Goal: Task Accomplishment & Management: Manage account settings

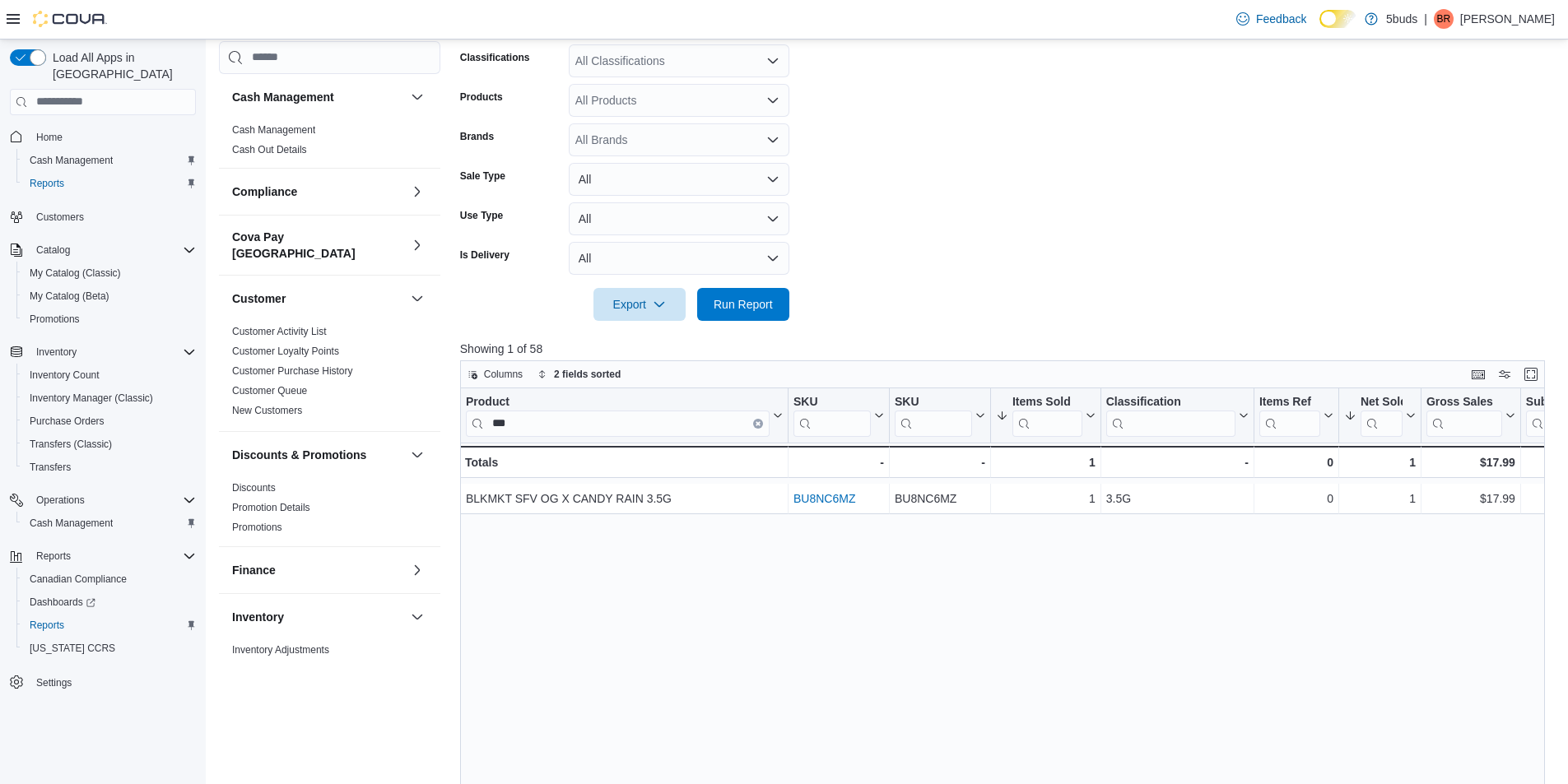
scroll to position [982, 0]
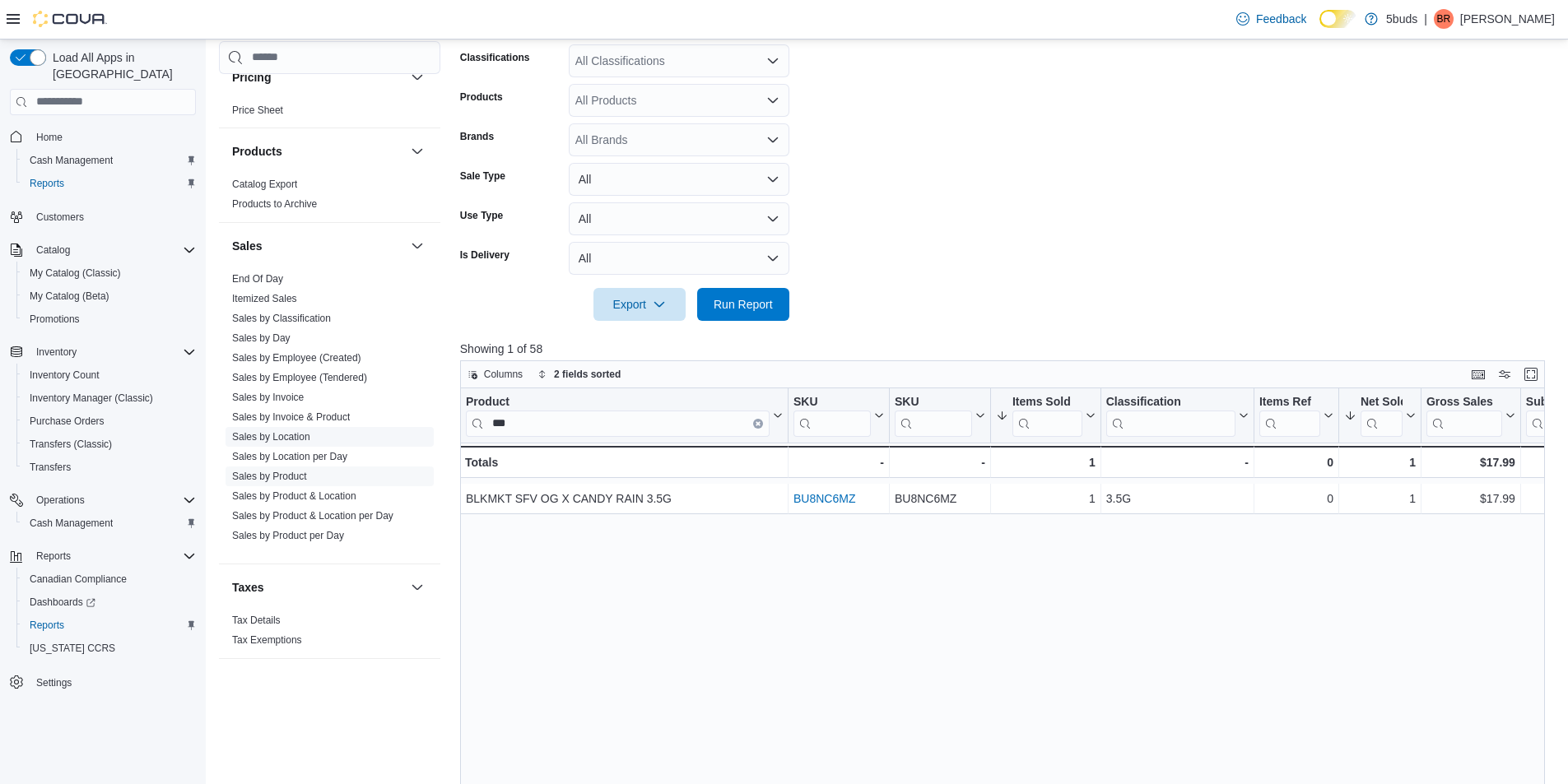
drag, startPoint x: 534, startPoint y: 424, endPoint x: 301, endPoint y: 440, distance: 233.5
click at [301, 440] on div "Cash Management Cash Management Cash Out Details Compliance OCS Transaction Sub…" at bounding box center [888, 389] width 1338 height 1197
type input "*******"
click at [273, 332] on link "Sales by Day" at bounding box center [261, 337] width 58 height 11
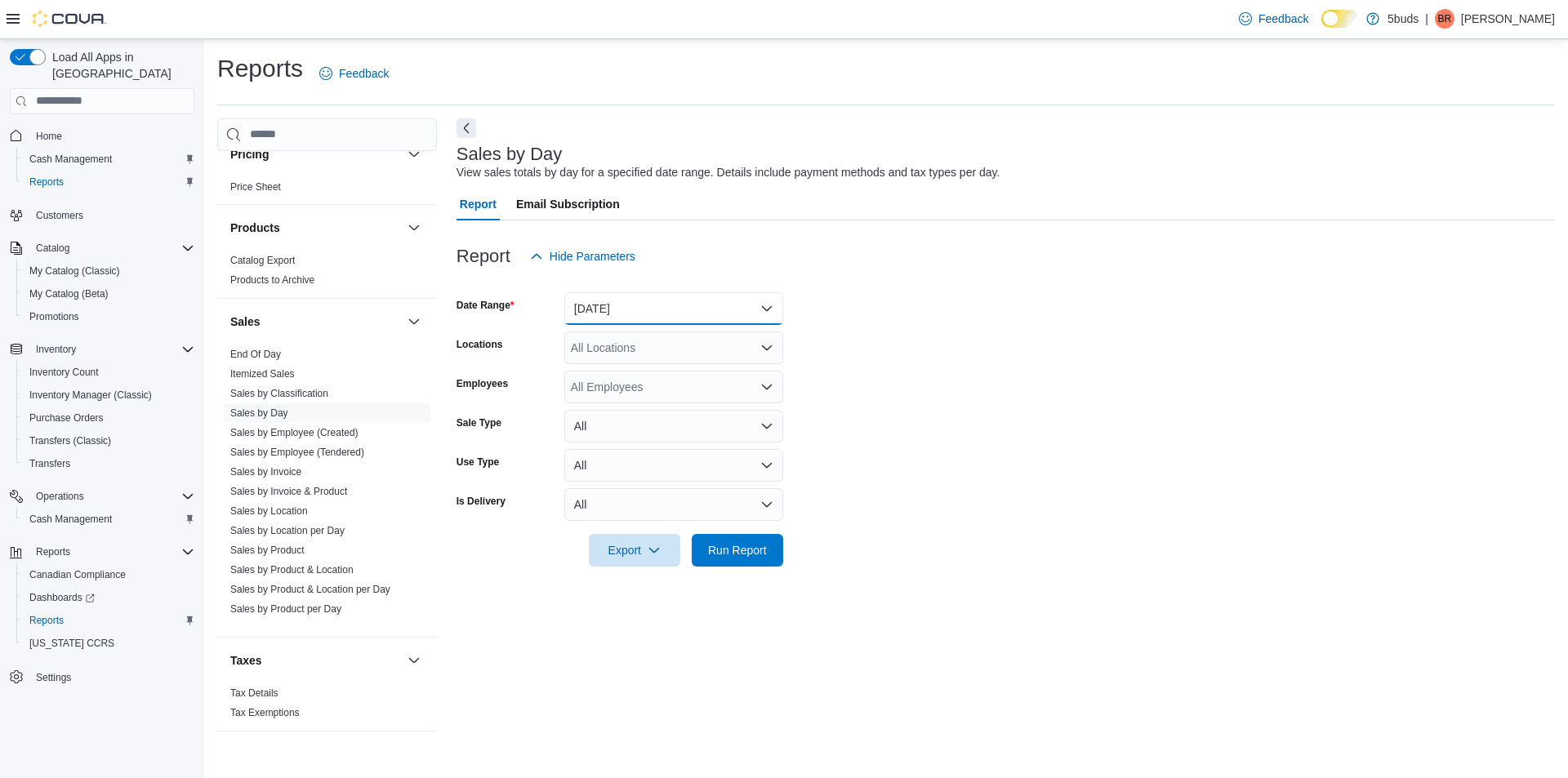
click at [605, 301] on button "[DATE]" at bounding box center [674, 308] width 219 height 32
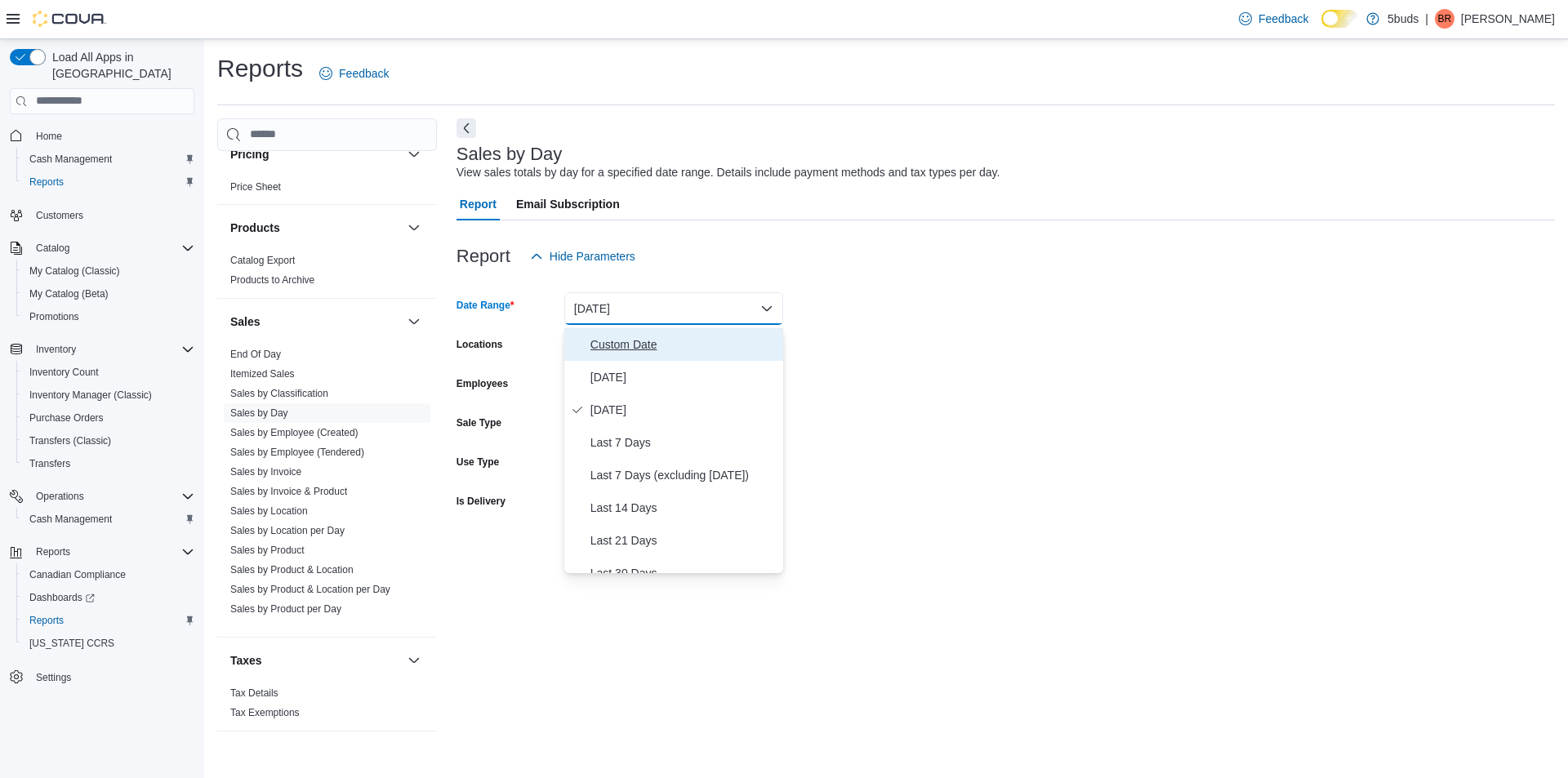
click at [616, 331] on button "Custom Date" at bounding box center [674, 344] width 219 height 32
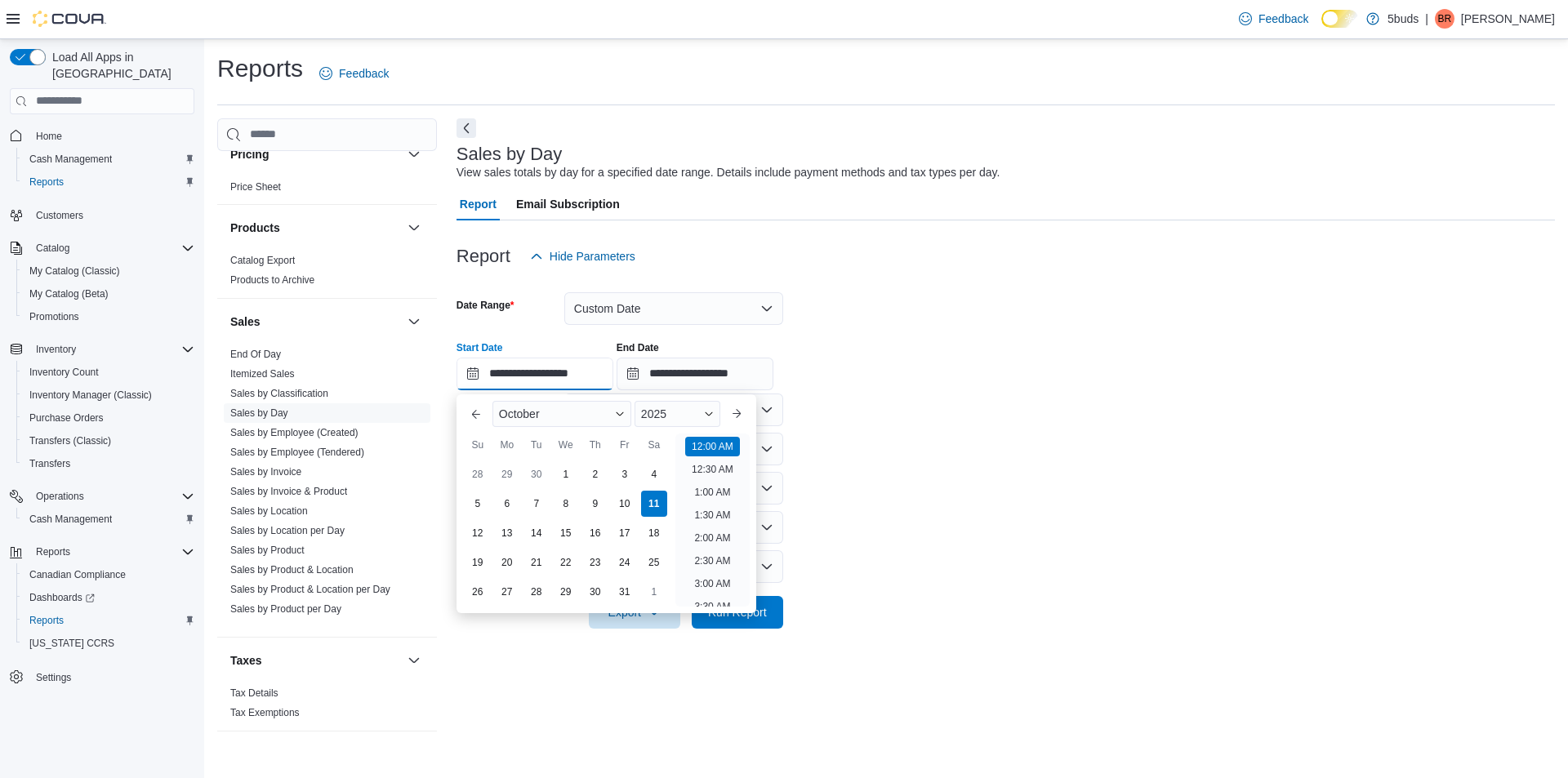
click at [580, 369] on input "**********" at bounding box center [535, 374] width 157 height 32
click at [570, 474] on div "1" at bounding box center [566, 474] width 29 height 29
type input "**********"
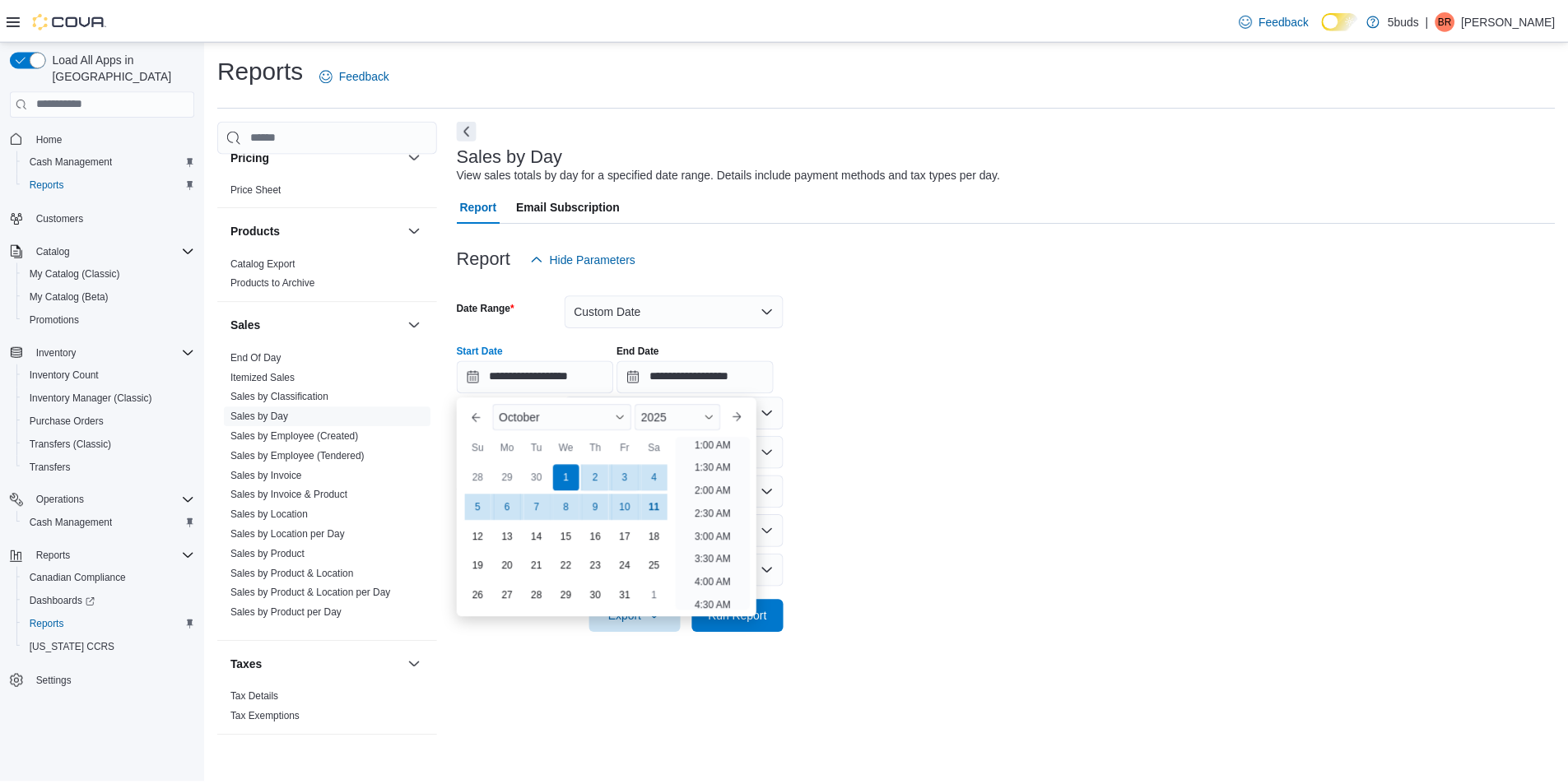
scroll to position [3, 0]
drag, startPoint x: 869, startPoint y: 414, endPoint x: 856, endPoint y: 418, distance: 13.6
click at [866, 414] on form "**********" at bounding box center [1013, 454] width 1107 height 359
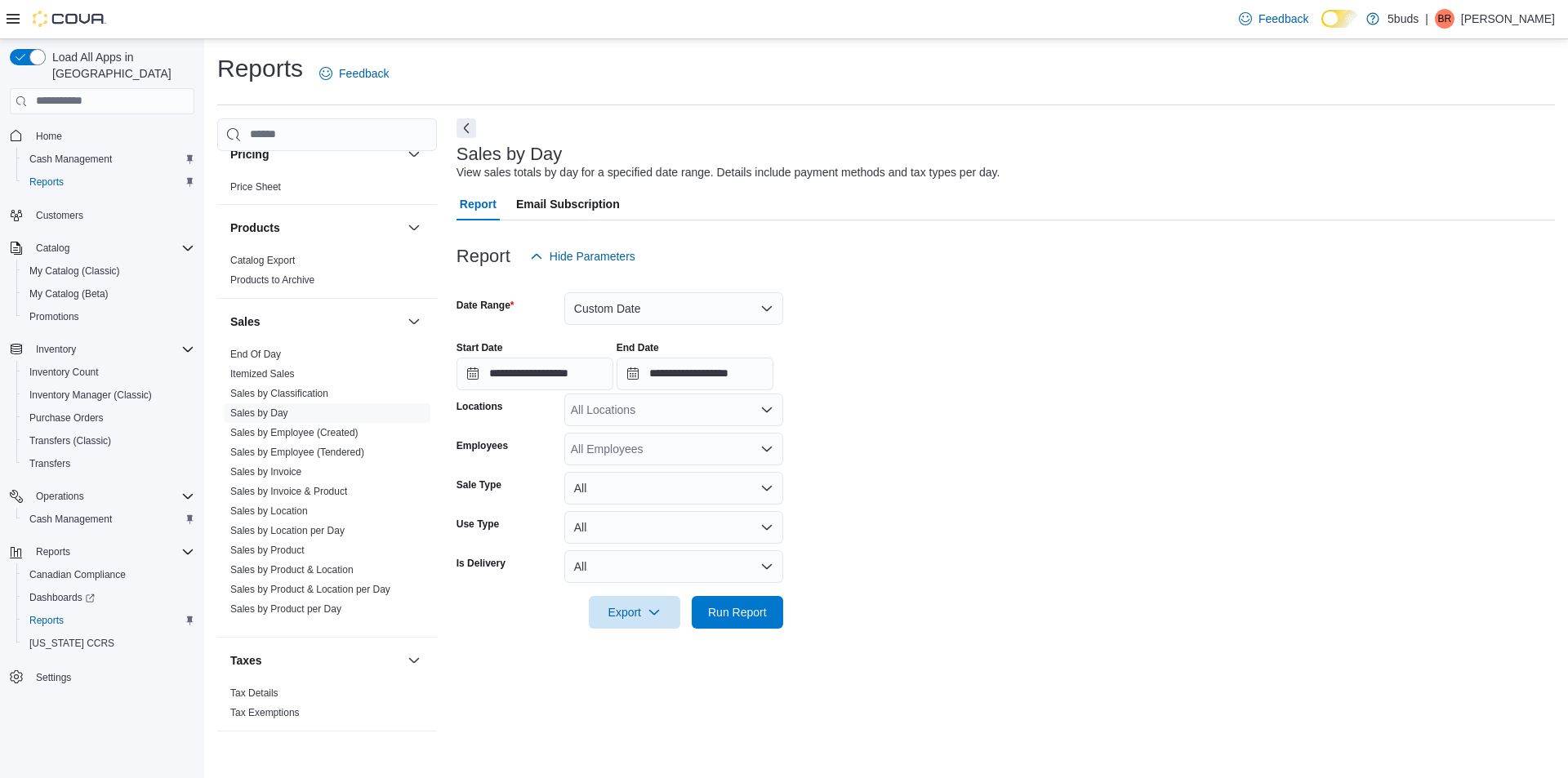
click at [723, 416] on div "All Locations" at bounding box center [674, 410] width 219 height 32
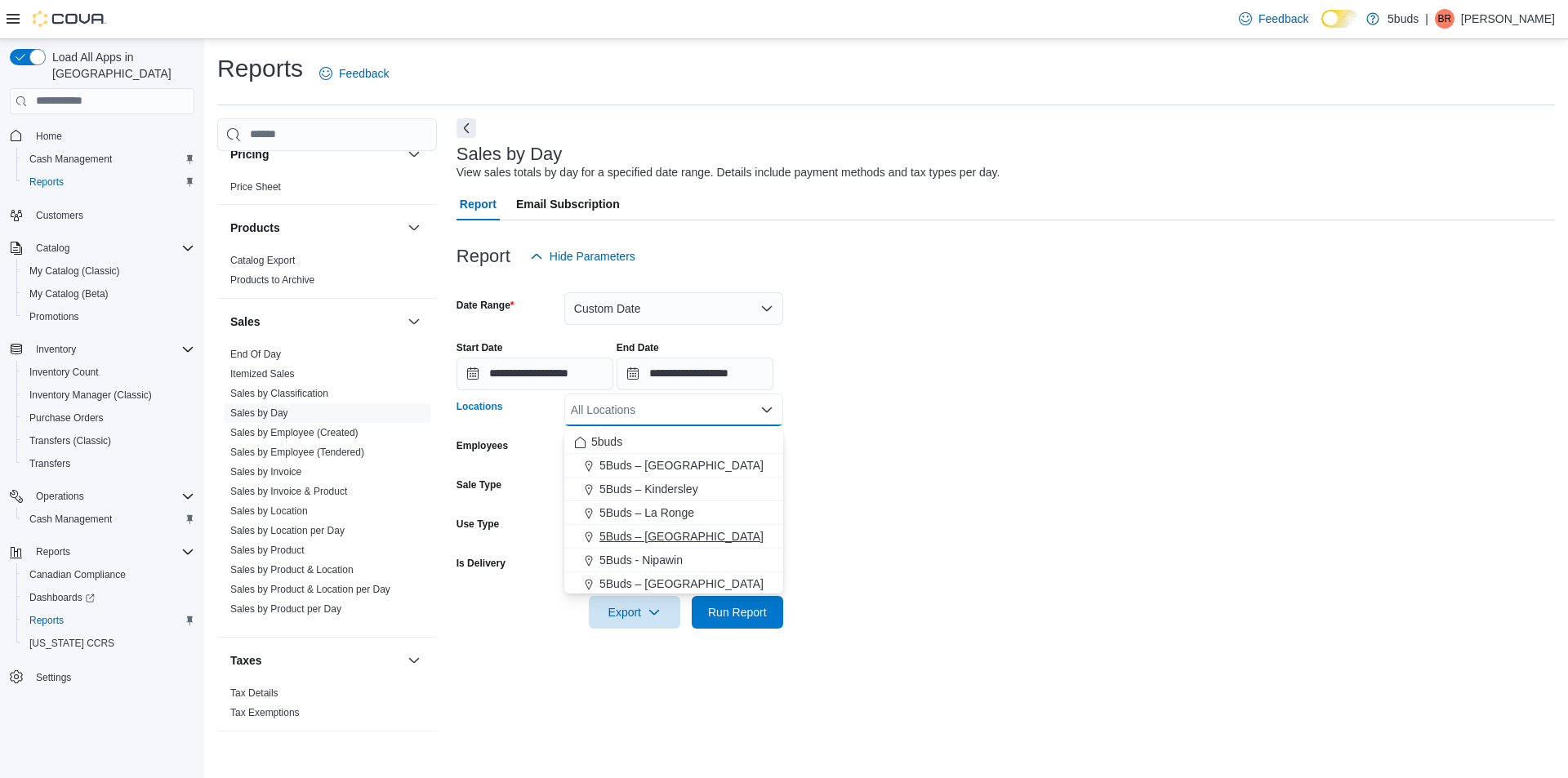
click at [714, 540] on span "5Buds – [GEOGRAPHIC_DATA]" at bounding box center [681, 536] width 165 height 16
drag, startPoint x: 857, startPoint y: 528, endPoint x: 818, endPoint y: 528, distance: 39.0
click at [838, 528] on form "**********" at bounding box center [1005, 451] width 1098 height 356
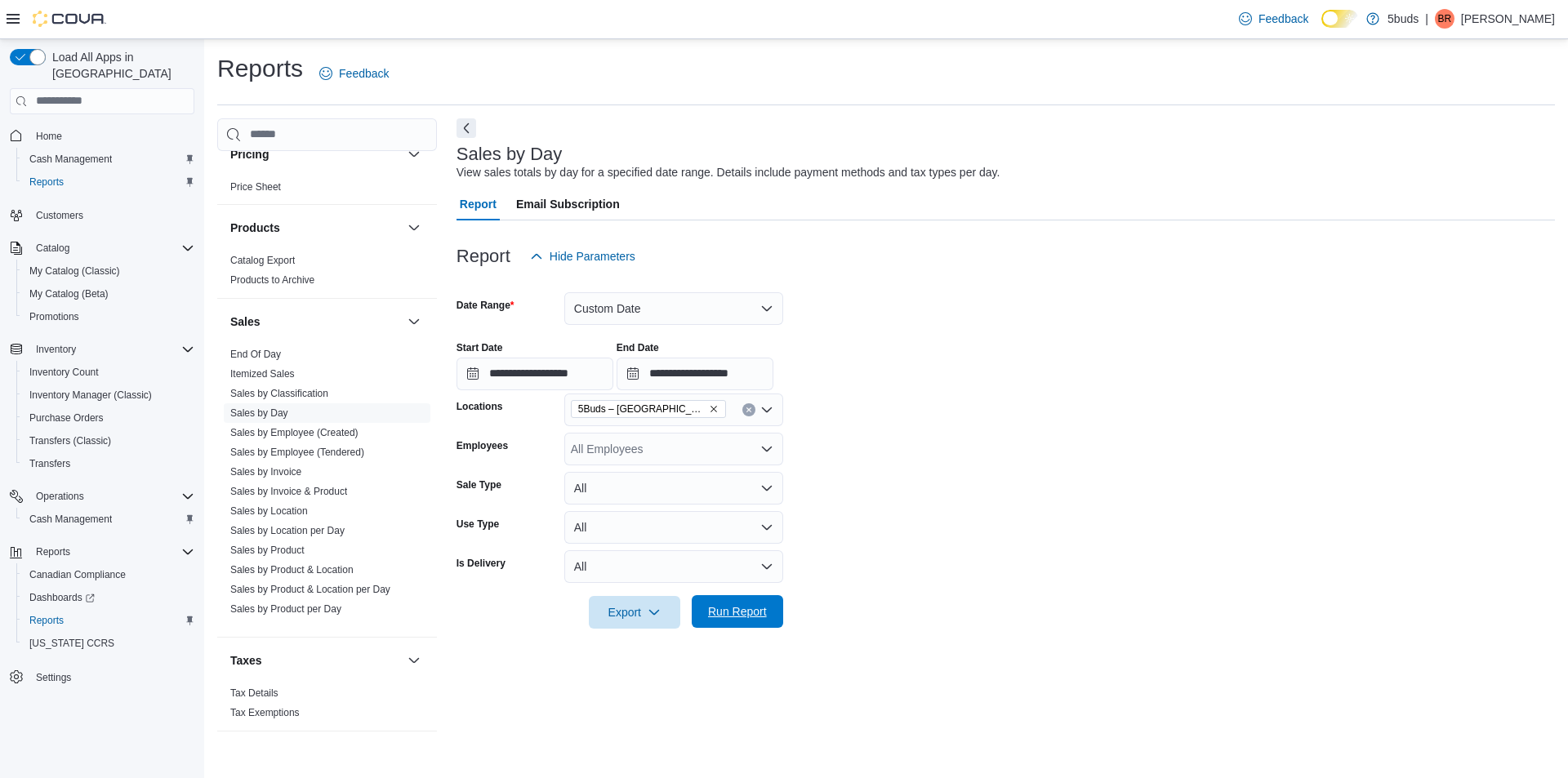
click at [752, 620] on span "Run Report" at bounding box center [737, 611] width 59 height 16
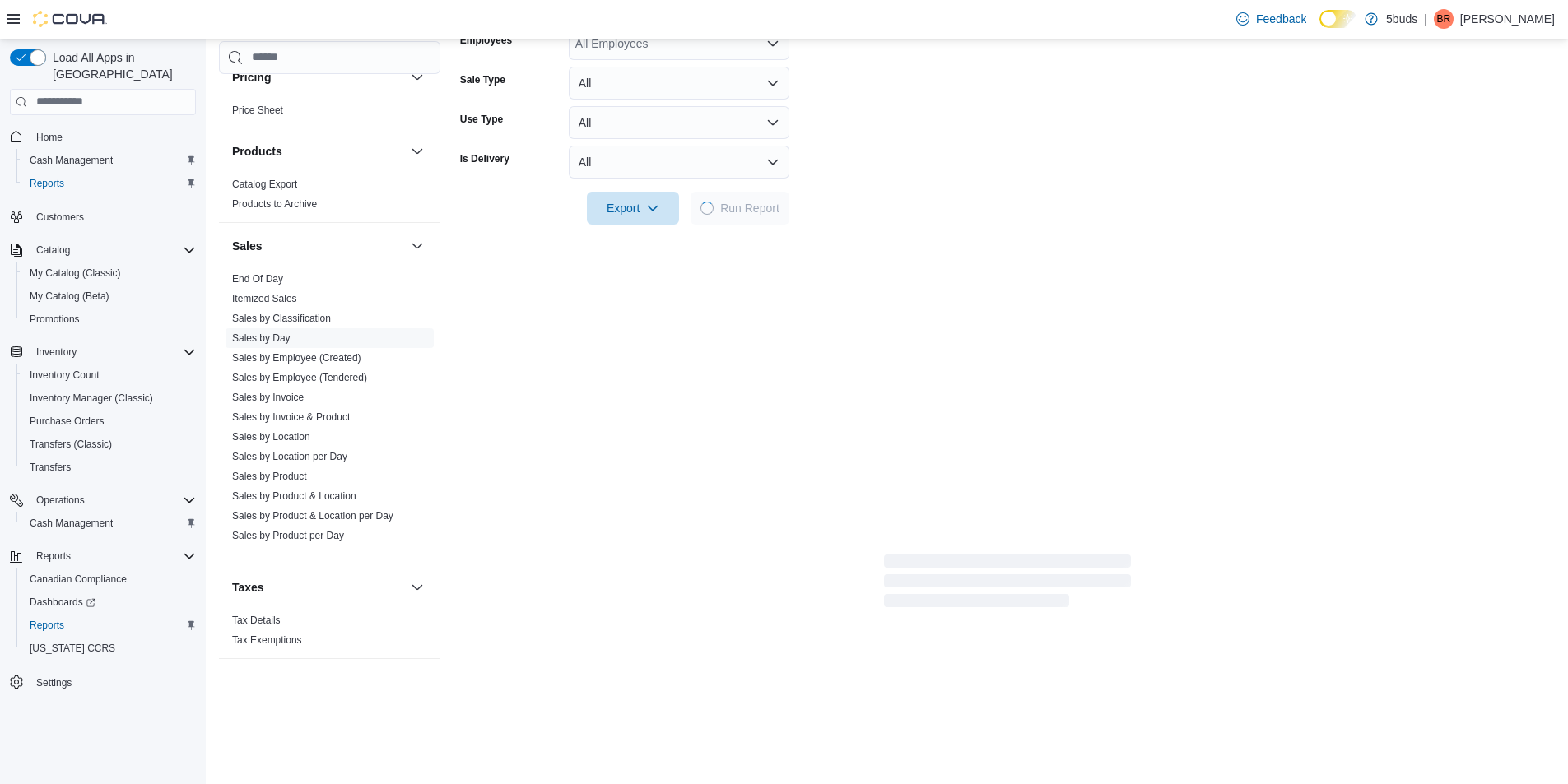
scroll to position [411, 0]
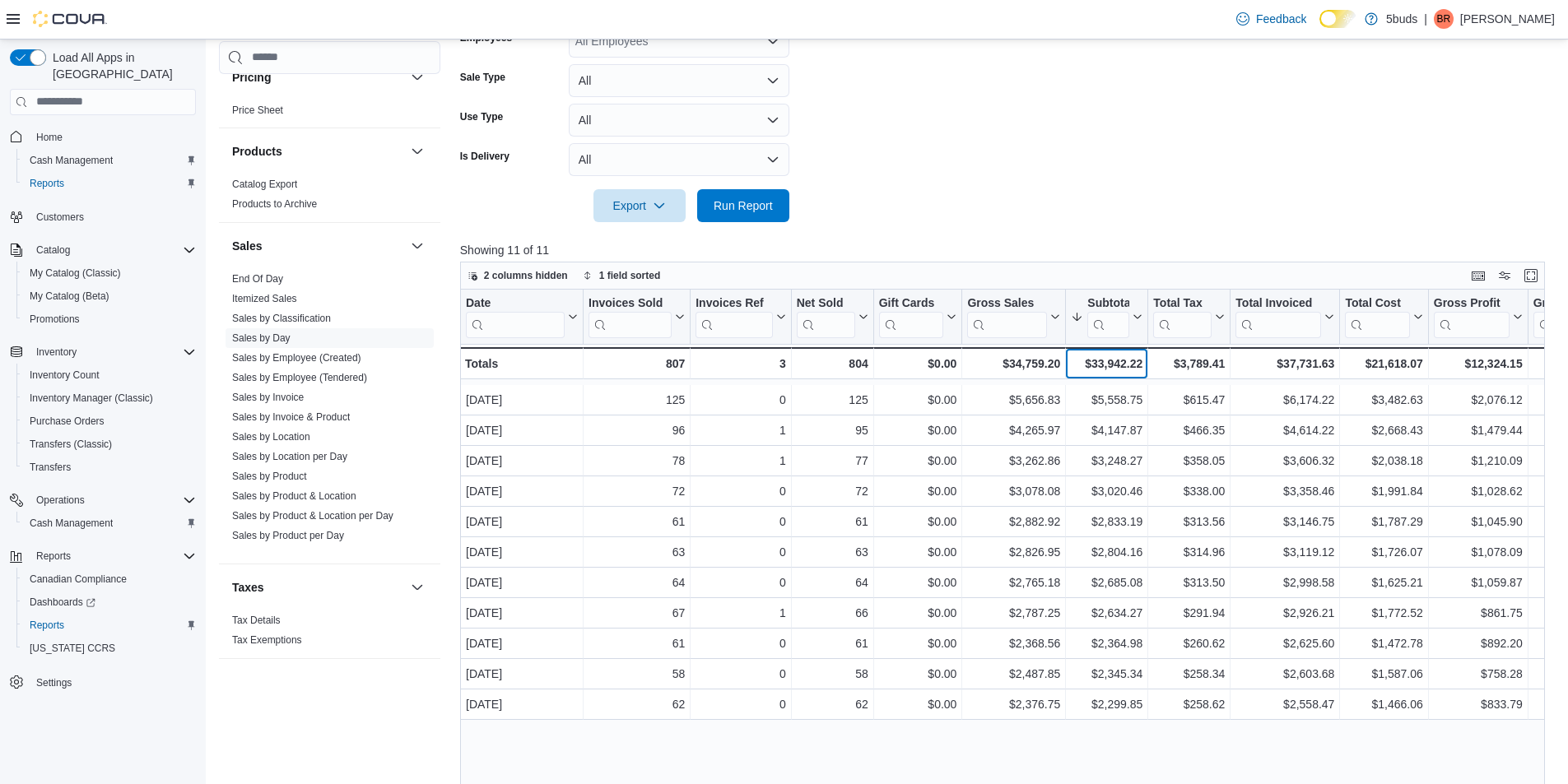
click at [1115, 374] on div "$33,942.22" at bounding box center [1106, 363] width 71 height 20
copy div "$33,942.22"
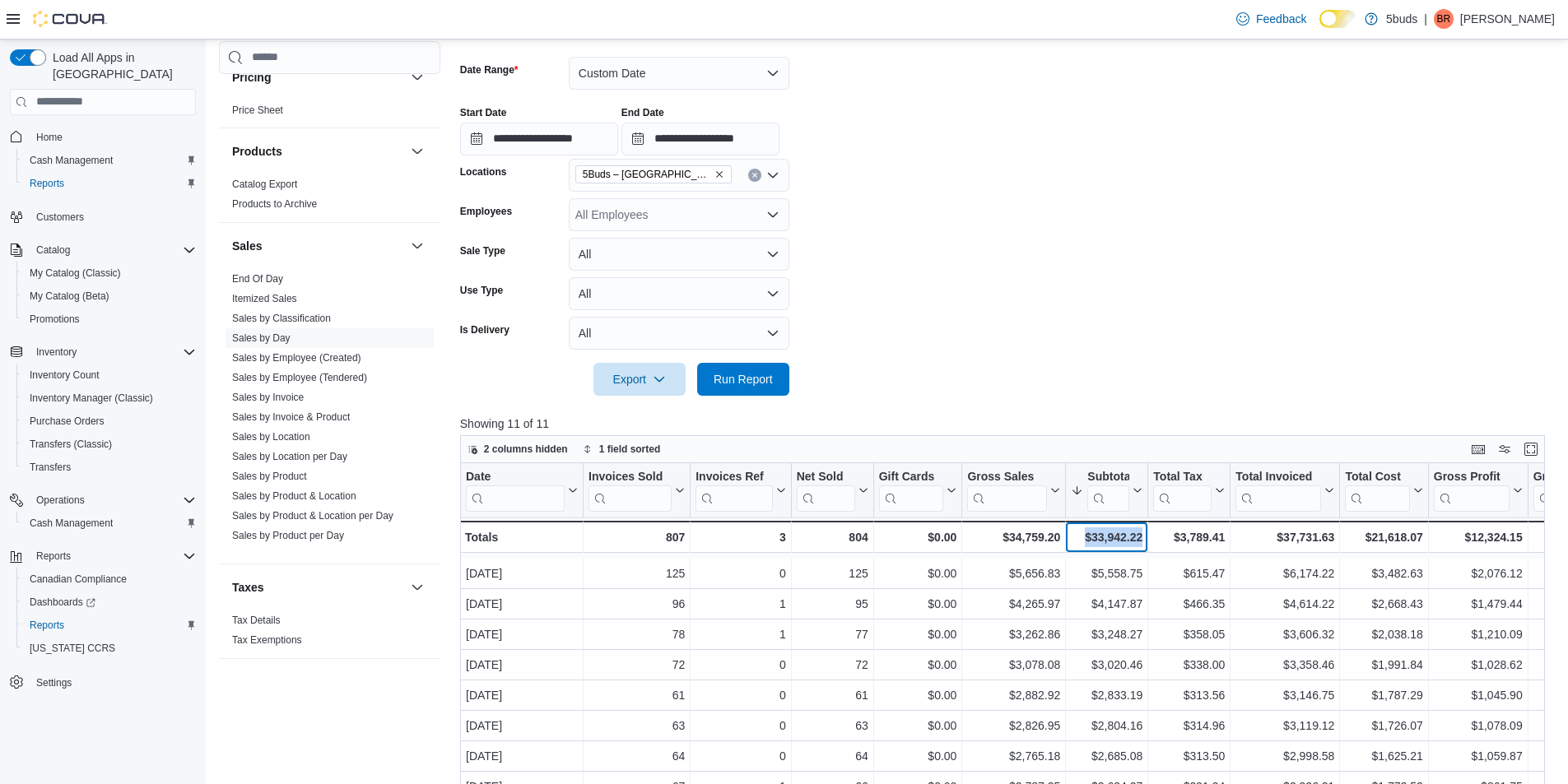
scroll to position [0, 0]
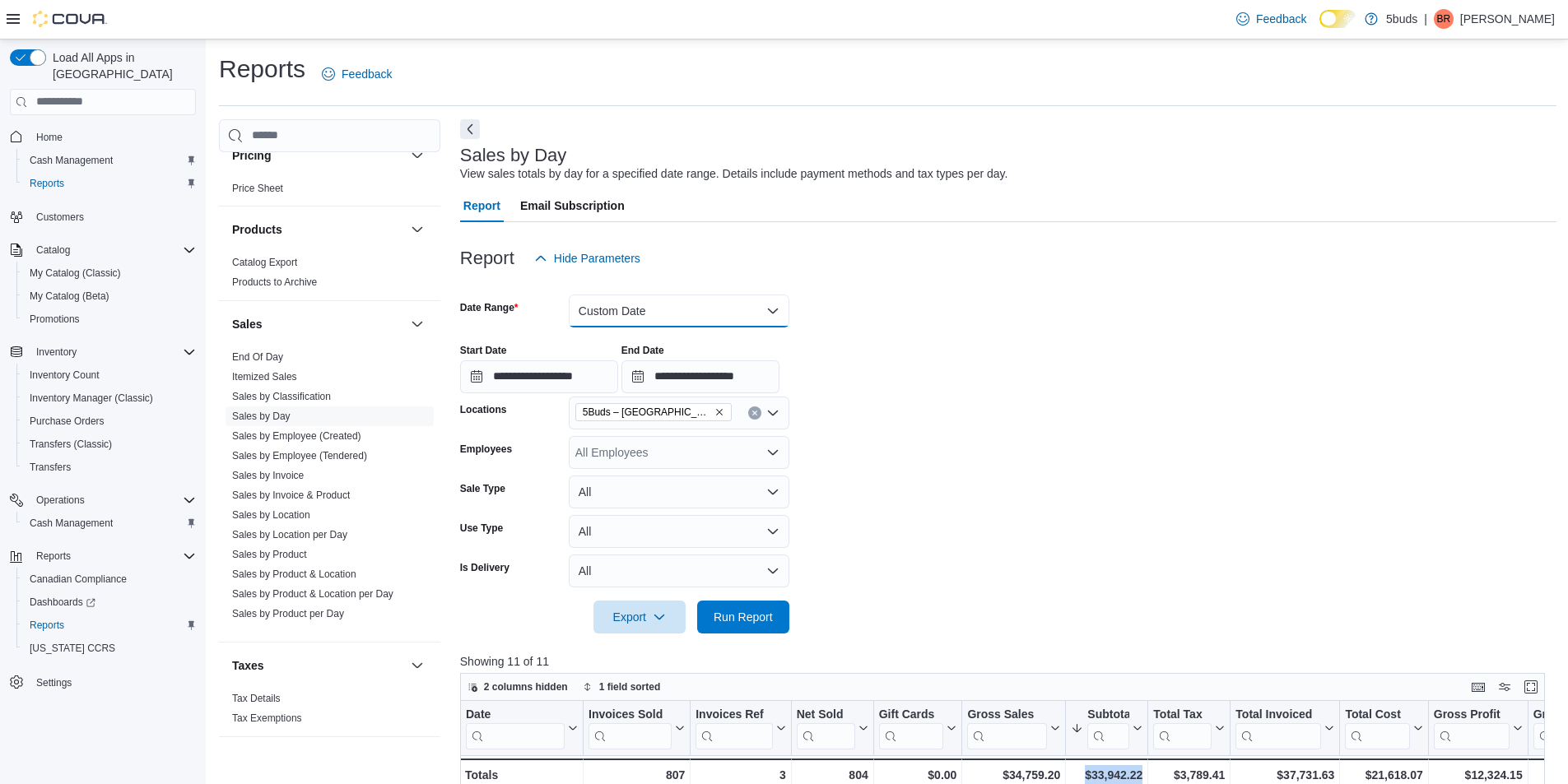
click at [648, 327] on button "Custom Date" at bounding box center [679, 311] width 221 height 33
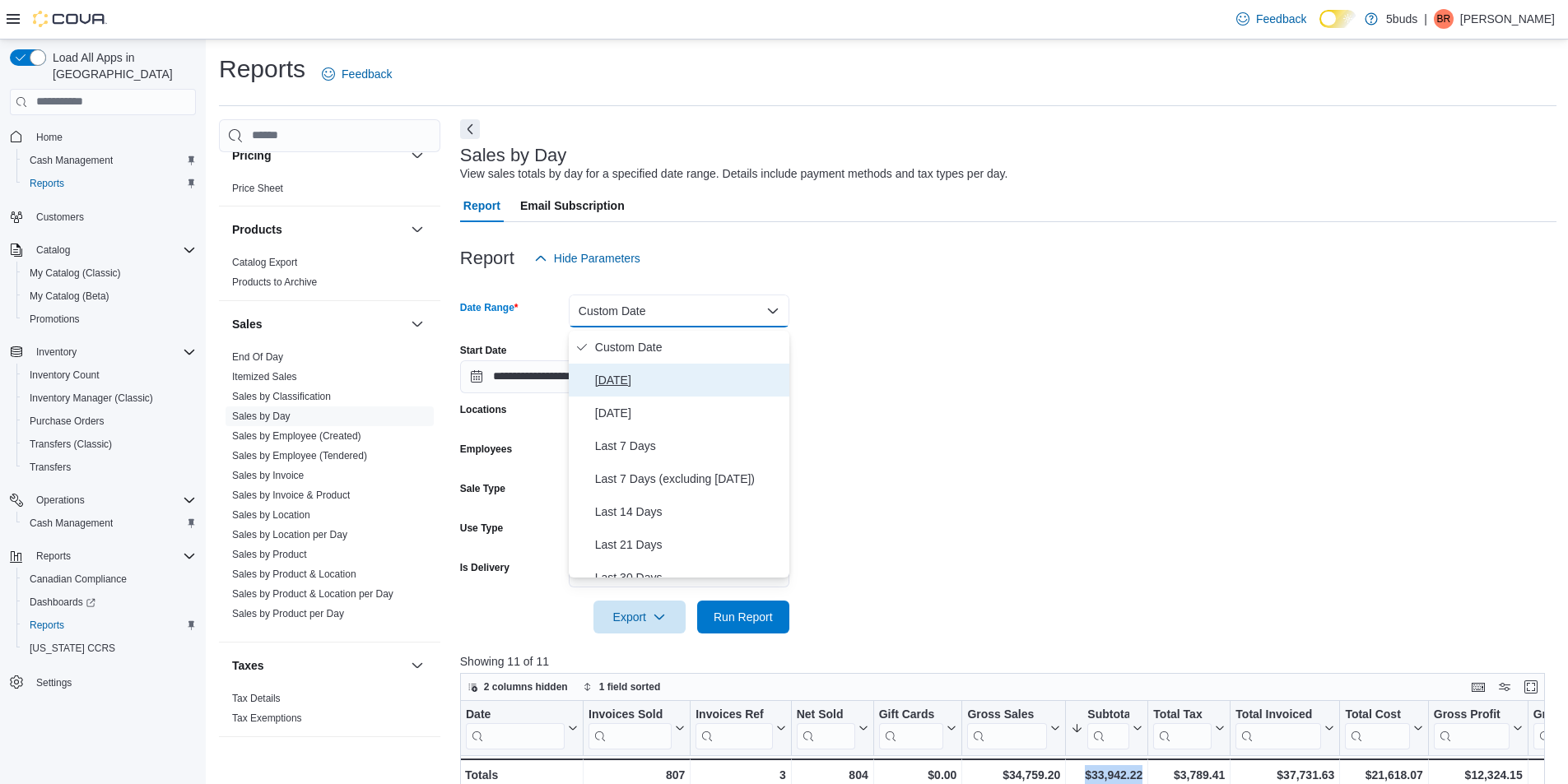
drag, startPoint x: 635, startPoint y: 382, endPoint x: 1026, endPoint y: 385, distance: 391.0
click at [663, 390] on span "[DATE]" at bounding box center [689, 380] width 187 height 20
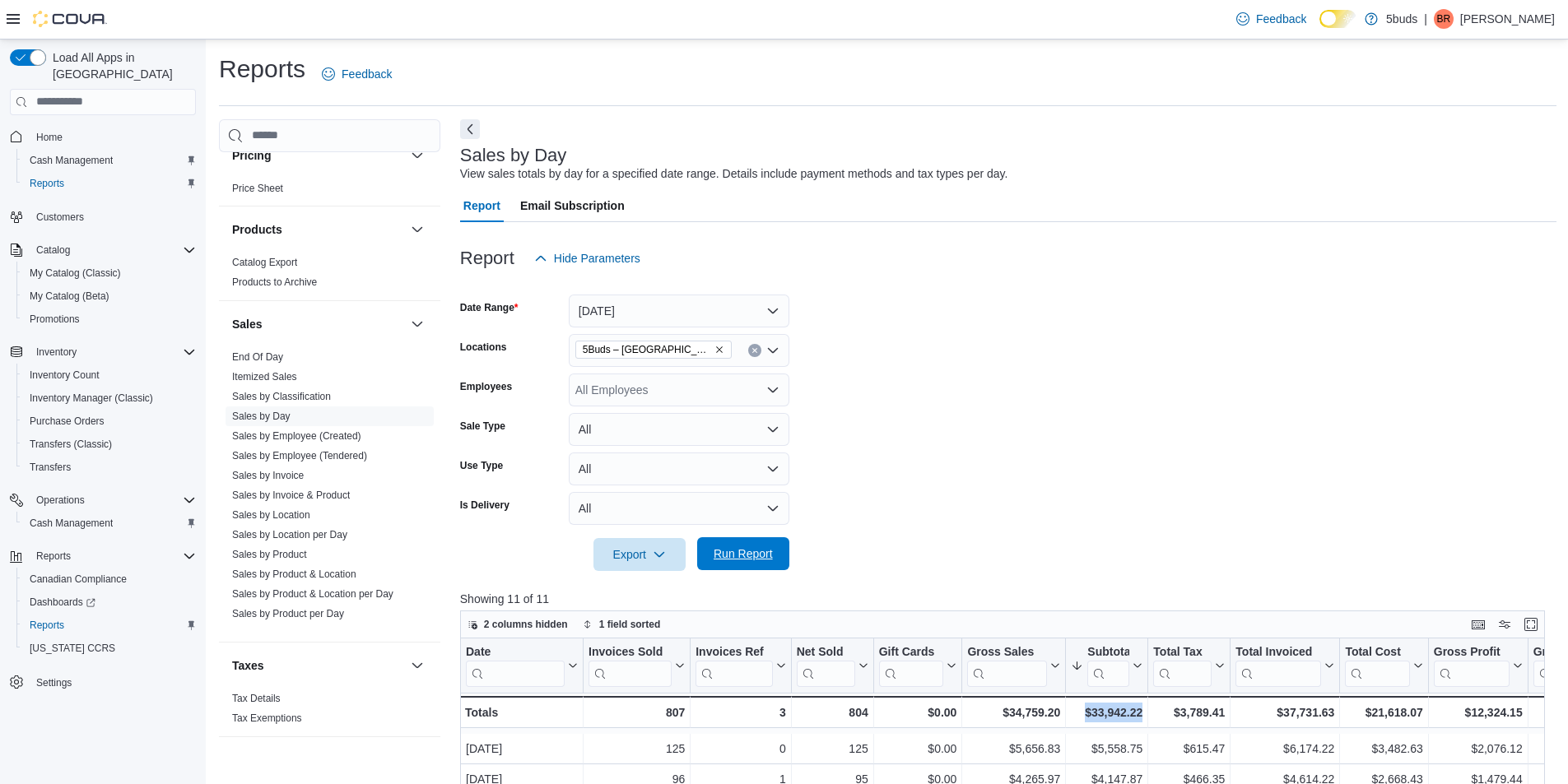
click at [760, 568] on span "Run Report" at bounding box center [743, 553] width 72 height 33
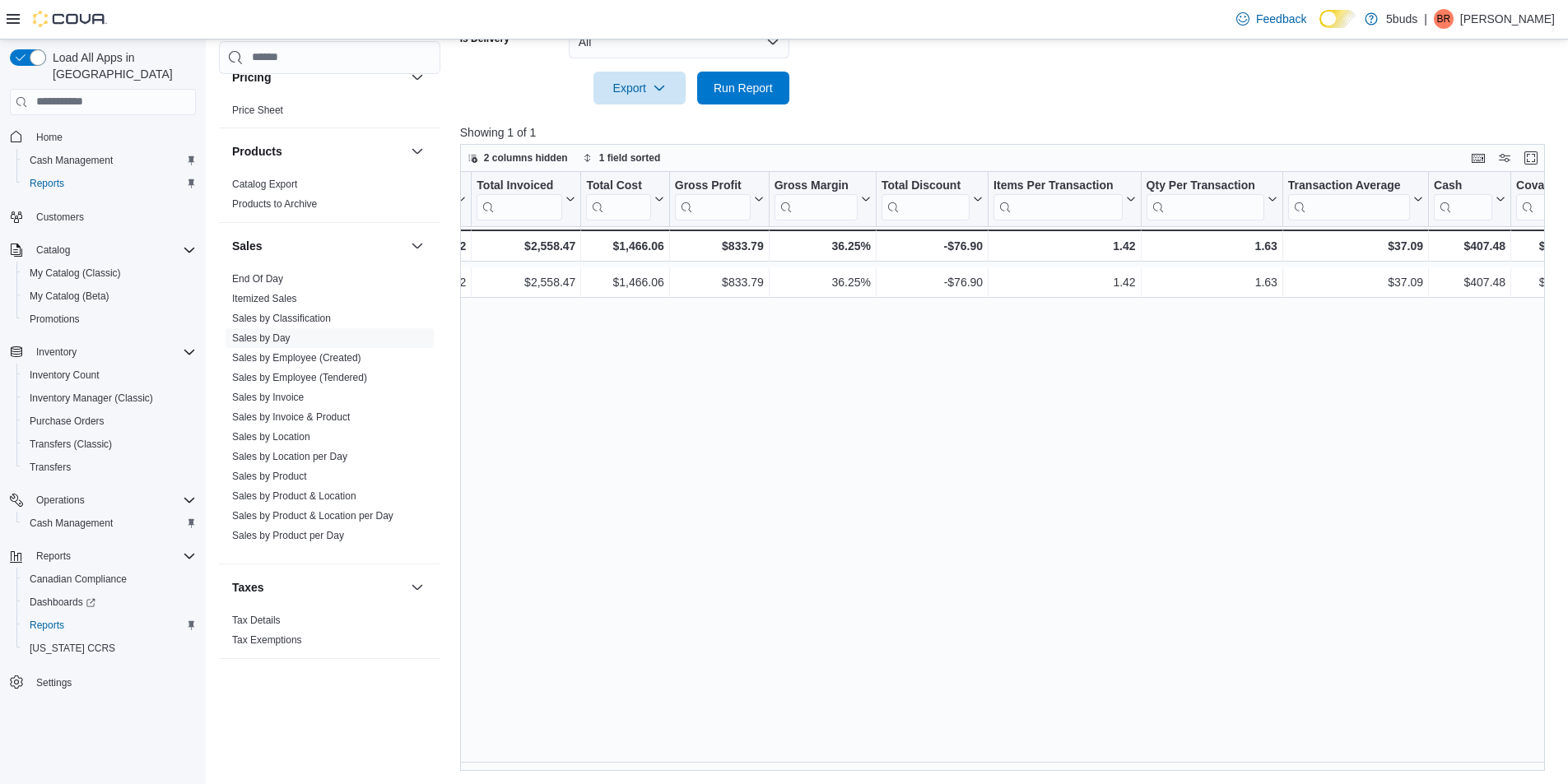
scroll to position [0, 799]
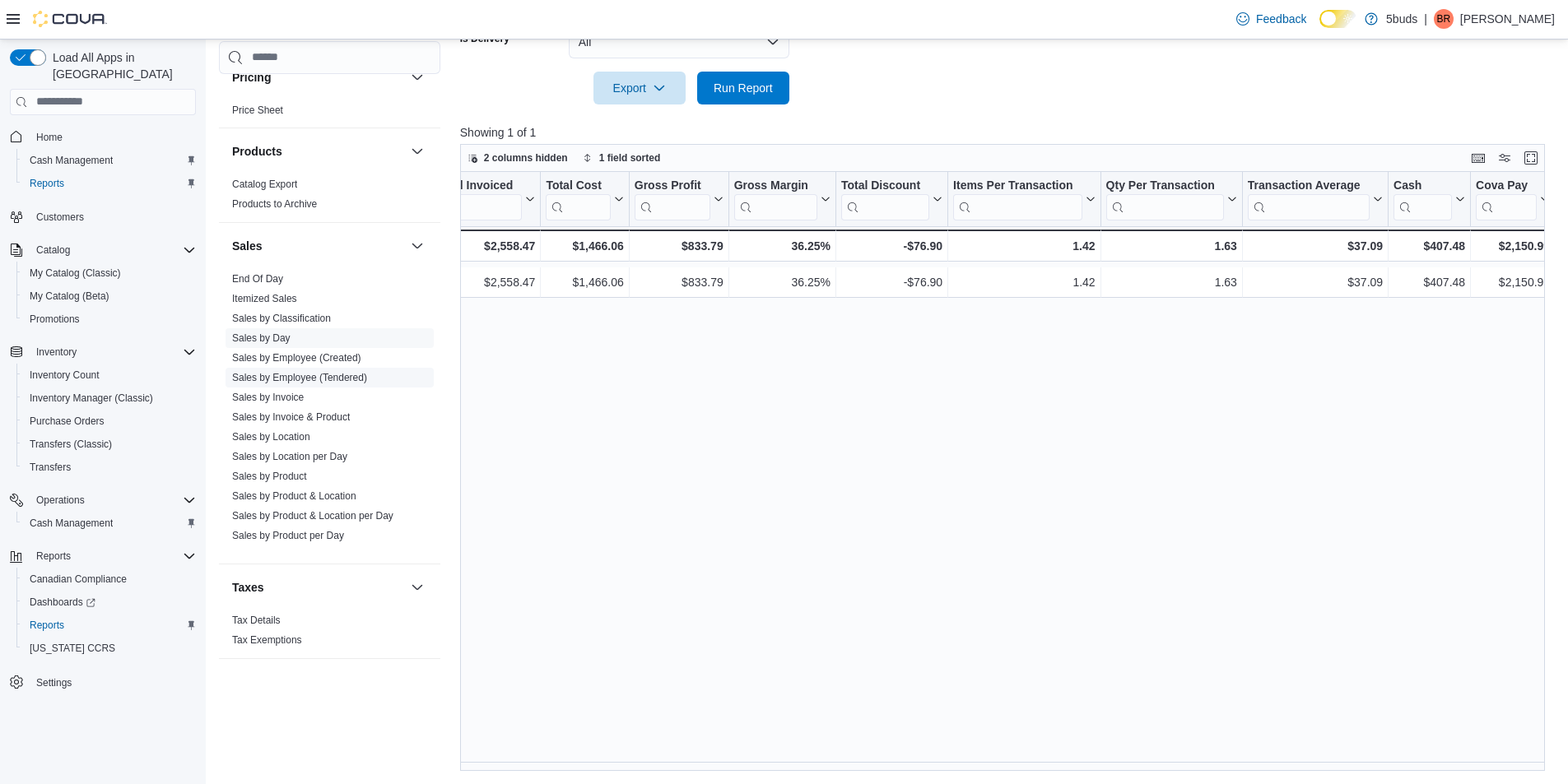
click at [276, 471] on link "Sales by Product" at bounding box center [269, 476] width 75 height 11
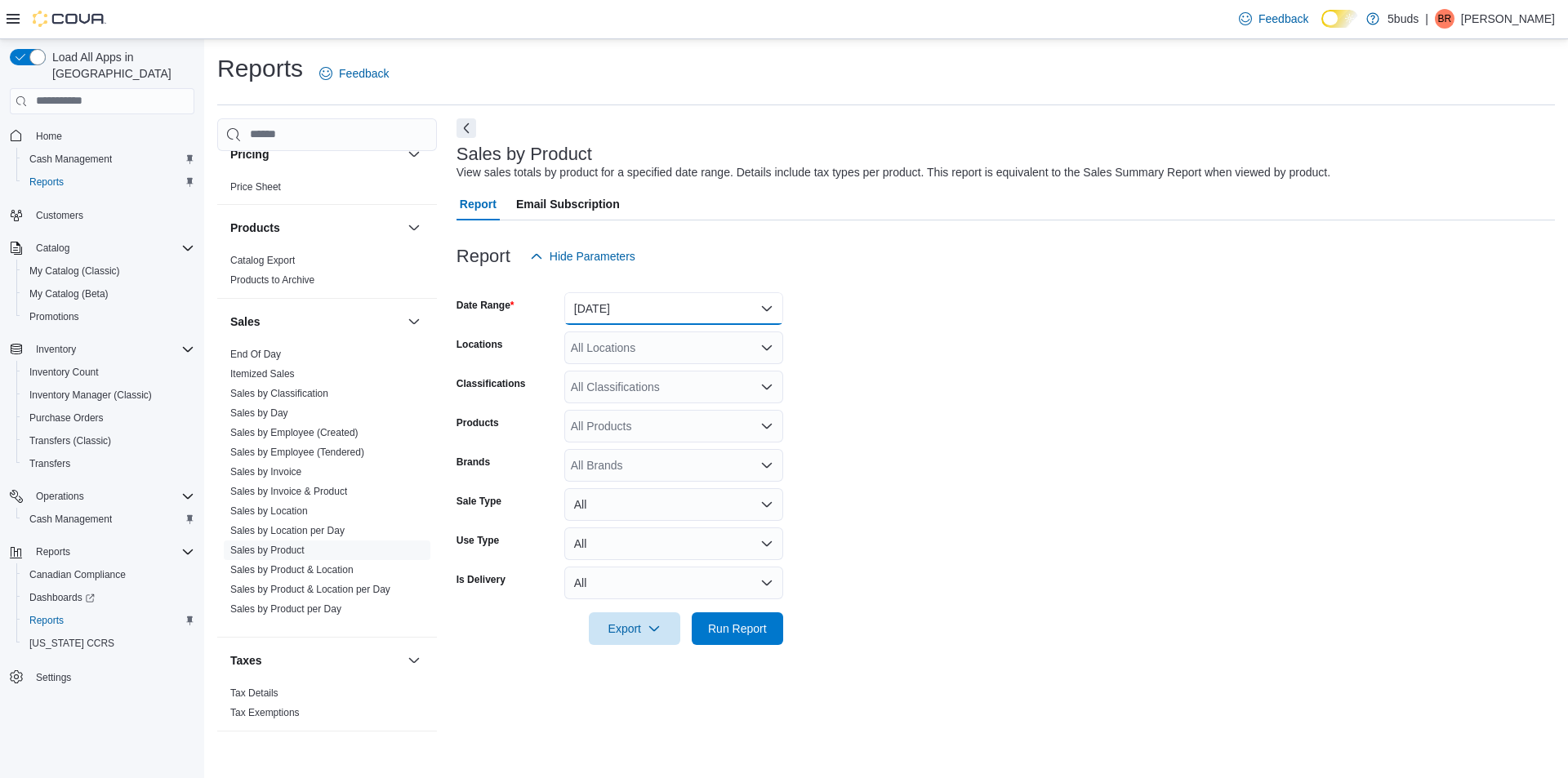
drag, startPoint x: 572, startPoint y: 301, endPoint x: 583, endPoint y: 326, distance: 27.3
click at [572, 302] on button "[DATE]" at bounding box center [674, 308] width 219 height 32
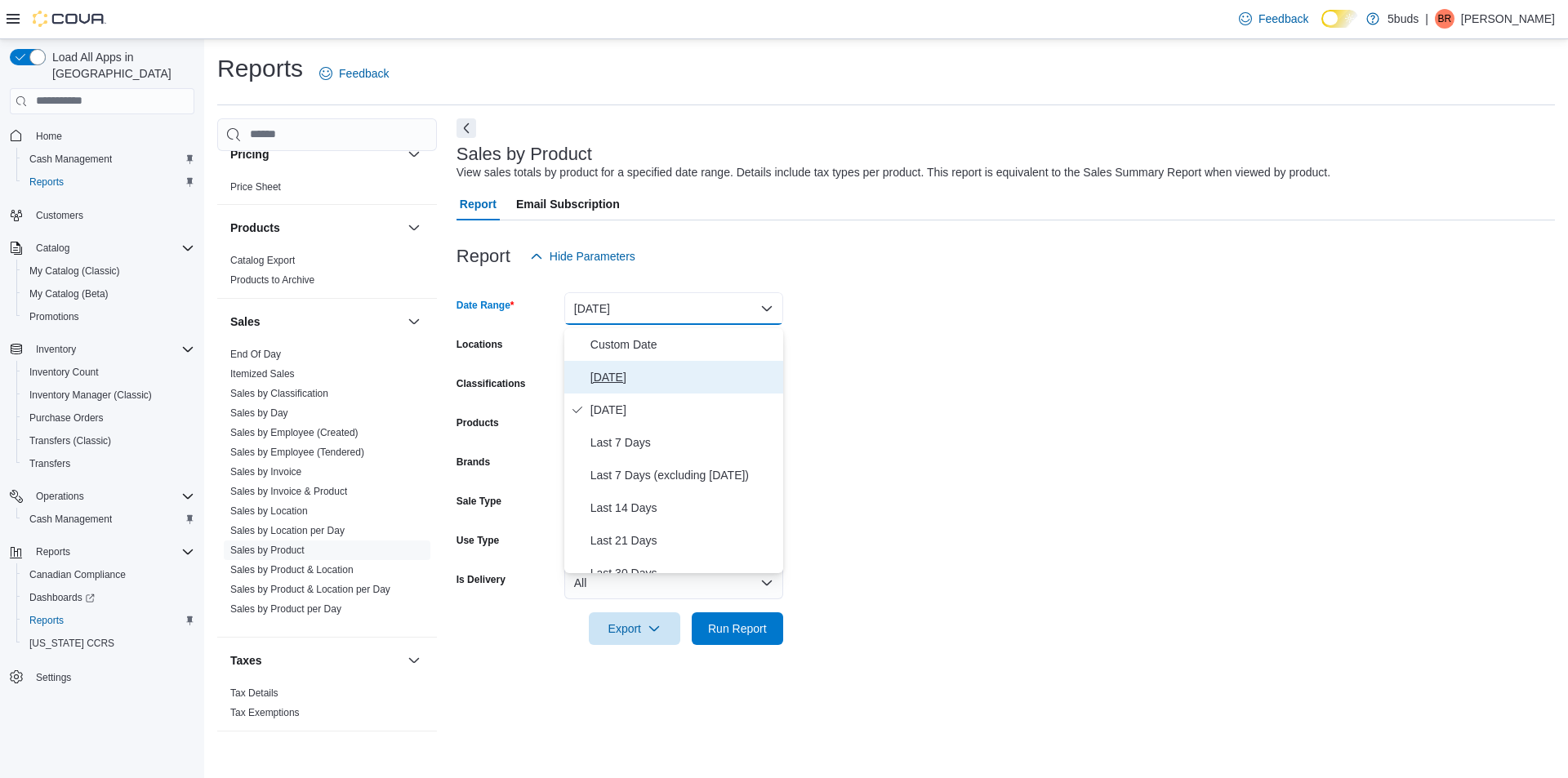
click at [613, 381] on span "[DATE]" at bounding box center [684, 377] width 186 height 20
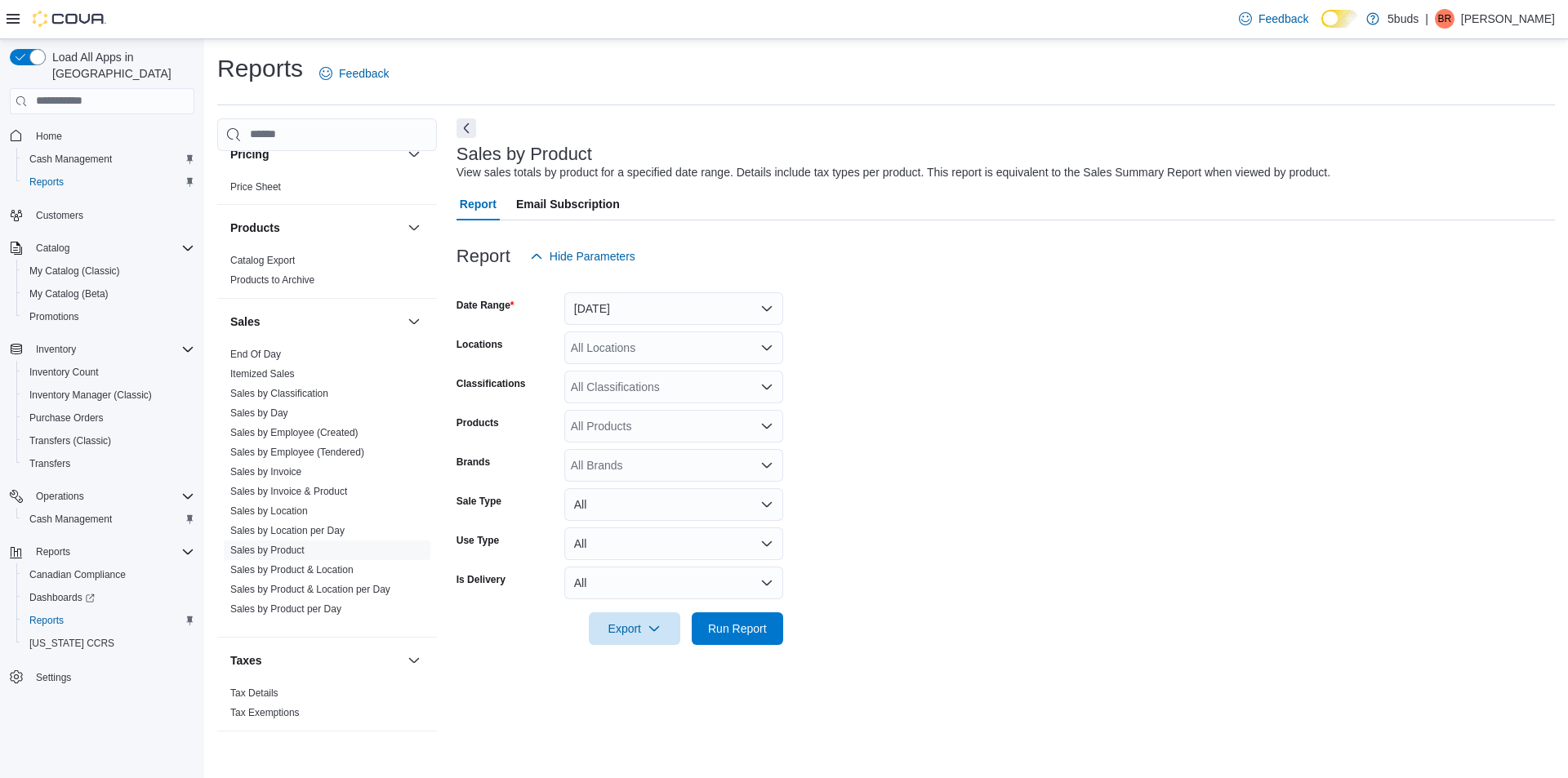
click at [622, 363] on div "All Locations" at bounding box center [674, 348] width 219 height 32
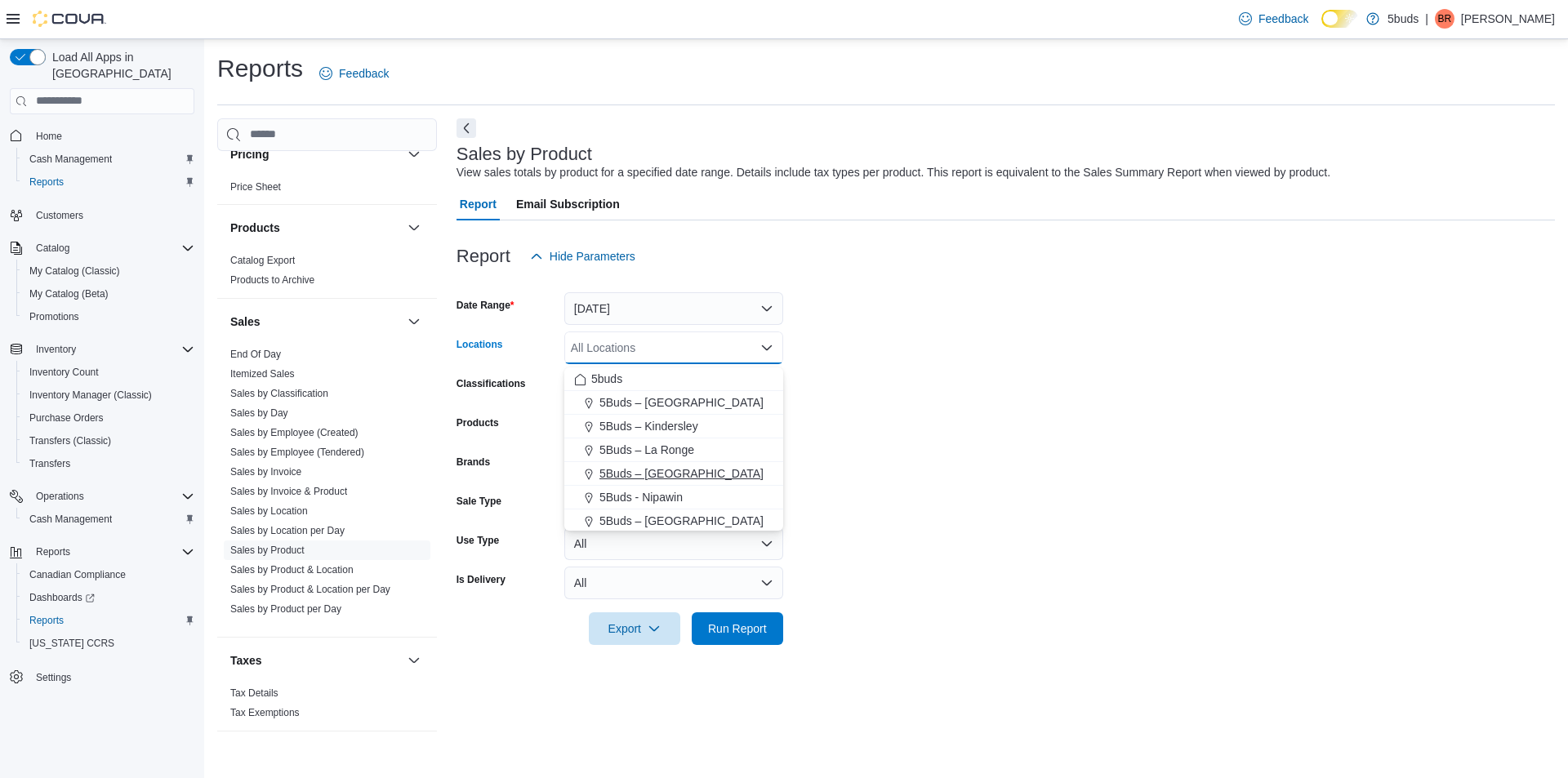
click at [653, 483] on button "5Buds – [GEOGRAPHIC_DATA]" at bounding box center [674, 474] width 219 height 24
click at [918, 454] on form "Date Range [DATE] Locations 5Buds – [GEOGRAPHIC_DATA] box. Selected. 5Buds – [G…" at bounding box center [1005, 458] width 1098 height 372
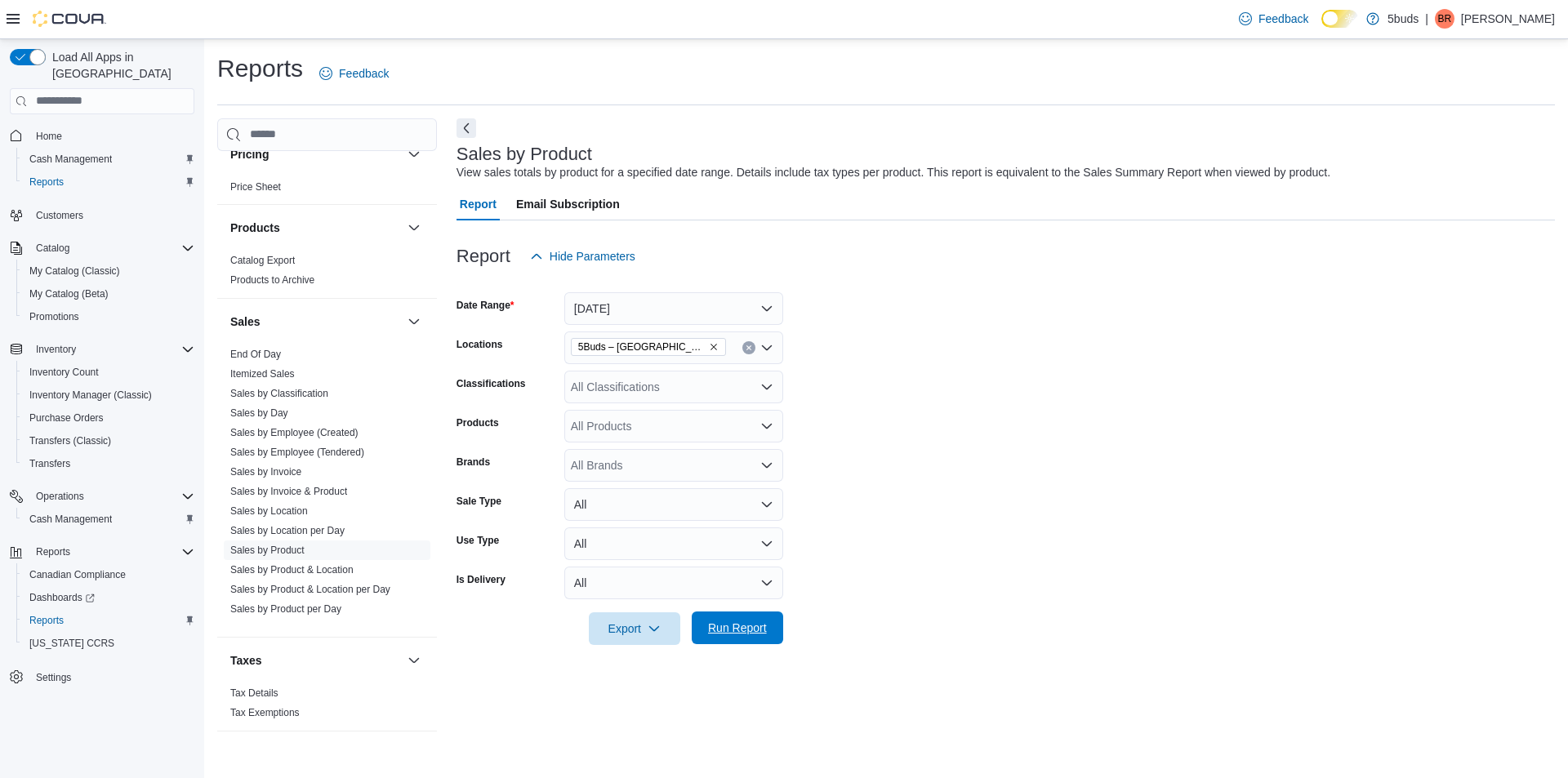
click at [773, 641] on button "Run Report" at bounding box center [737, 627] width 91 height 32
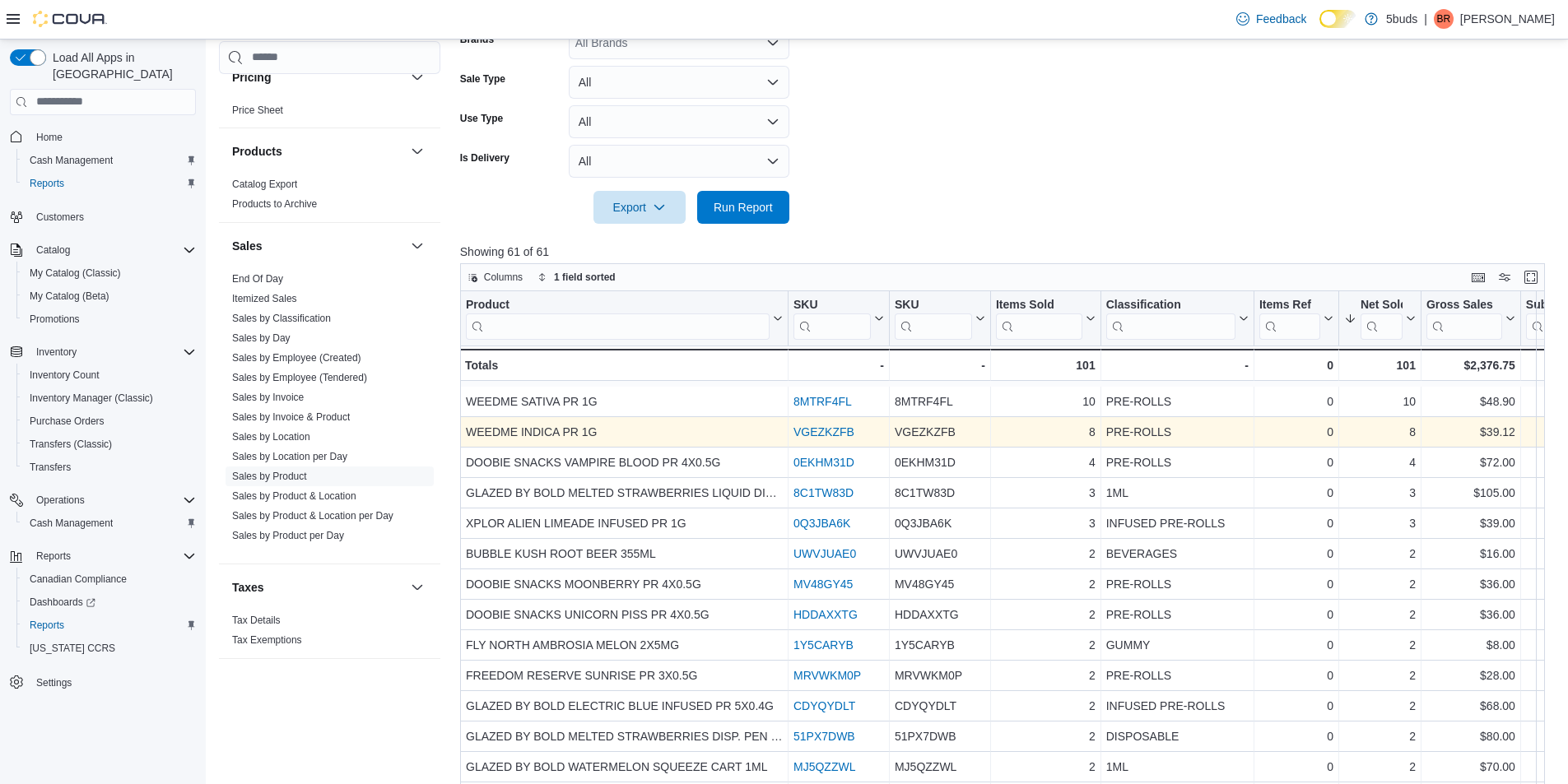
scroll to position [494, 0]
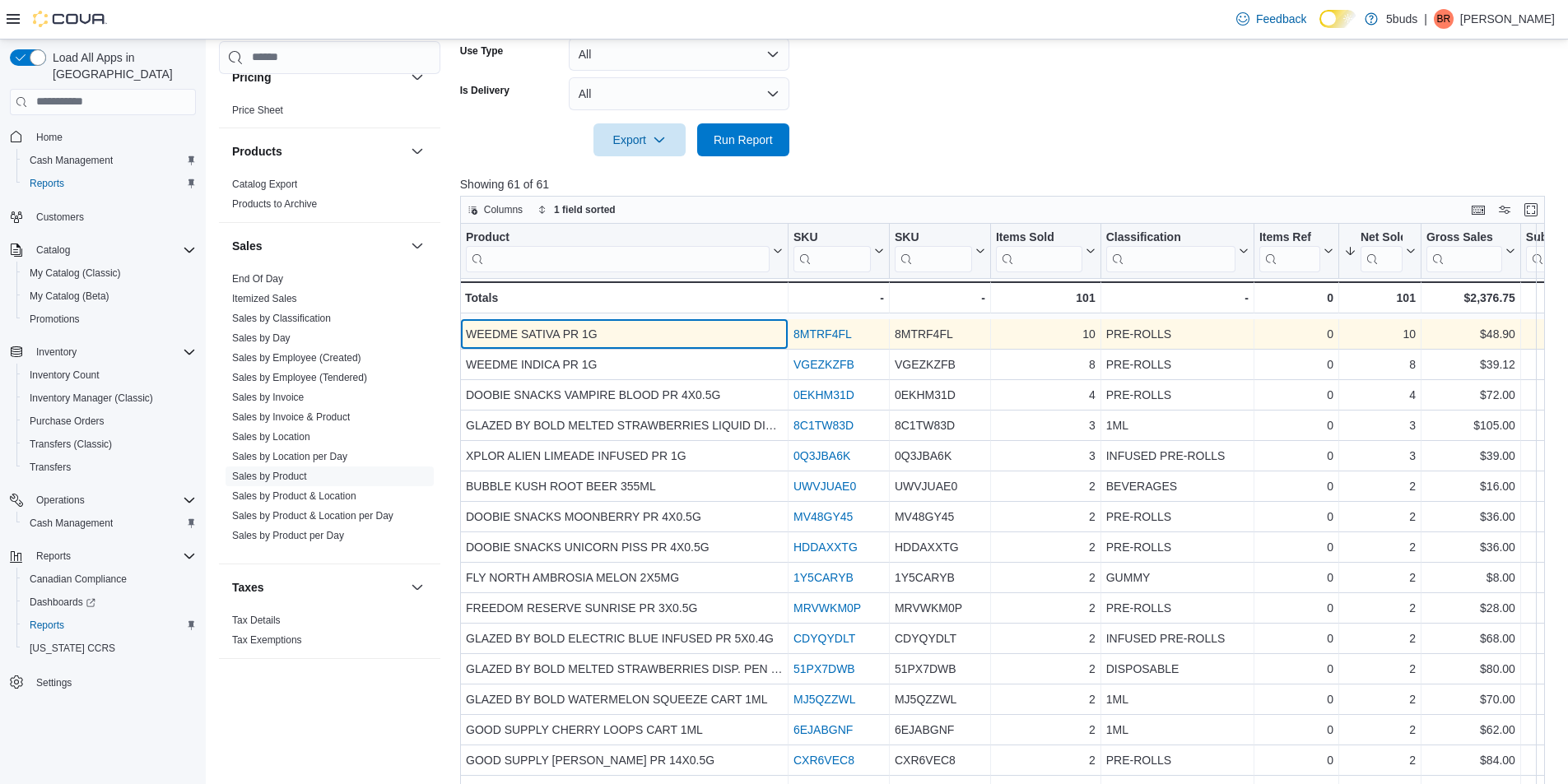
click at [519, 341] on div "WEEDME SATIVA PR 1G" at bounding box center [624, 333] width 317 height 20
copy div "WEEDME SATIVA PR 1G"
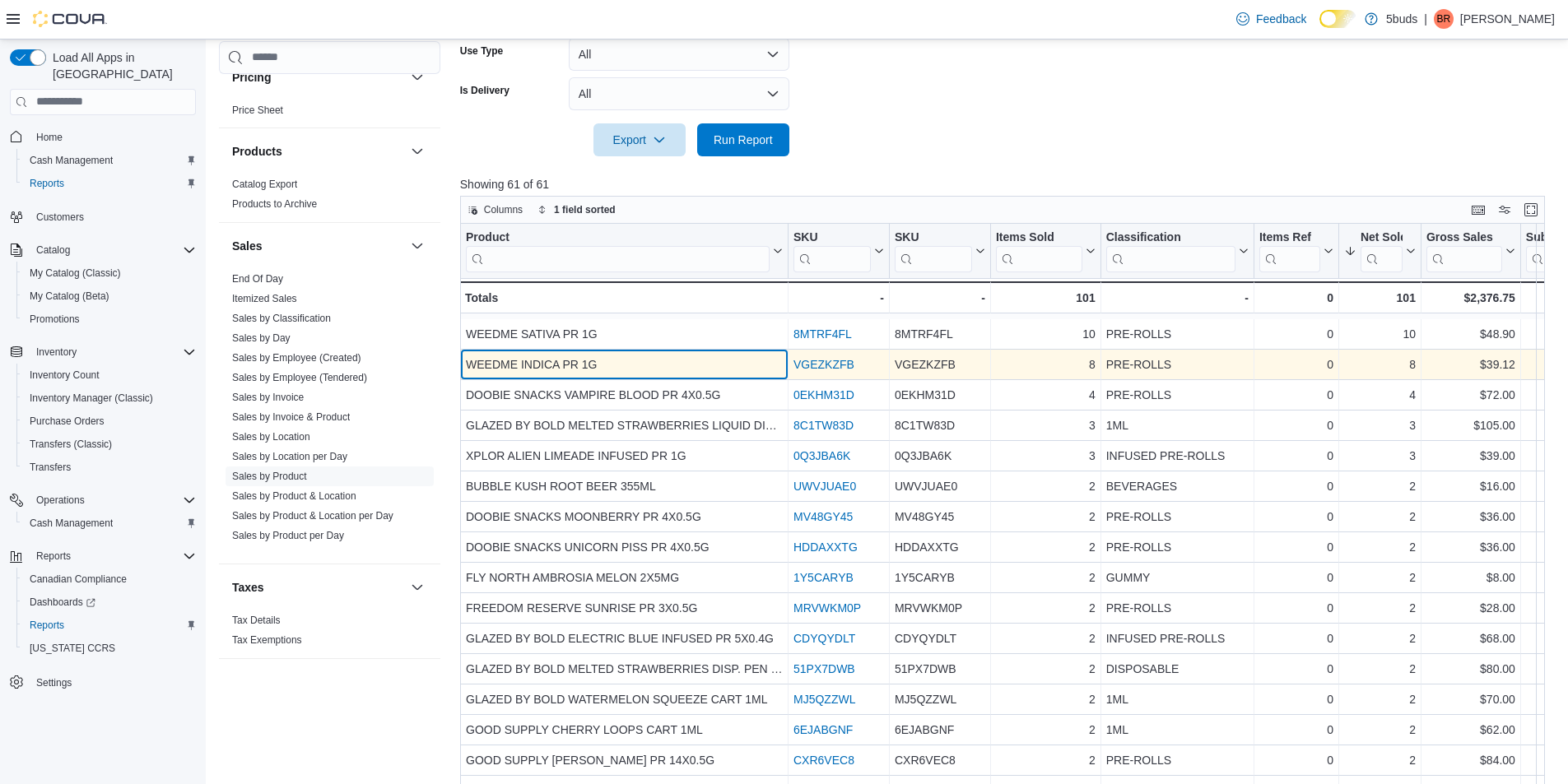
click at [564, 367] on div "WEEDME INDICA PR 1G" at bounding box center [624, 364] width 317 height 20
copy div "WEEDME INDICA PR 1G"
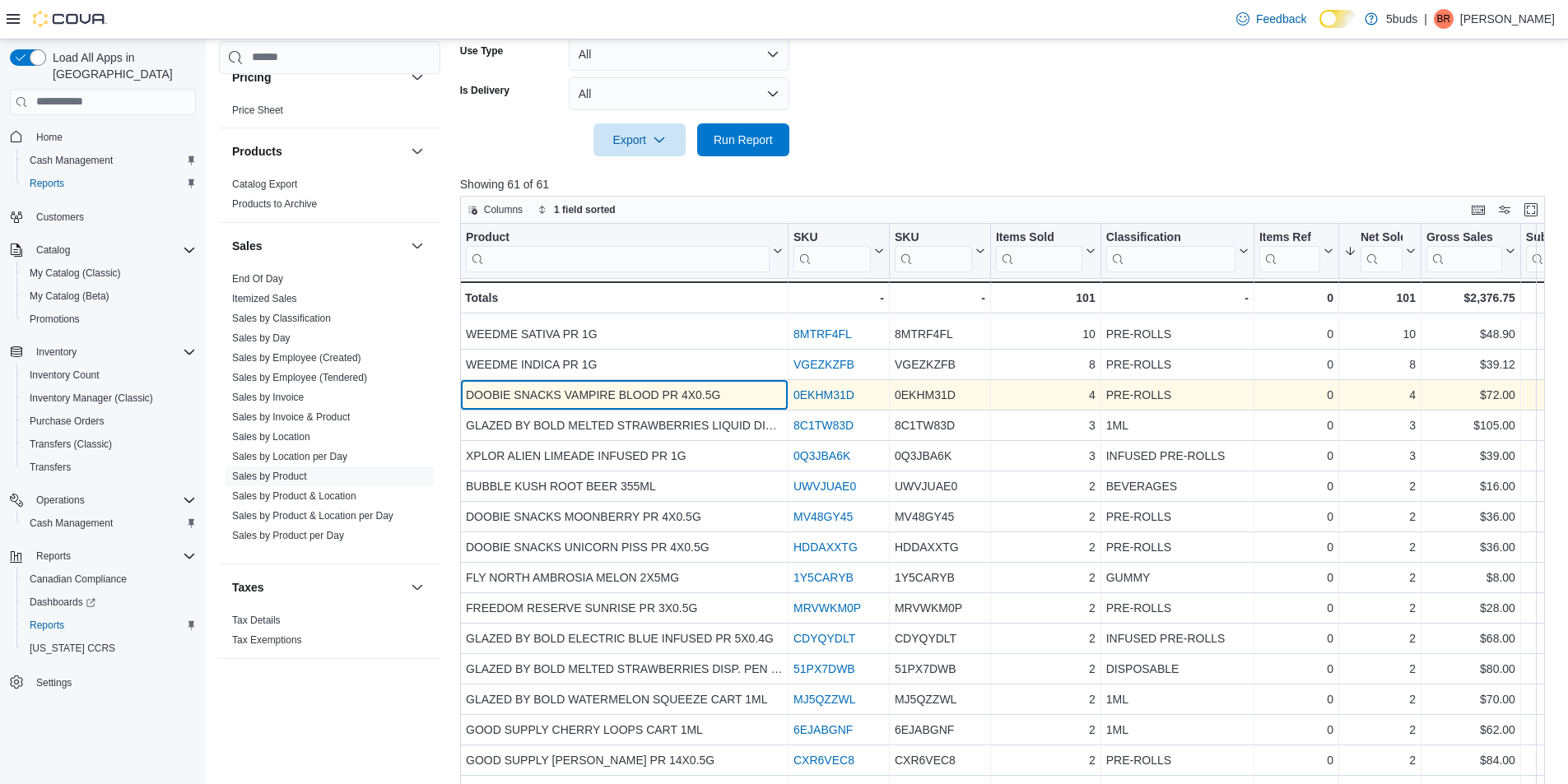
click at [629, 400] on div "DOOBIE SNACKS VAMPIRE BLOOD PR 4X0.5G" at bounding box center [624, 394] width 317 height 20
click at [630, 400] on div "DOOBIE SNACKS VAMPIRE BLOOD PR 4X0.5G" at bounding box center [624, 394] width 317 height 20
copy div "DOOBIE SNACKS VAMPIRE BLOOD PR 4X0.5G"
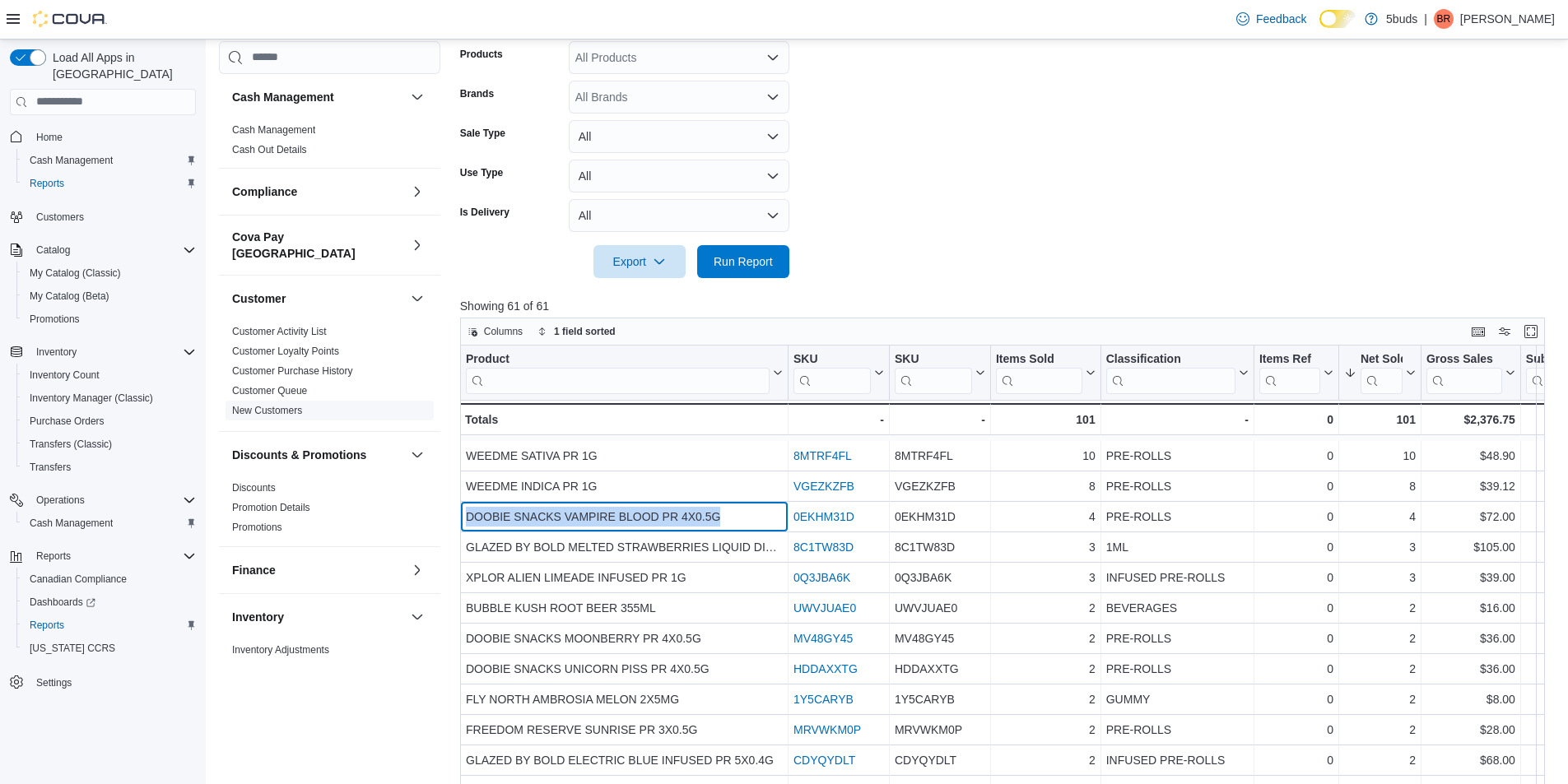
scroll to position [165, 0]
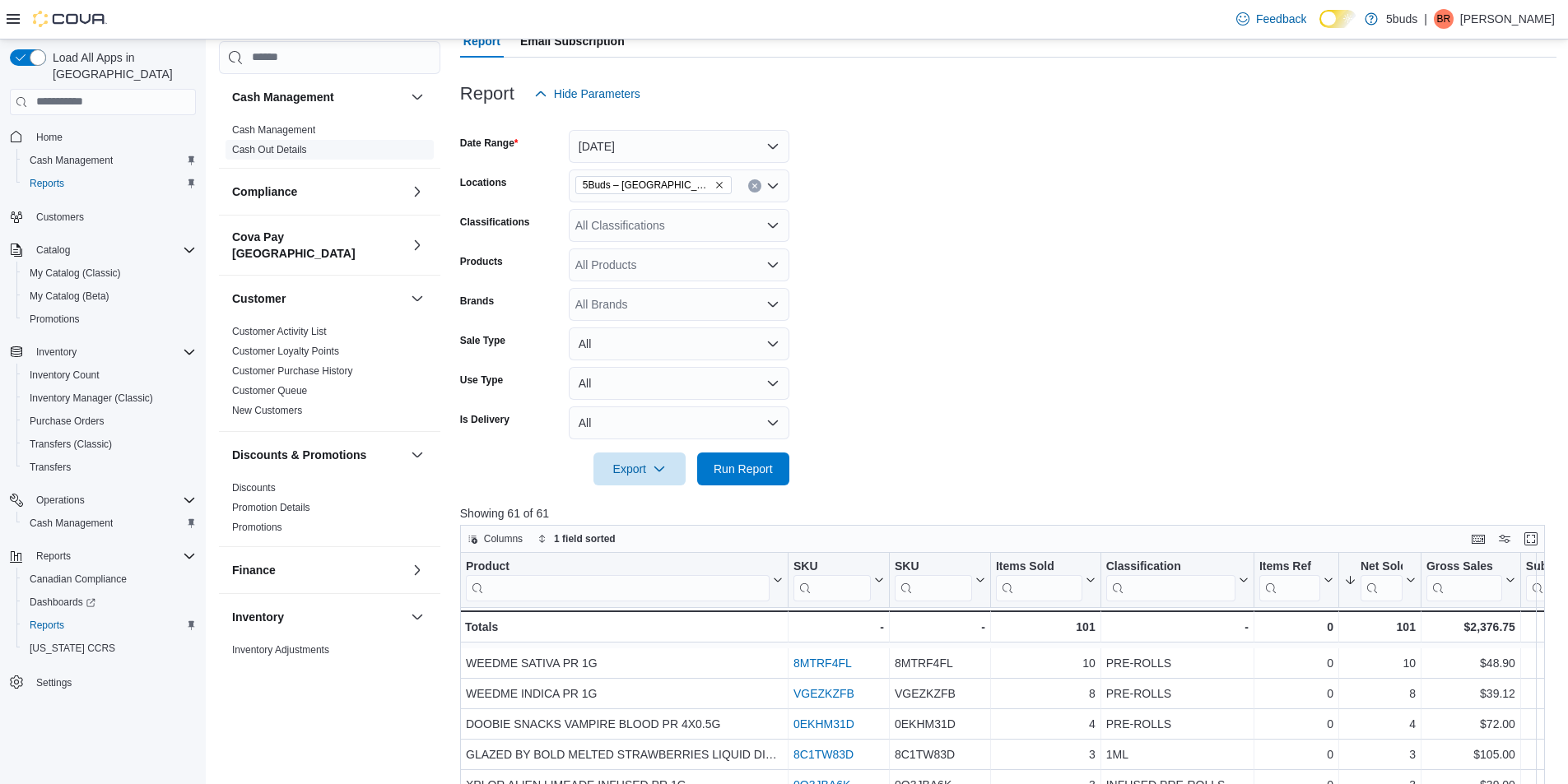
click at [256, 146] on span "Cash Out Details" at bounding box center [269, 149] width 75 height 13
click at [256, 147] on link "Cash Out Details" at bounding box center [269, 149] width 75 height 11
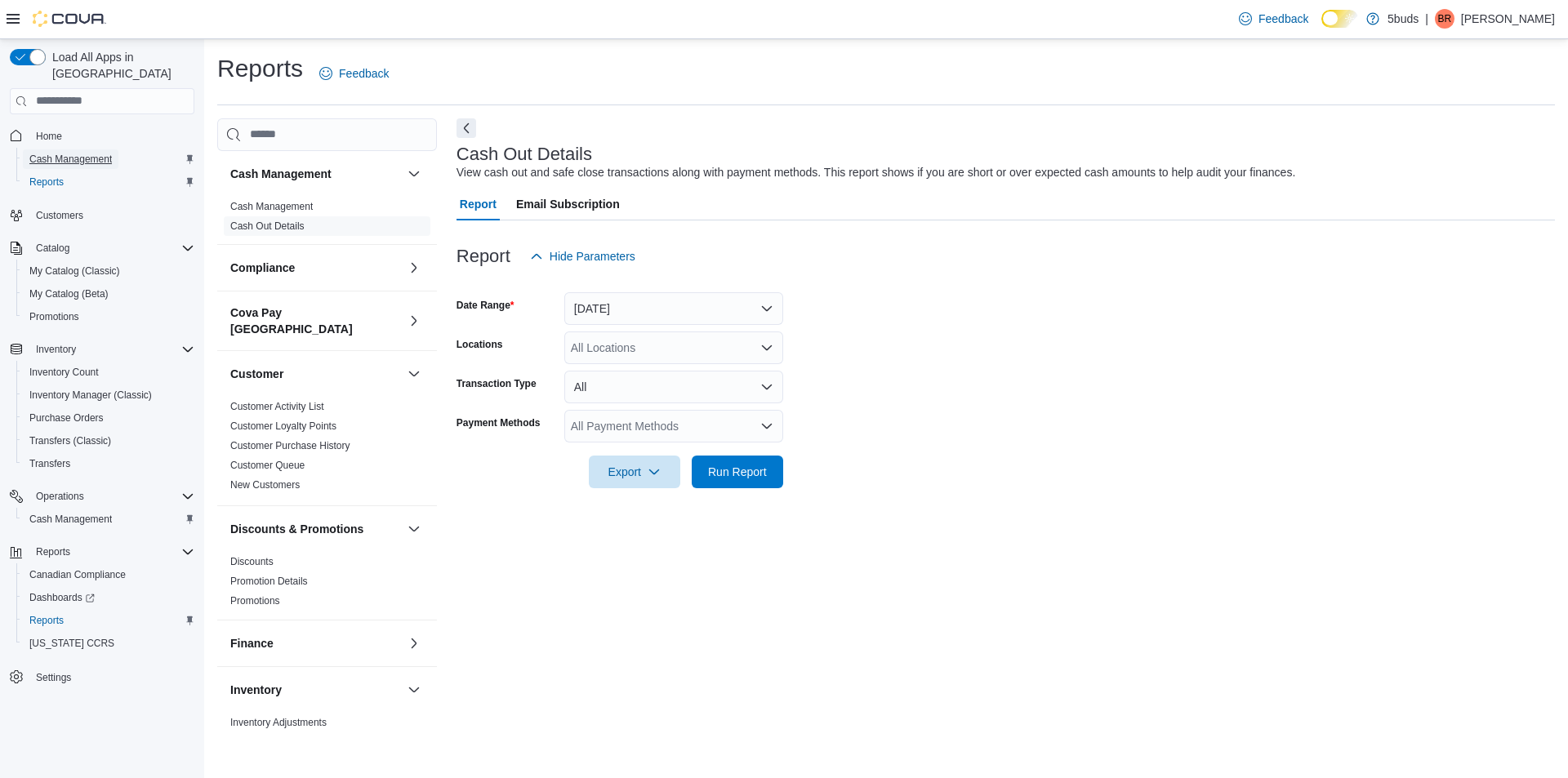
click at [82, 150] on span "Cash Management" at bounding box center [70, 158] width 83 height 20
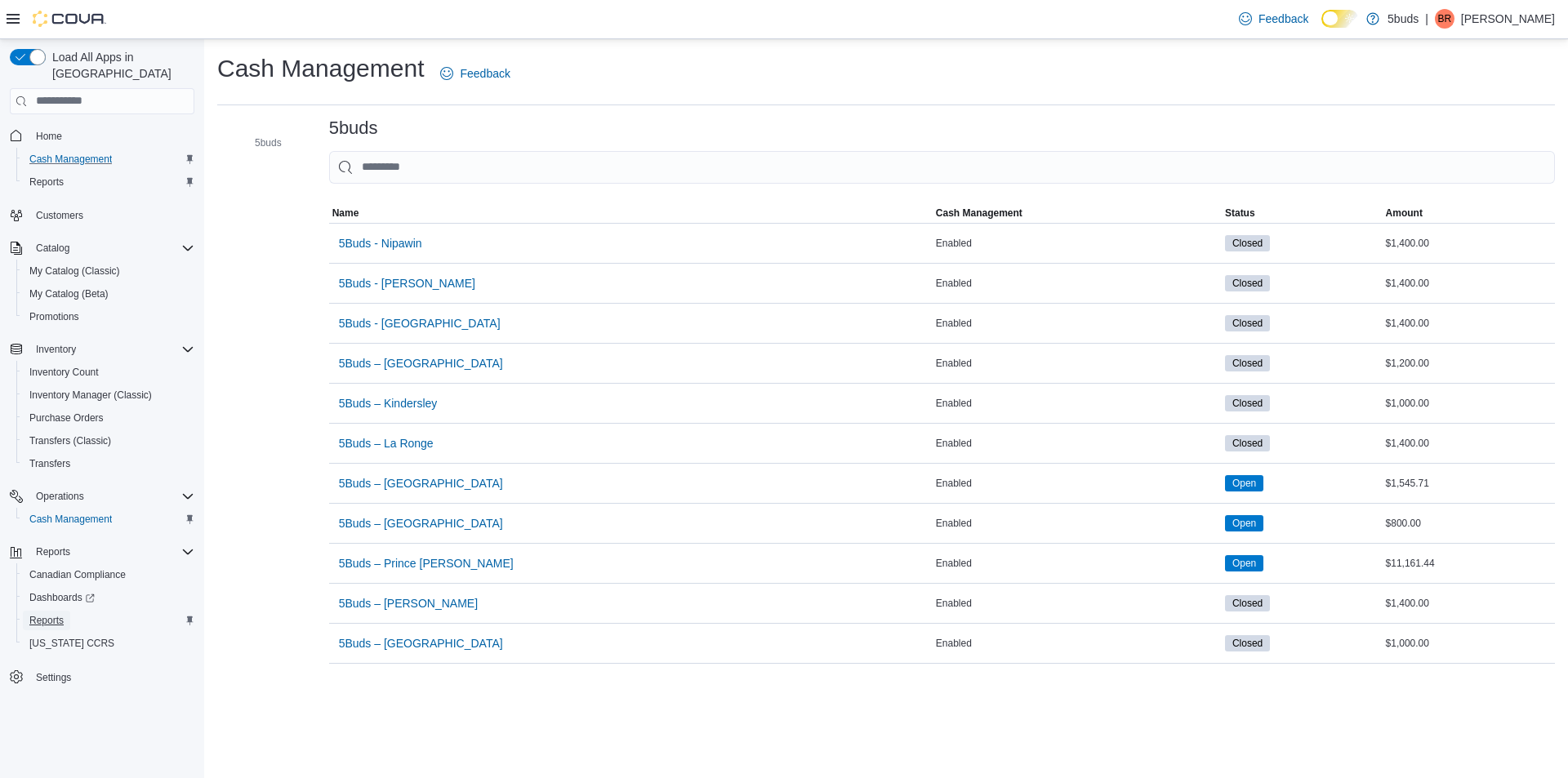
click at [45, 610] on span "Reports" at bounding box center [46, 620] width 34 height 20
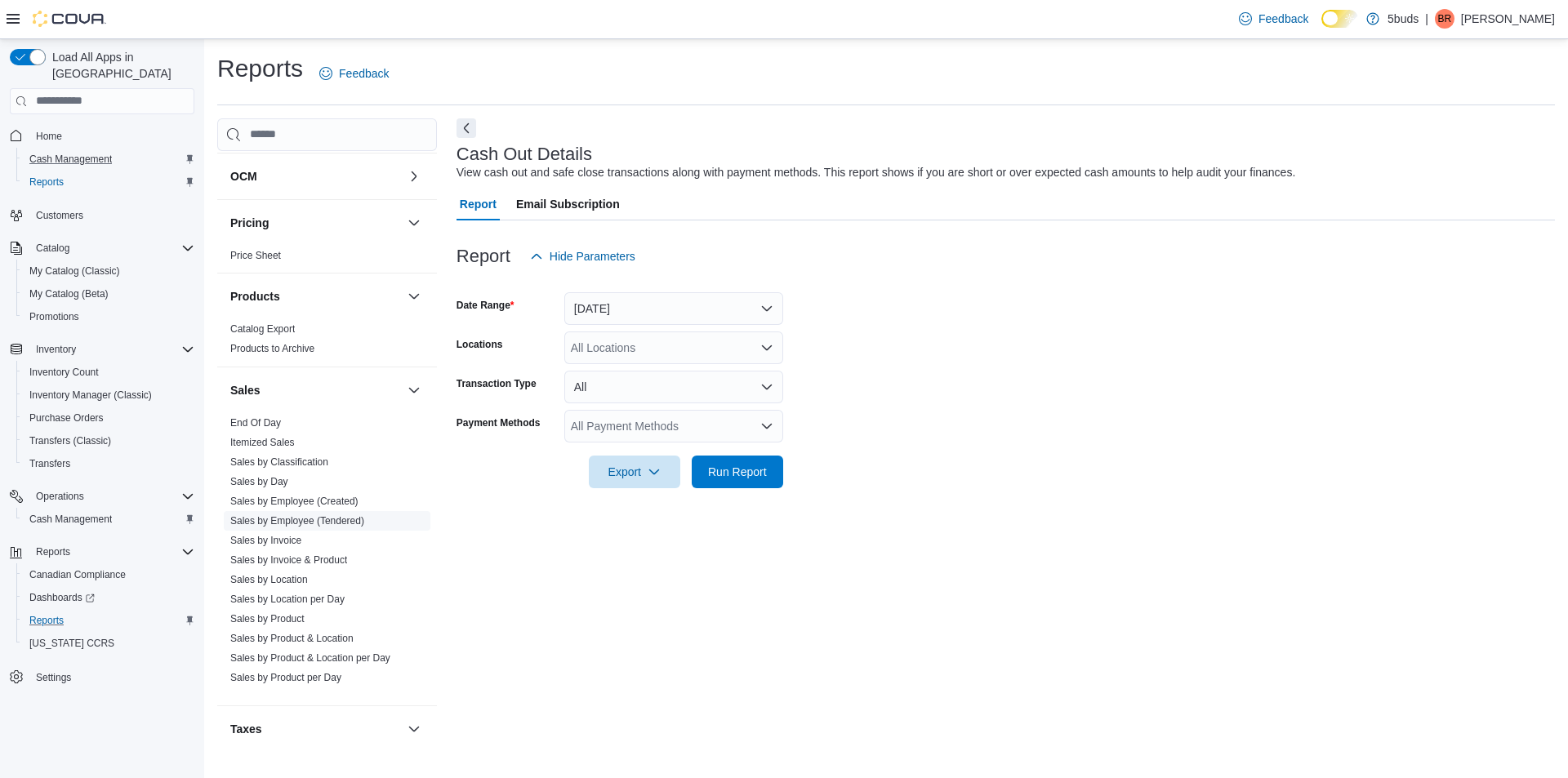
scroll to position [974, 0]
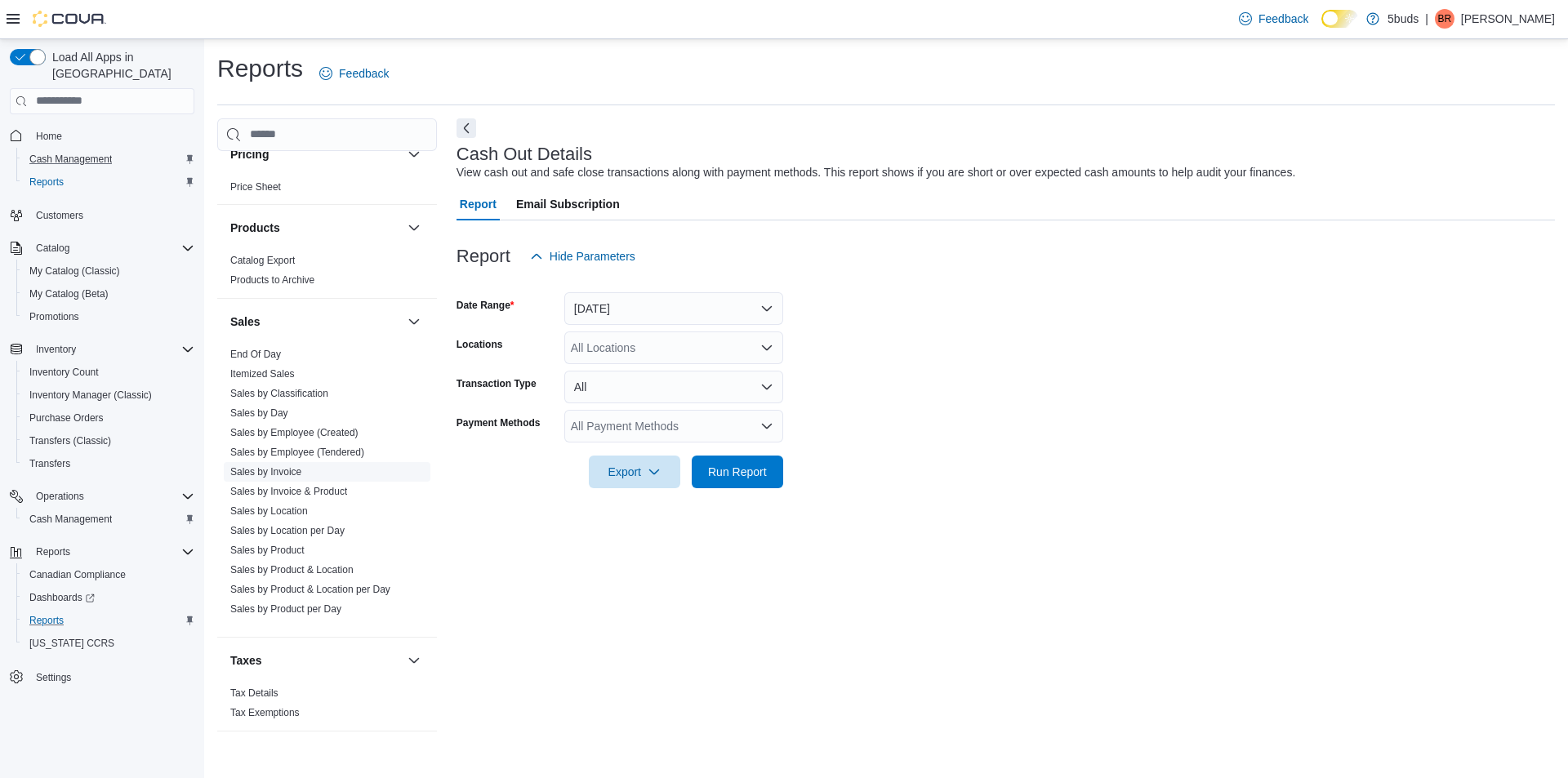
drag, startPoint x: 272, startPoint y: 406, endPoint x: 275, endPoint y: 464, distance: 58.1
click at [274, 407] on link "Sales by Day" at bounding box center [259, 412] width 58 height 11
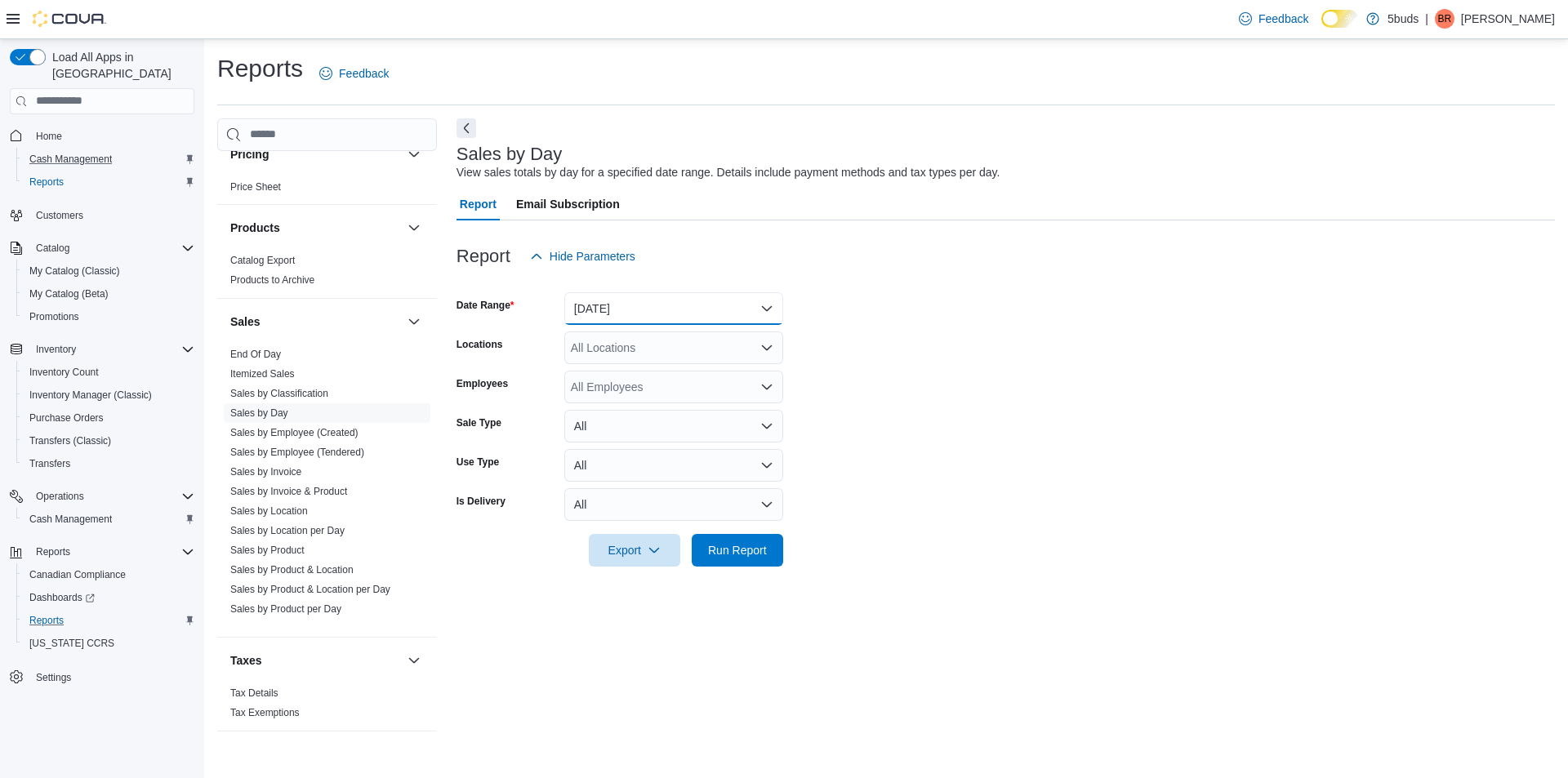
click at [657, 322] on button "[DATE]" at bounding box center [674, 308] width 219 height 32
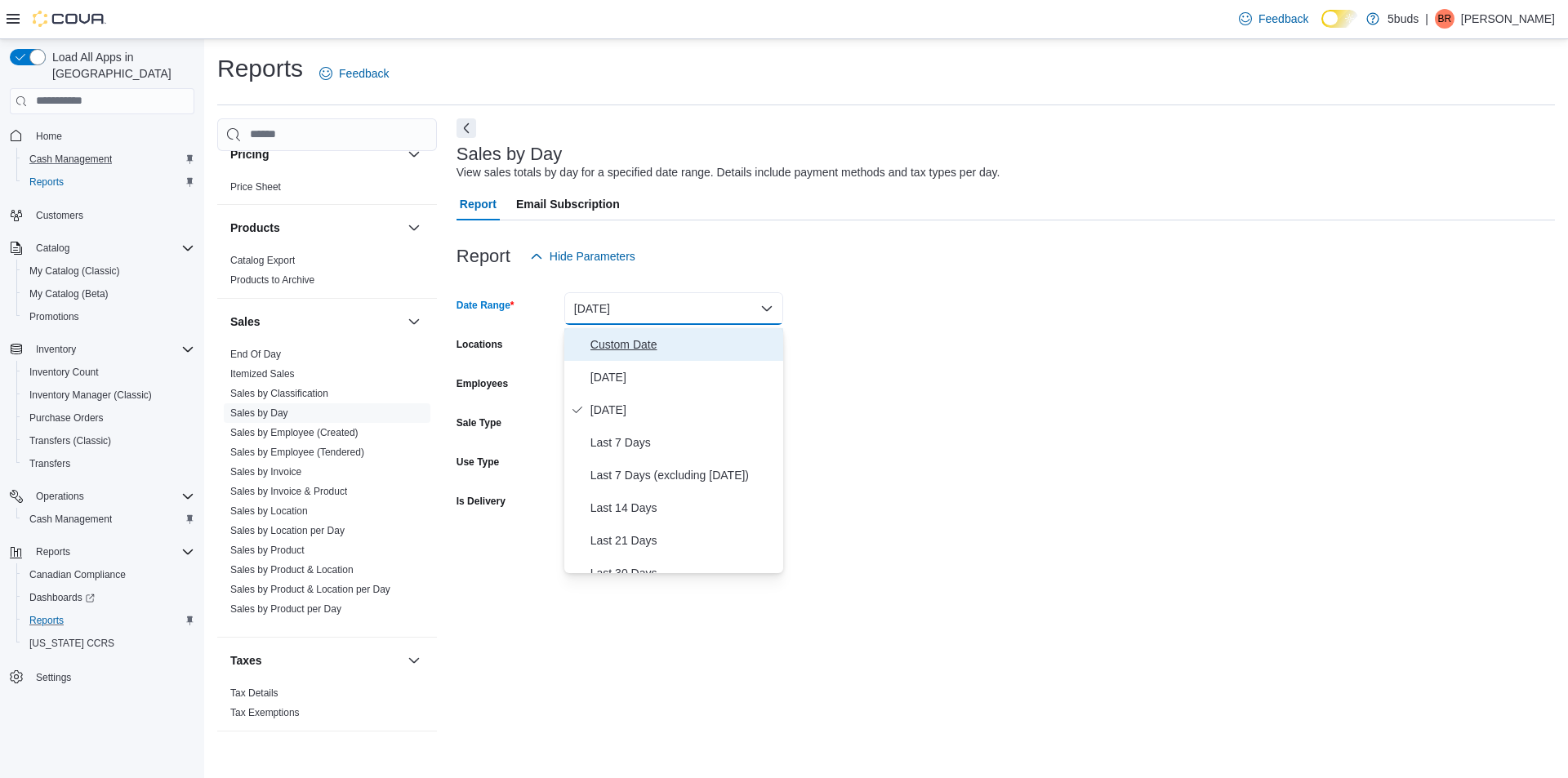
click at [631, 346] on span "Custom Date" at bounding box center [684, 344] width 186 height 20
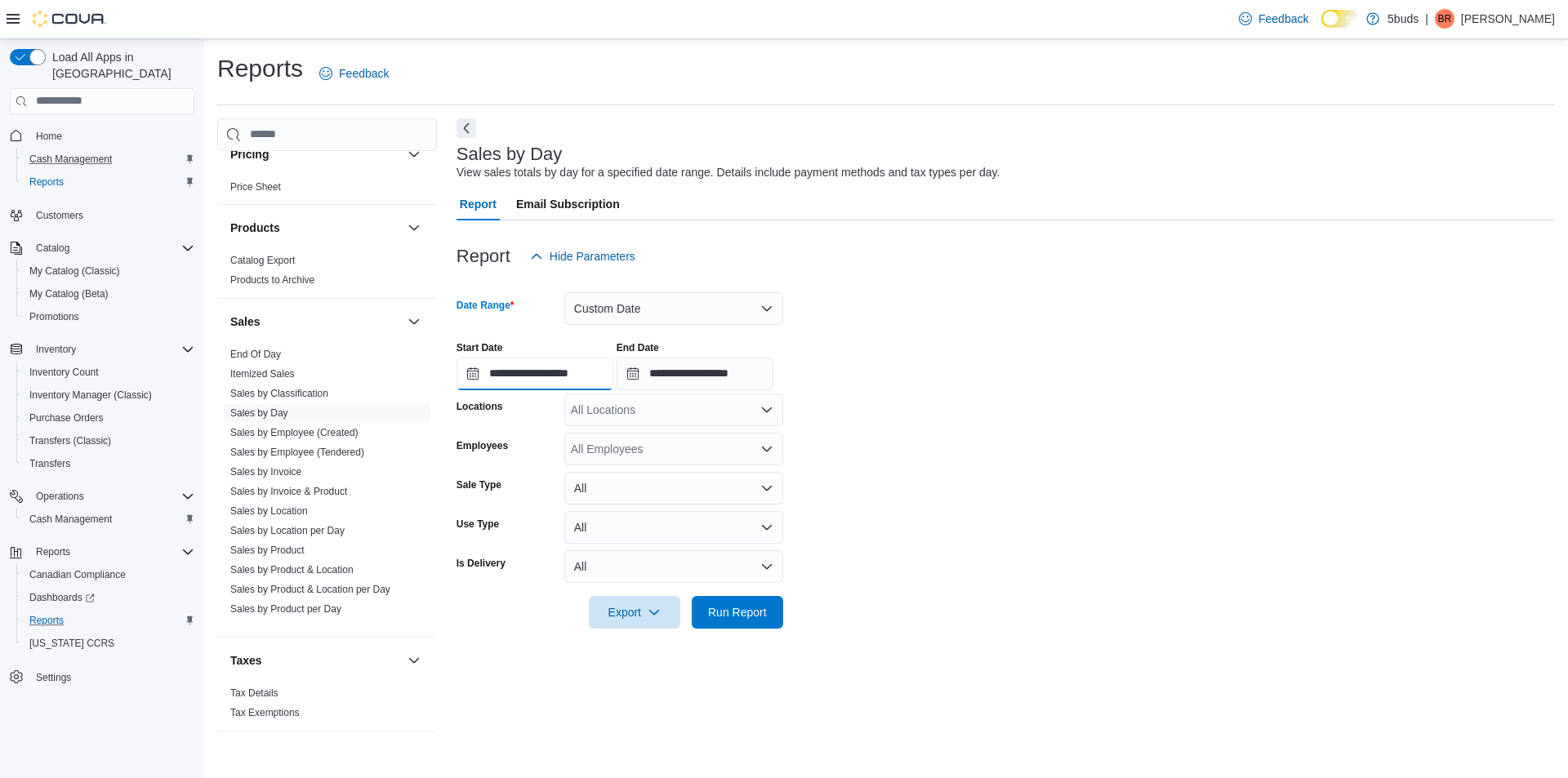
click at [576, 378] on input "**********" at bounding box center [535, 374] width 157 height 32
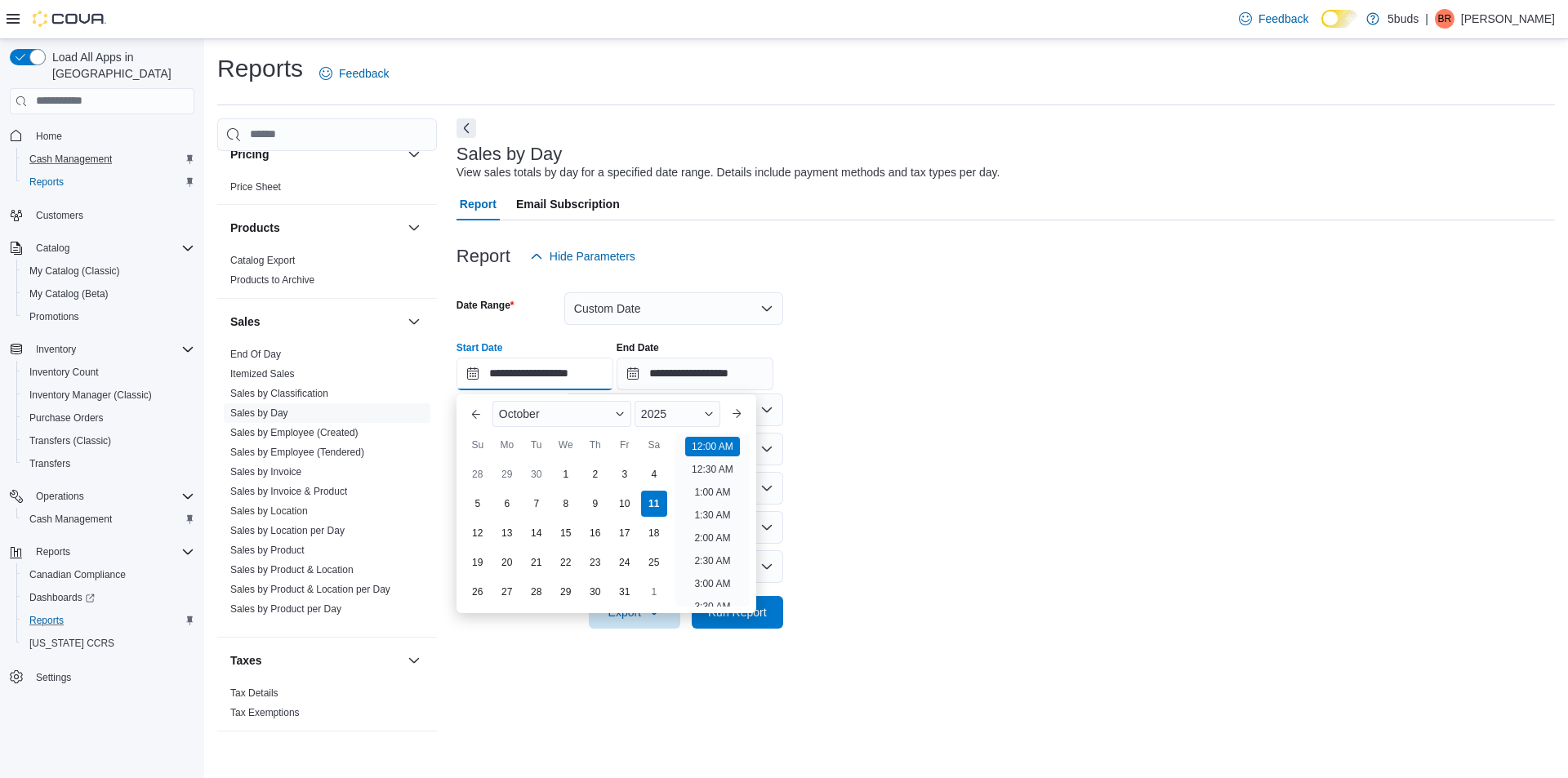
scroll to position [50, 0]
click at [565, 460] on div "28 29 30 1 2 3 4" at bounding box center [565, 474] width 205 height 29
drag, startPoint x: 906, startPoint y: 470, endPoint x: 730, endPoint y: 434, distance: 179.6
click at [897, 470] on form "**********" at bounding box center [1005, 451] width 1098 height 356
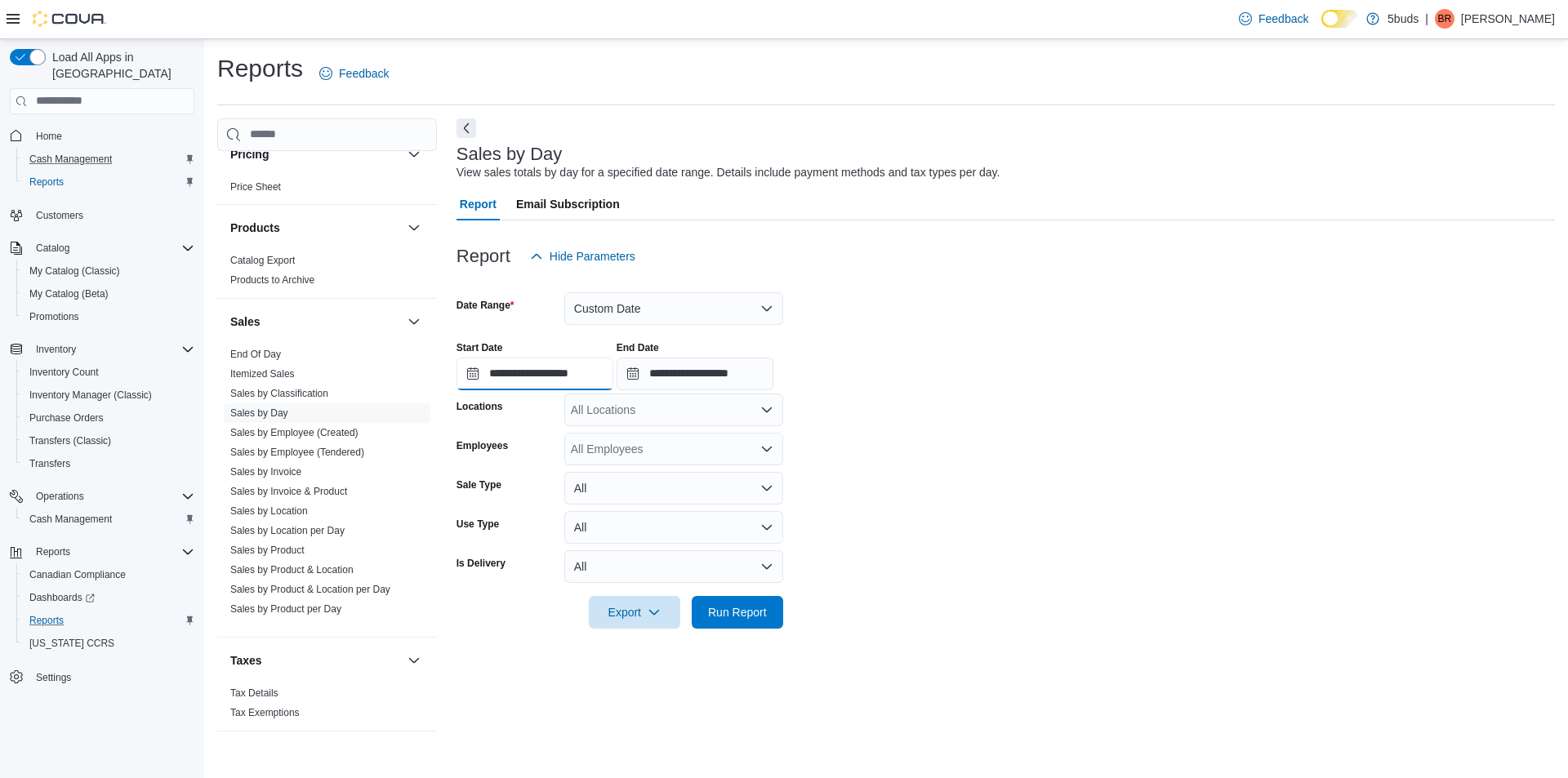
click at [599, 386] on input "**********" at bounding box center [535, 374] width 157 height 32
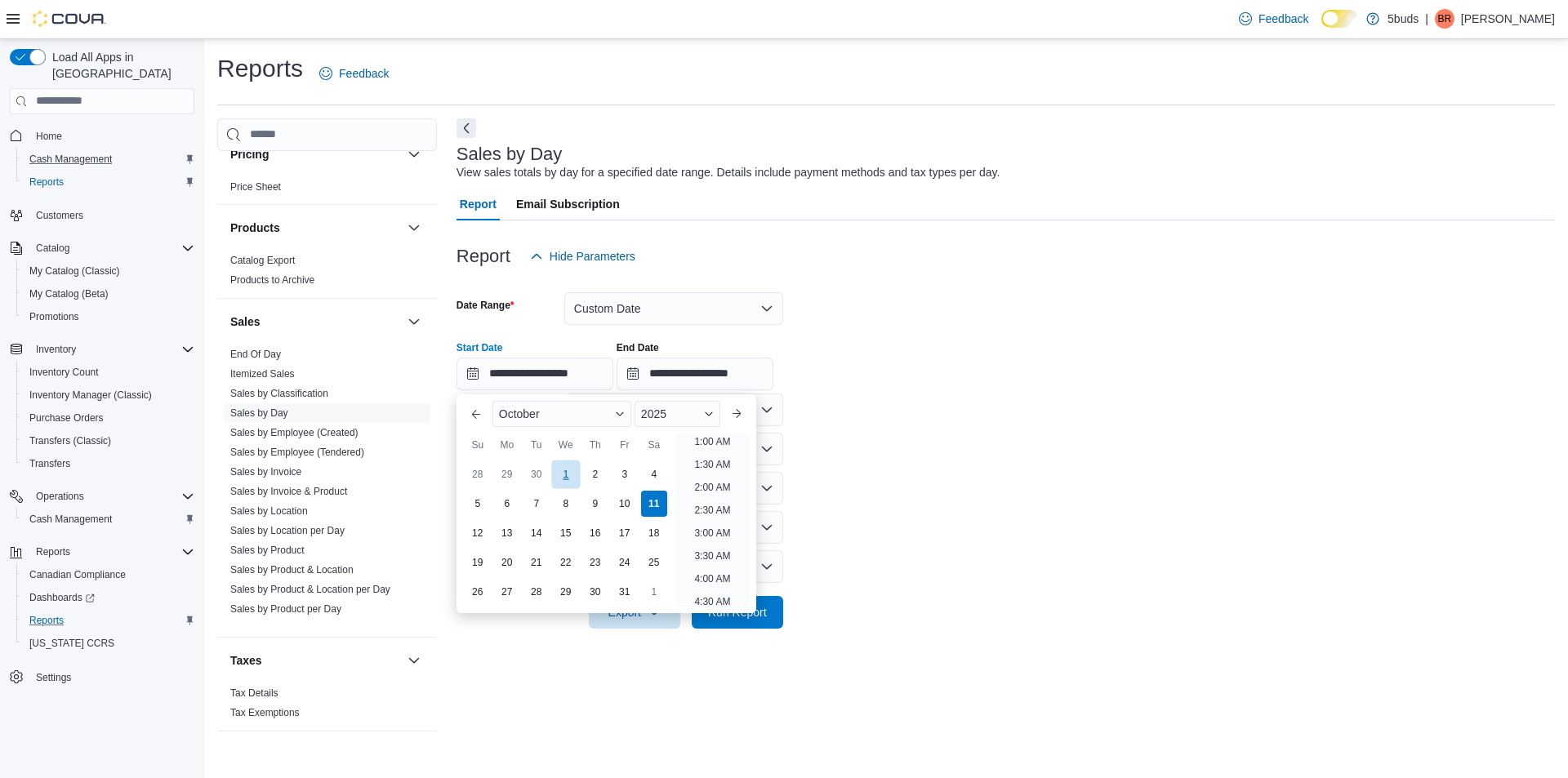
click at [574, 470] on div "1" at bounding box center [566, 474] width 29 height 29
type input "**********"
drag, startPoint x: 1018, startPoint y: 509, endPoint x: 732, endPoint y: 436, distance: 295.2
click at [859, 458] on form "**********" at bounding box center [1005, 451] width 1098 height 356
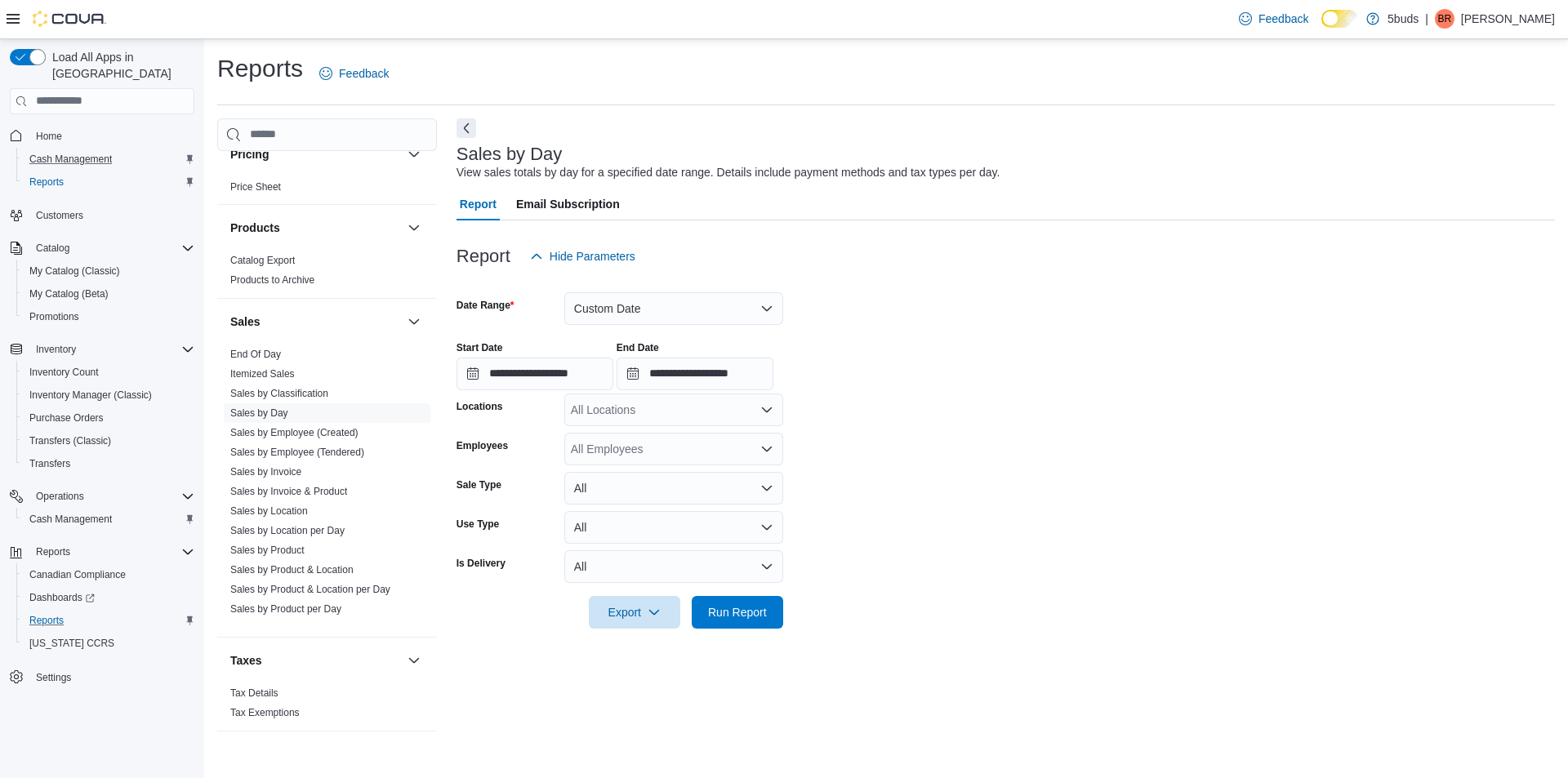
drag, startPoint x: 695, startPoint y: 412, endPoint x: 694, endPoint y: 426, distance: 14.0
click at [694, 412] on div "All Locations" at bounding box center [674, 410] width 219 height 32
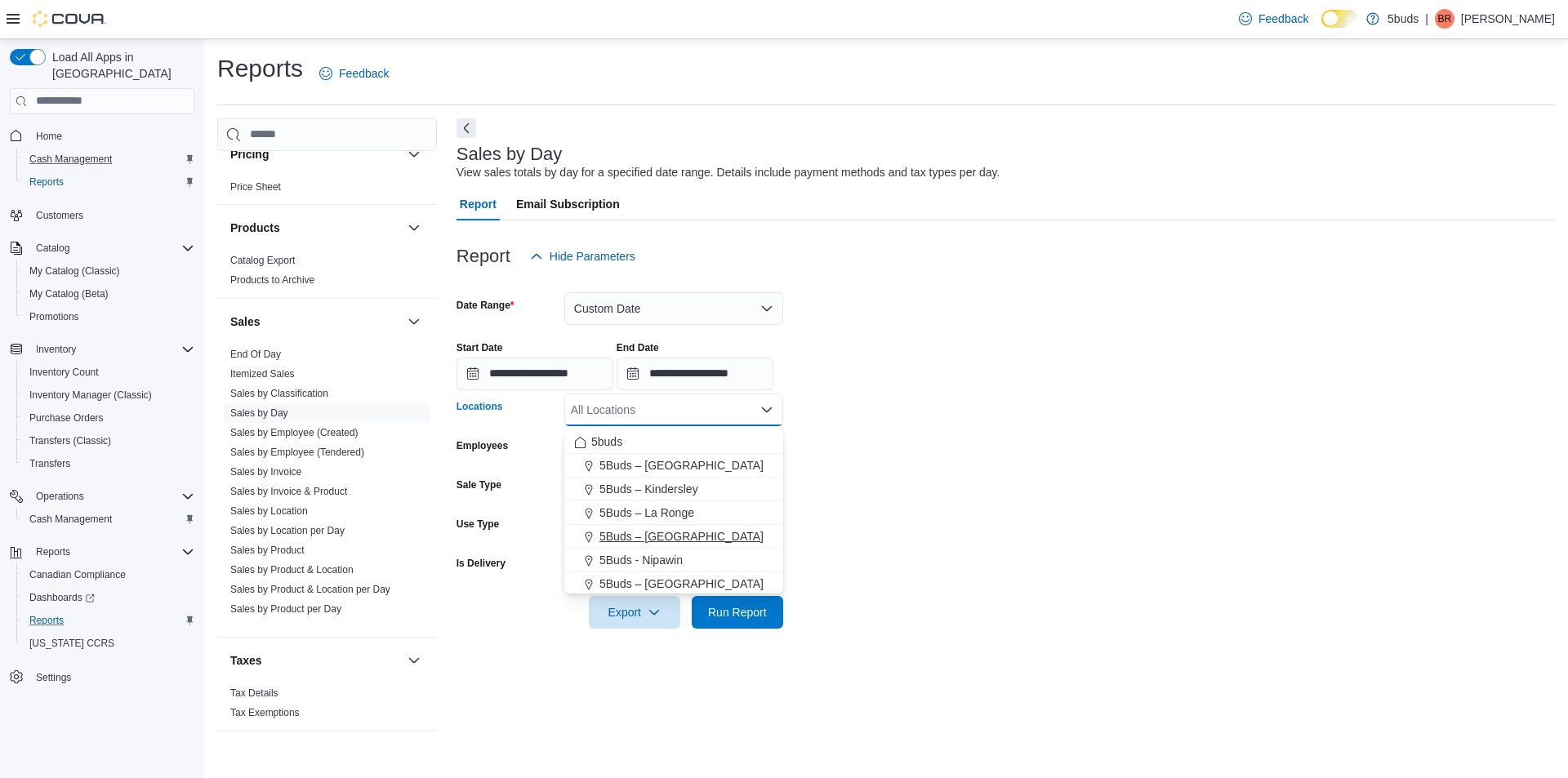
drag, startPoint x: 688, startPoint y: 529, endPoint x: 979, endPoint y: 529, distance: 291.0
click at [688, 529] on span "5Buds – [GEOGRAPHIC_DATA]" at bounding box center [681, 536] width 165 height 16
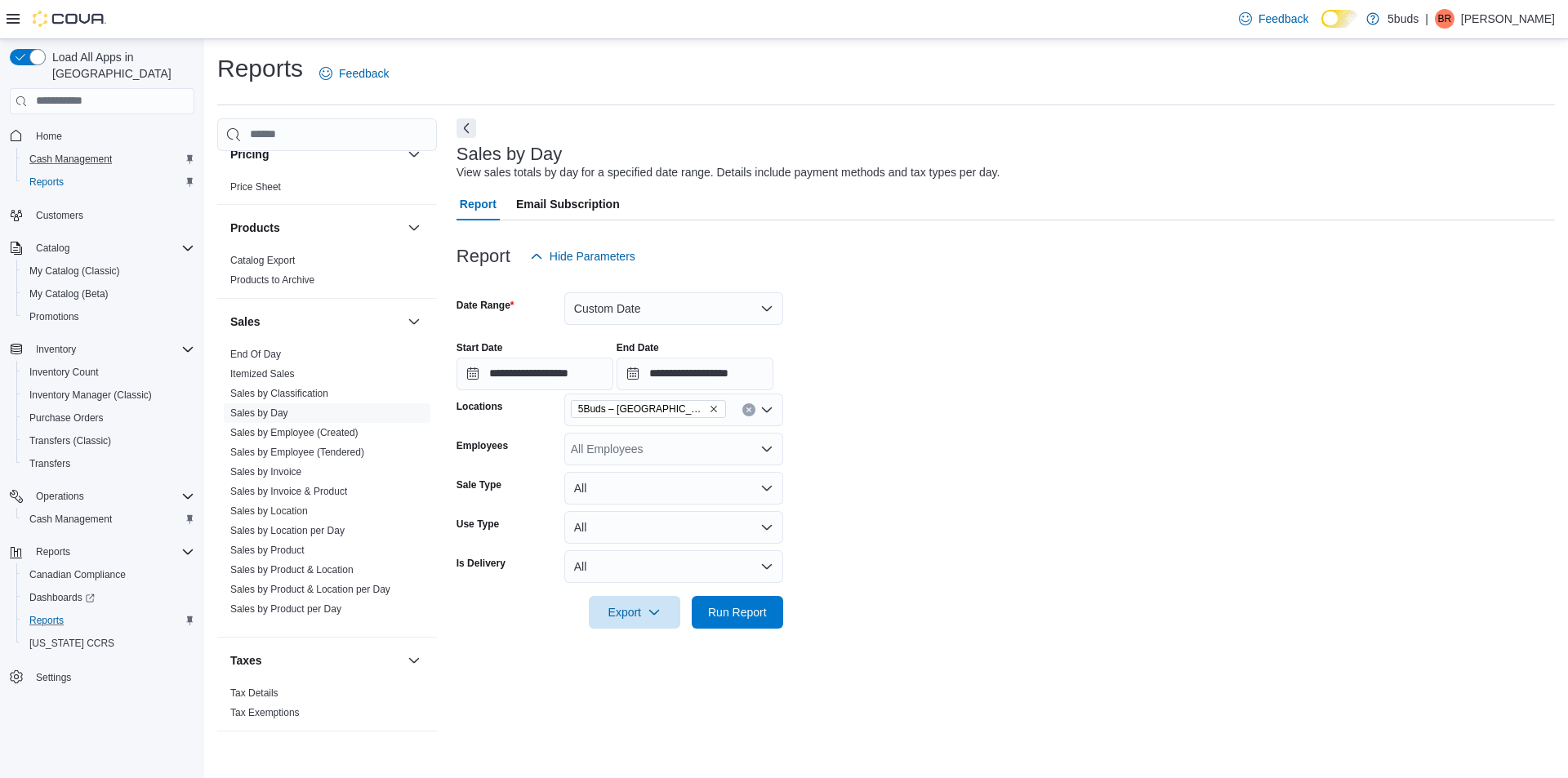
drag, startPoint x: 953, startPoint y: 529, endPoint x: 741, endPoint y: 640, distance: 239.3
click at [906, 548] on form "**********" at bounding box center [1005, 451] width 1098 height 356
click at [732, 599] on div "Export Run Report" at bounding box center [619, 612] width 327 height 32
click at [732, 615] on span "Run Report" at bounding box center [737, 611] width 59 height 16
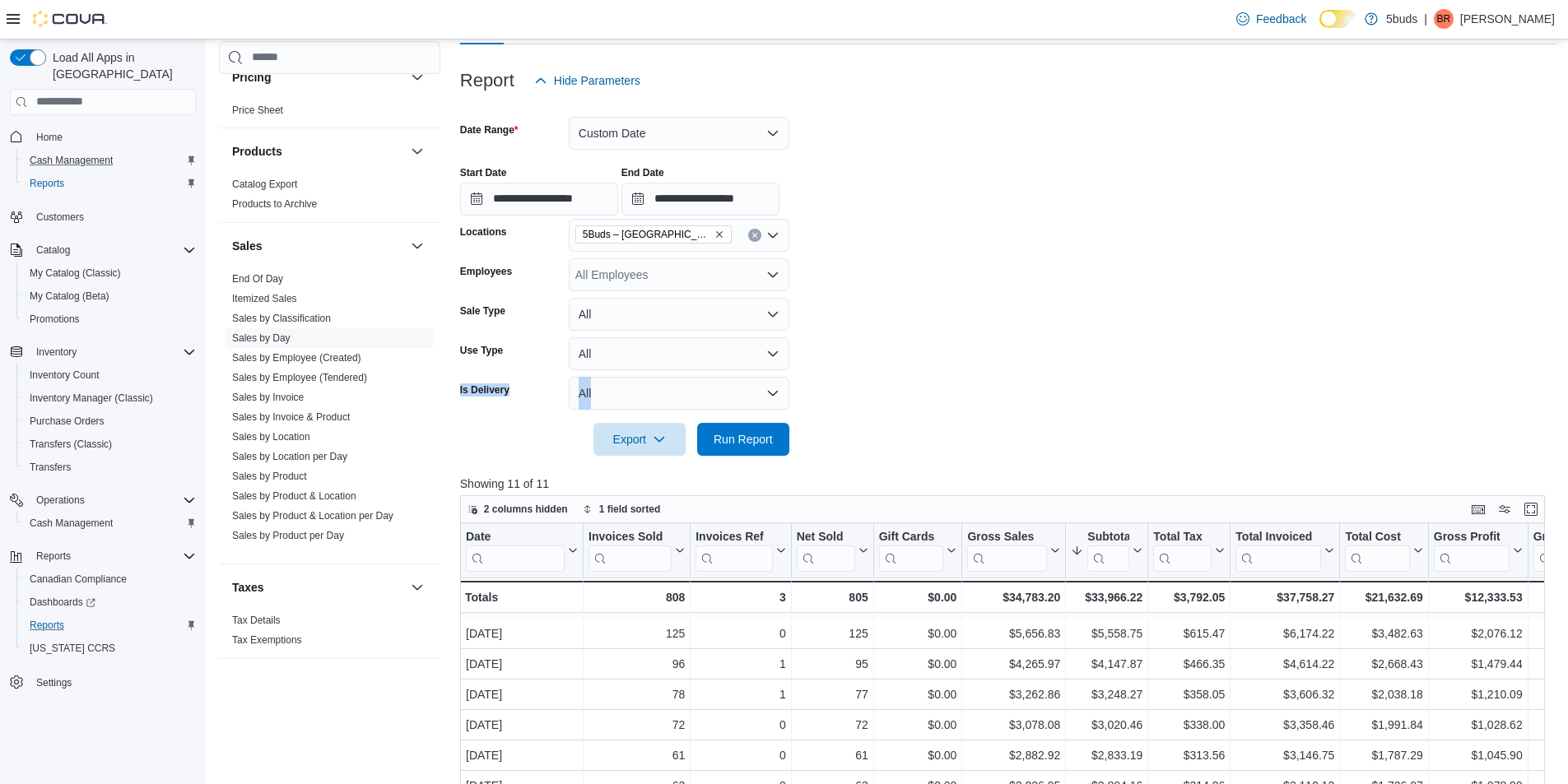
scroll to position [82, 0]
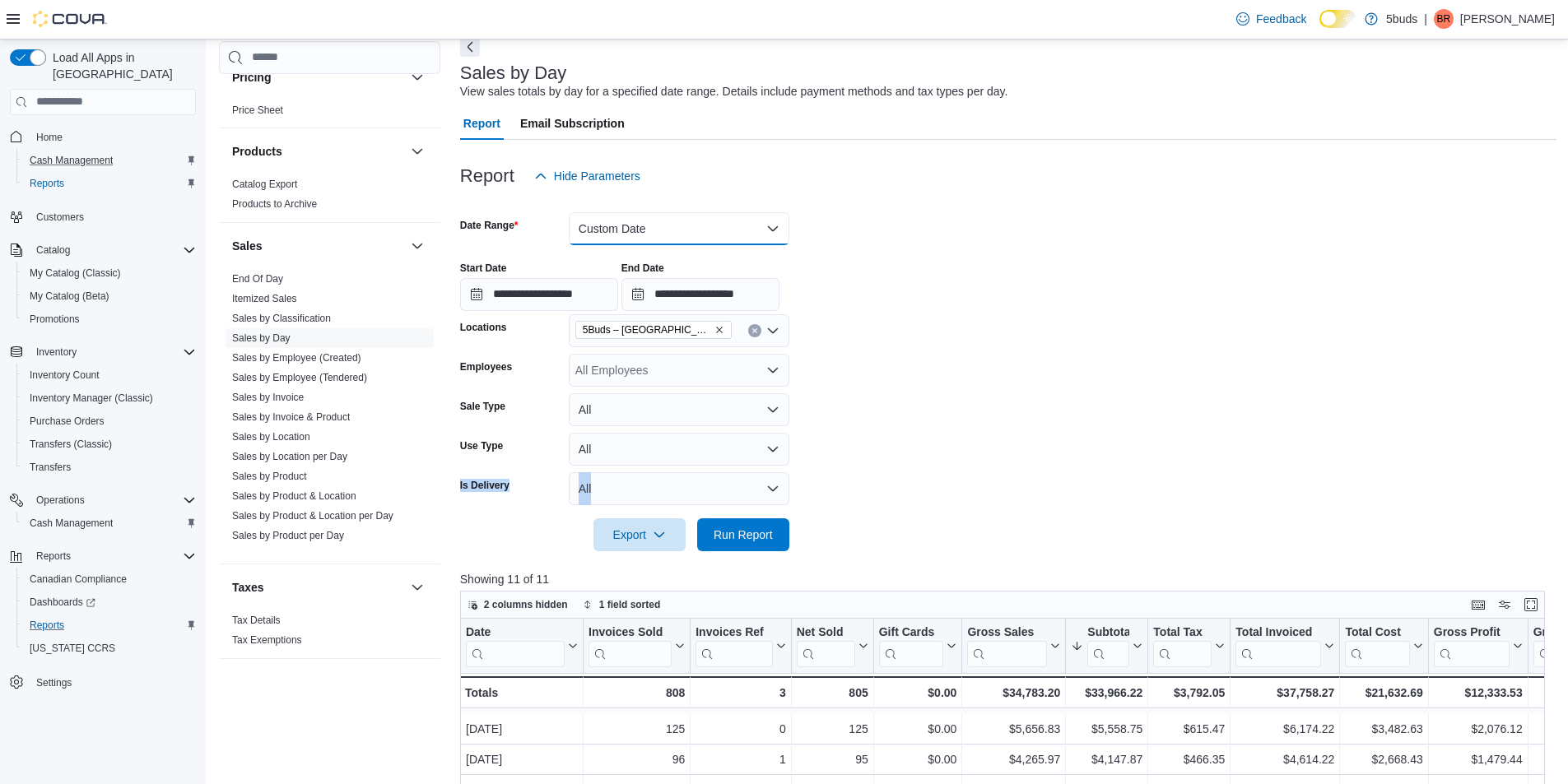
click at [607, 224] on button "Custom Date" at bounding box center [679, 228] width 221 height 33
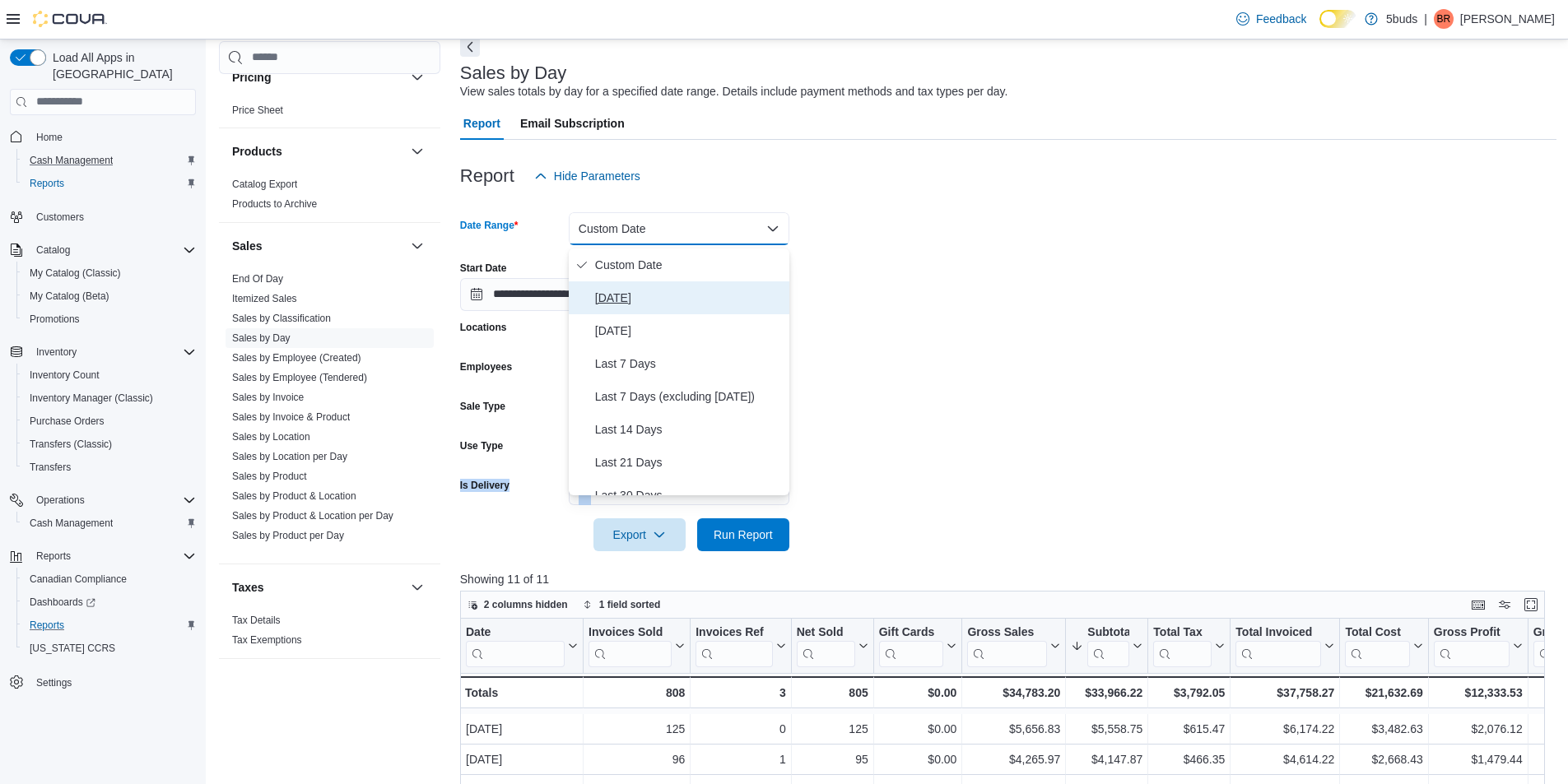
click at [635, 289] on span "[DATE]" at bounding box center [689, 297] width 187 height 20
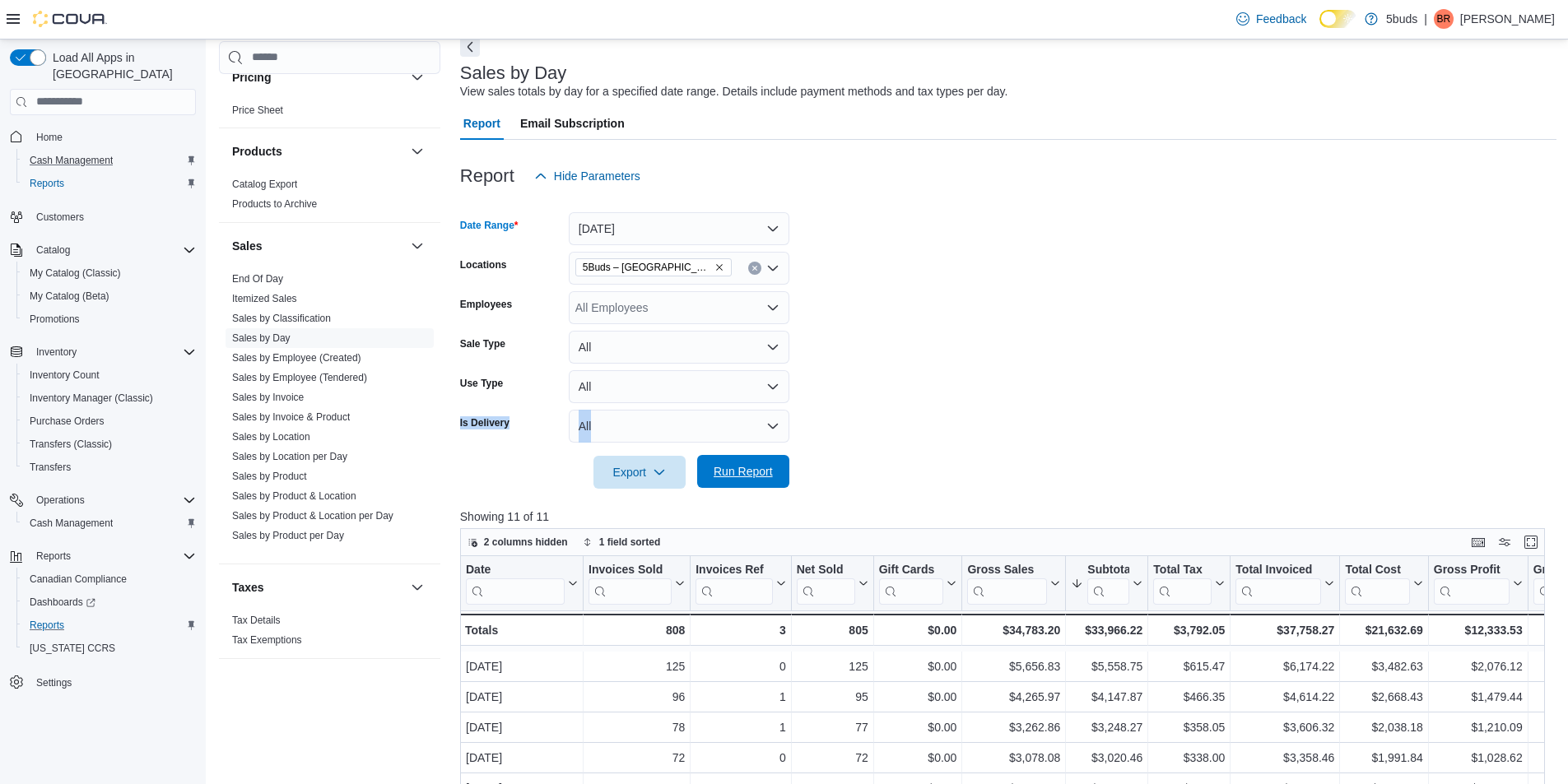
click at [716, 459] on div "Export Run Report" at bounding box center [624, 472] width 329 height 33
click at [746, 470] on span "Run Report" at bounding box center [742, 471] width 59 height 16
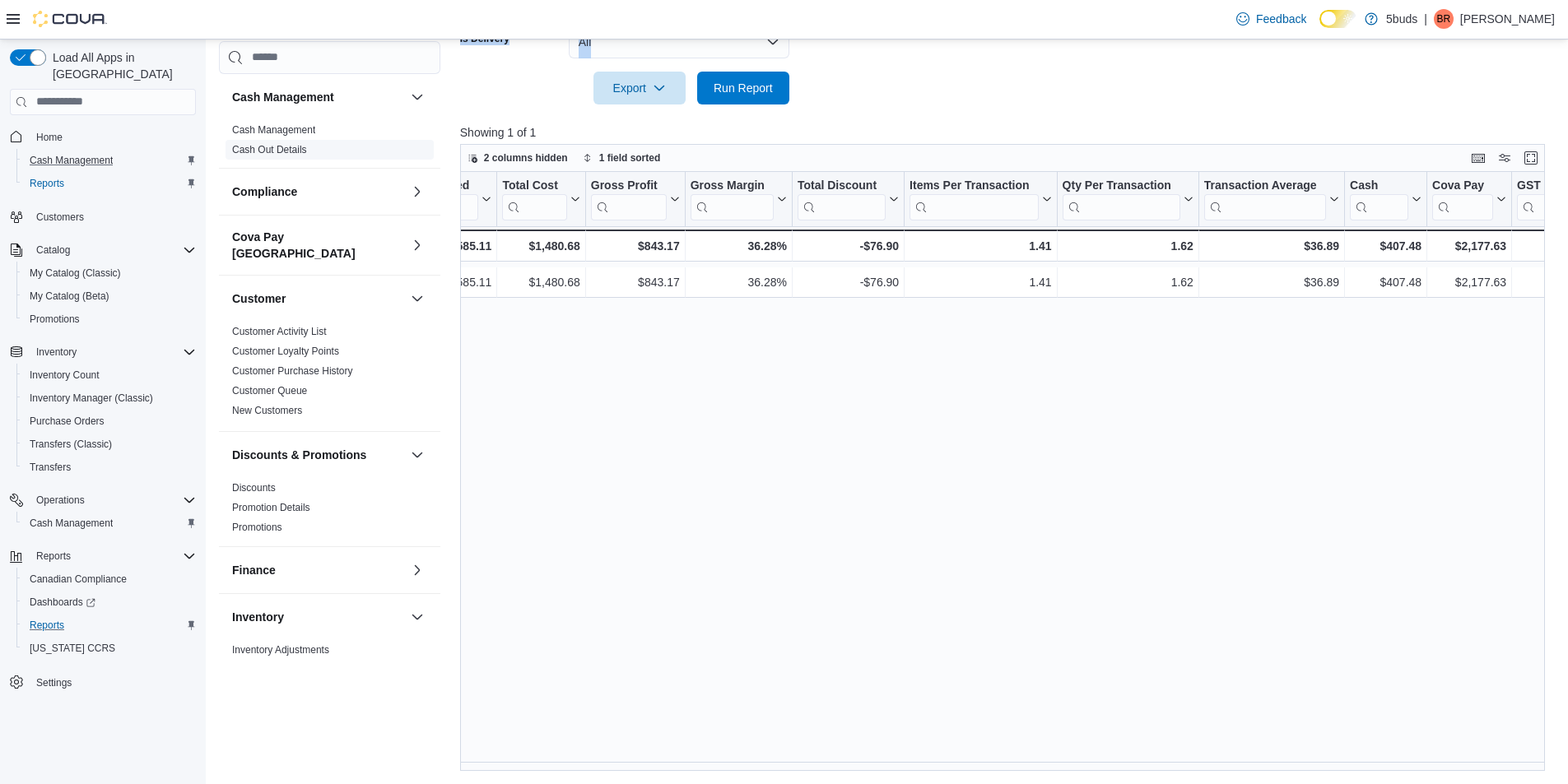
click at [264, 147] on link "Cash Out Details" at bounding box center [269, 149] width 75 height 11
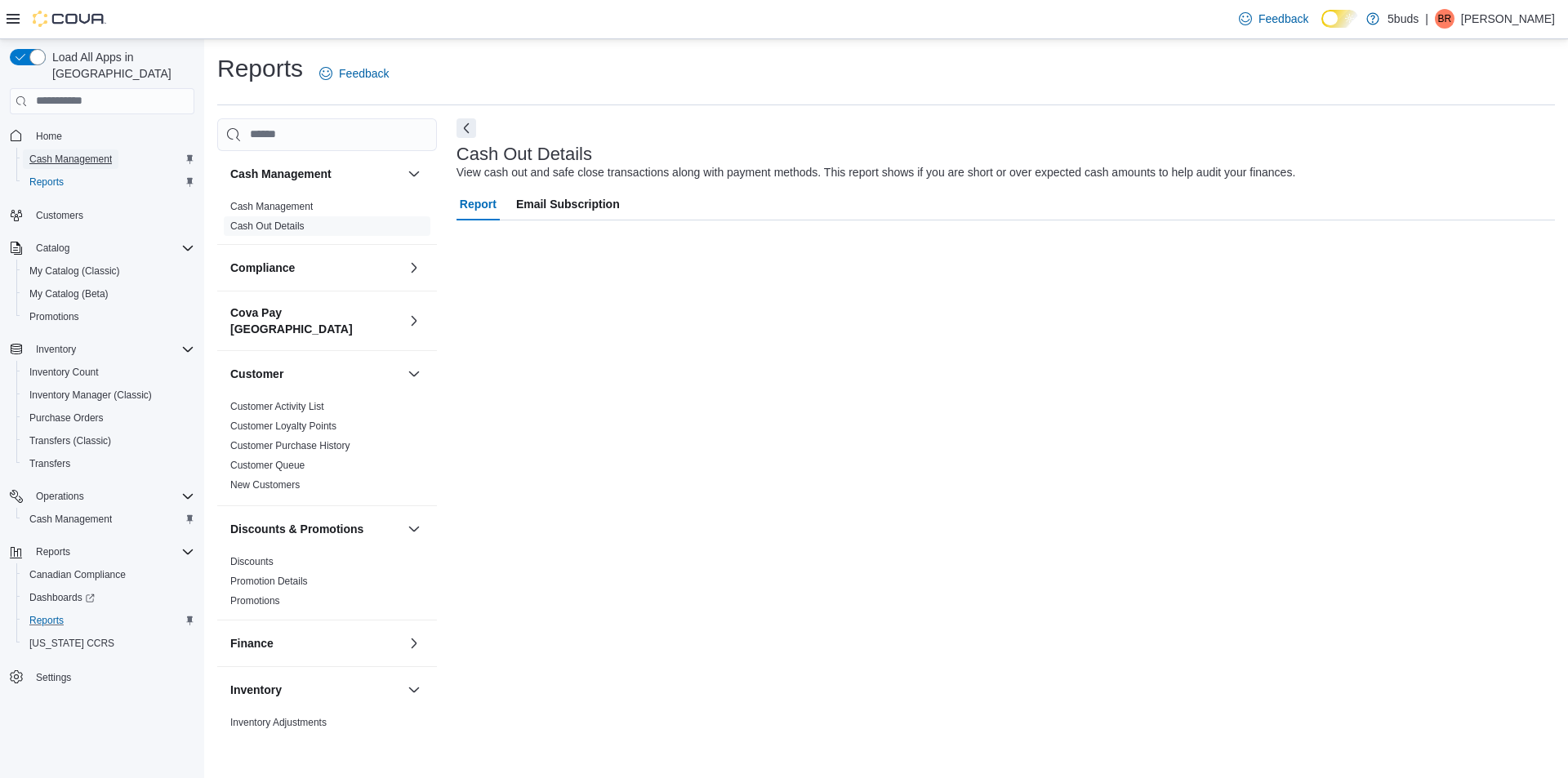
click at [69, 153] on span "Cash Management" at bounding box center [70, 158] width 83 height 13
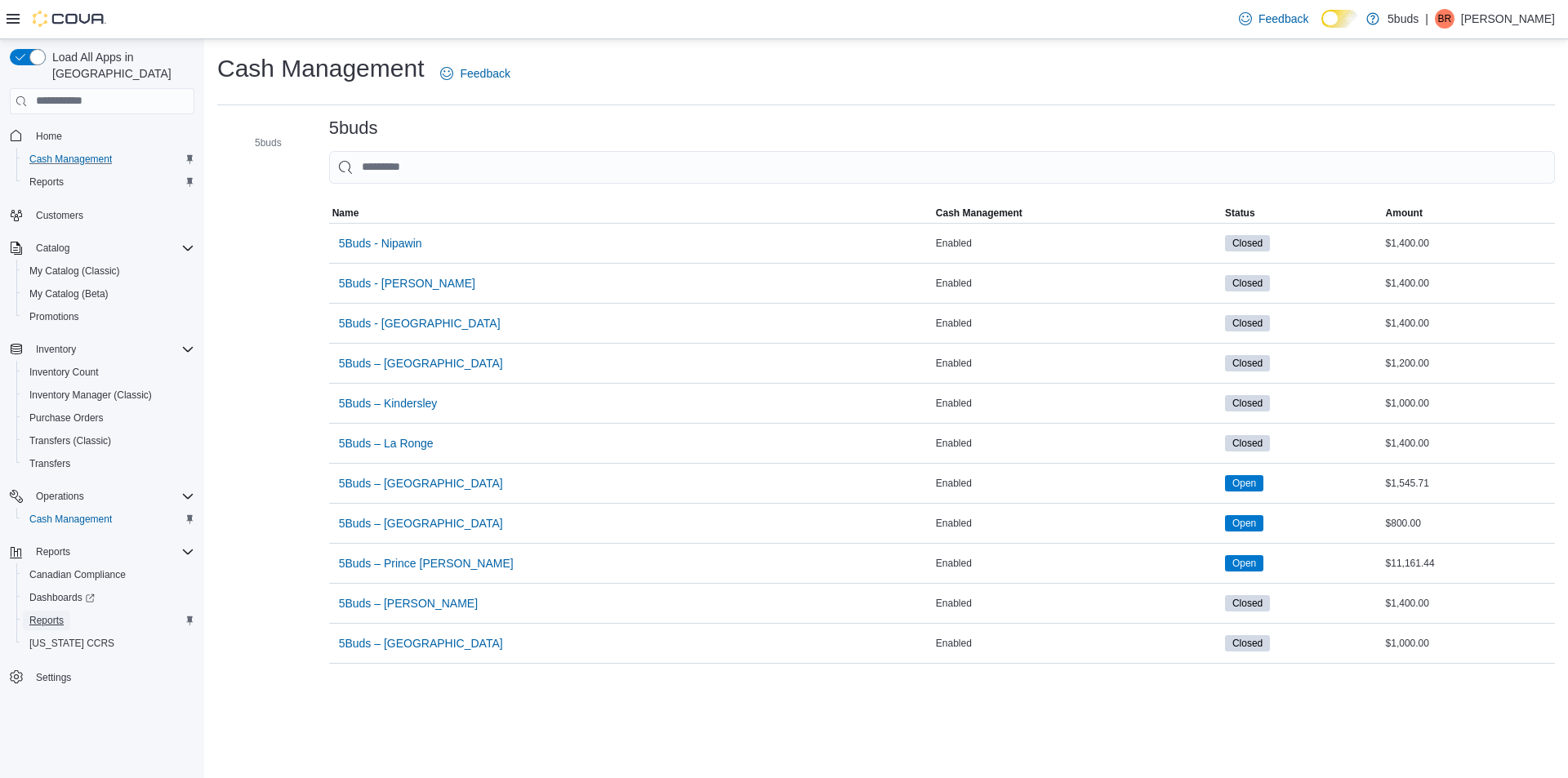
click at [51, 614] on span "Reports" at bounding box center [46, 620] width 34 height 13
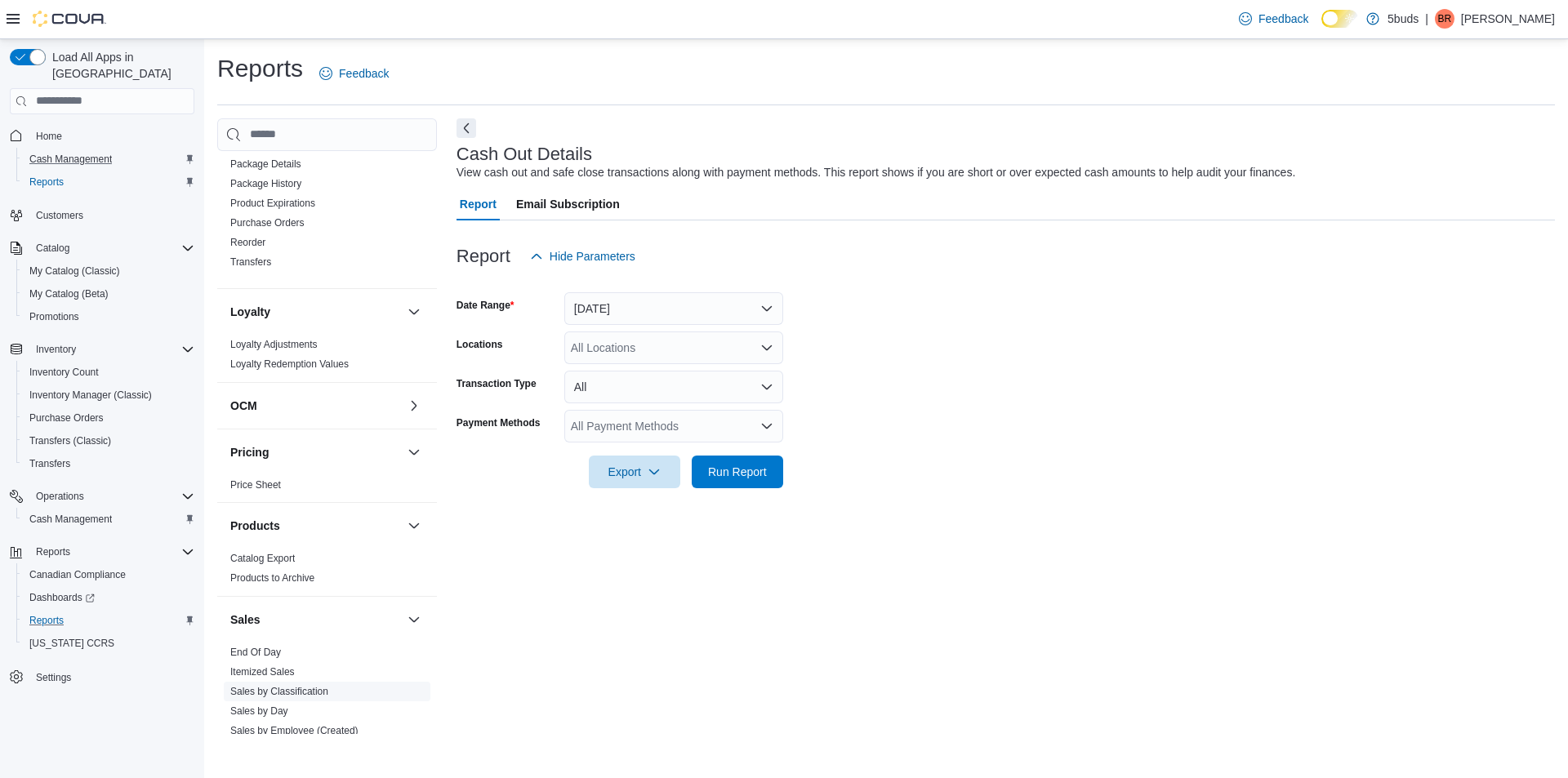
scroll to position [974, 0]
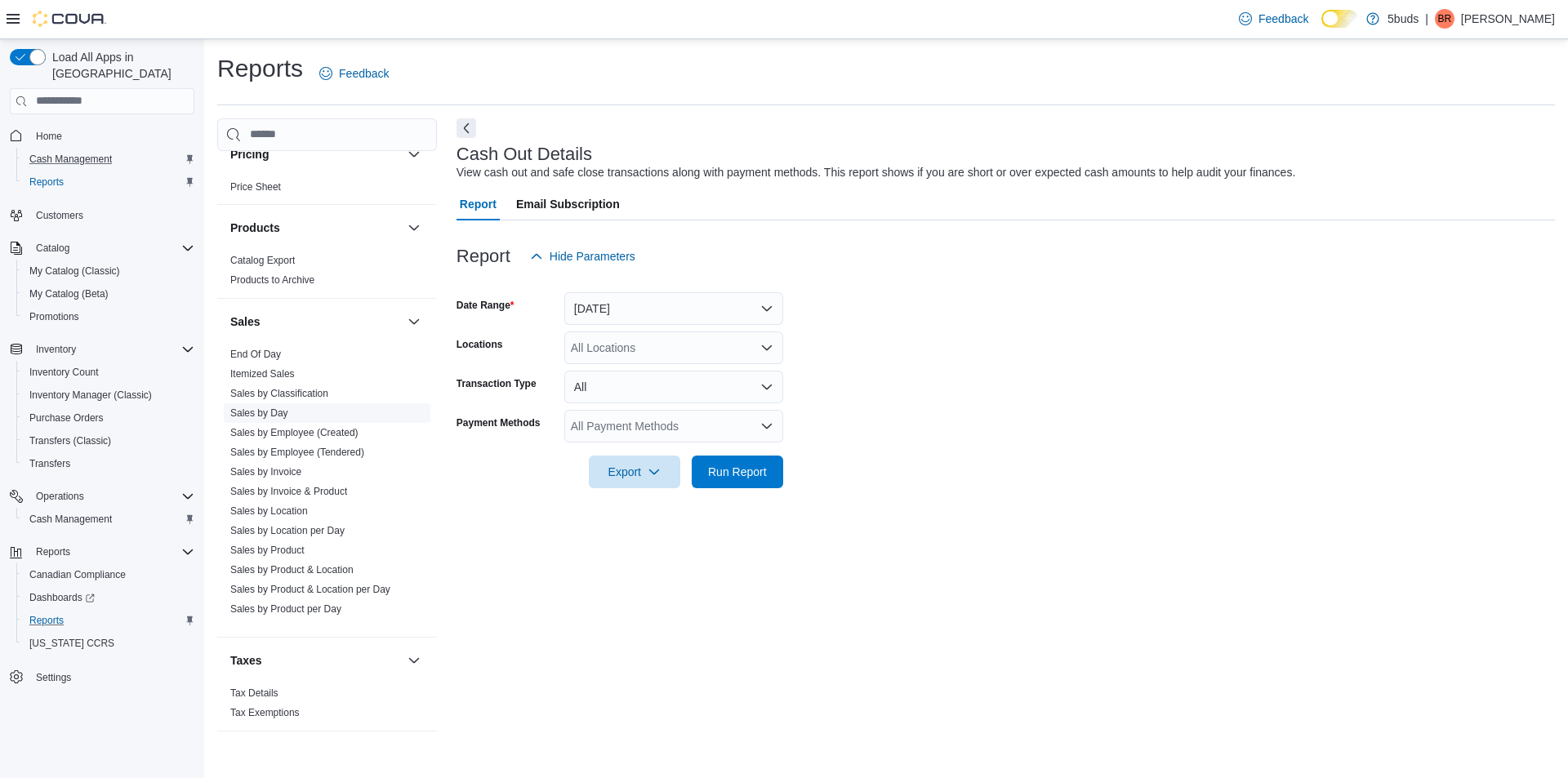
click at [266, 407] on link "Sales by Day" at bounding box center [259, 412] width 58 height 11
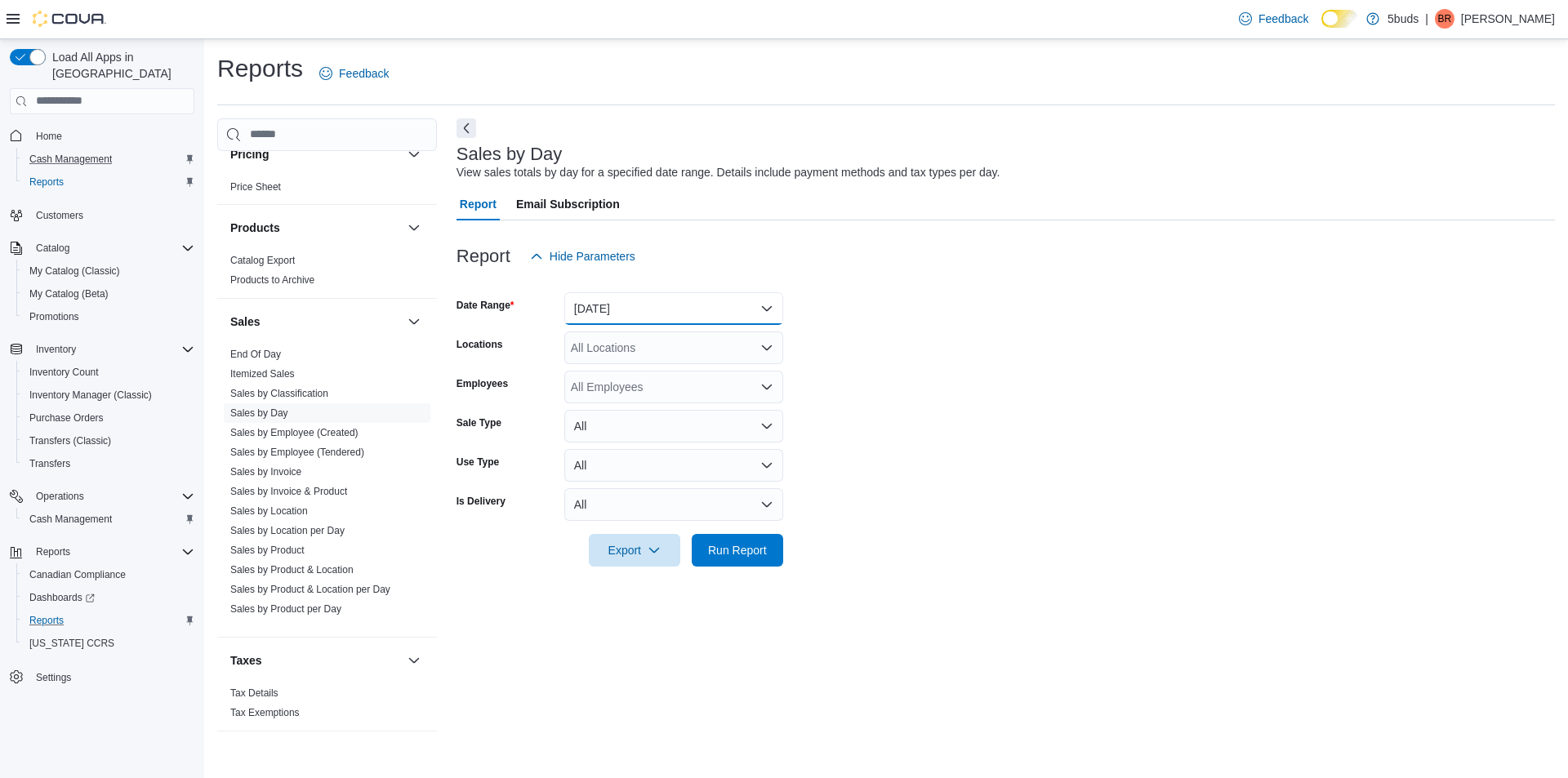
click at [615, 312] on button "[DATE]" at bounding box center [674, 308] width 219 height 32
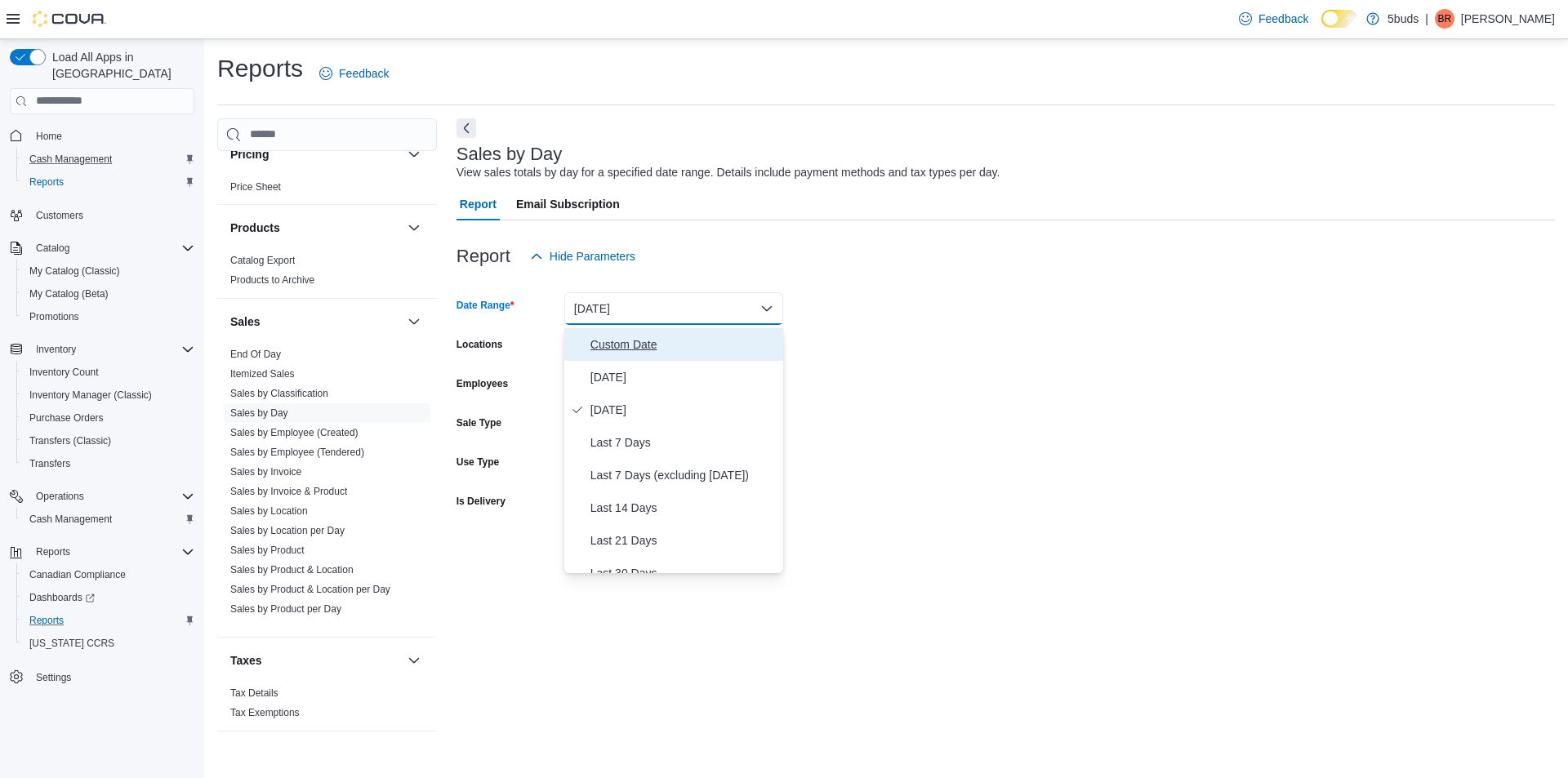
click at [591, 350] on span "Custom Date" at bounding box center [684, 344] width 186 height 20
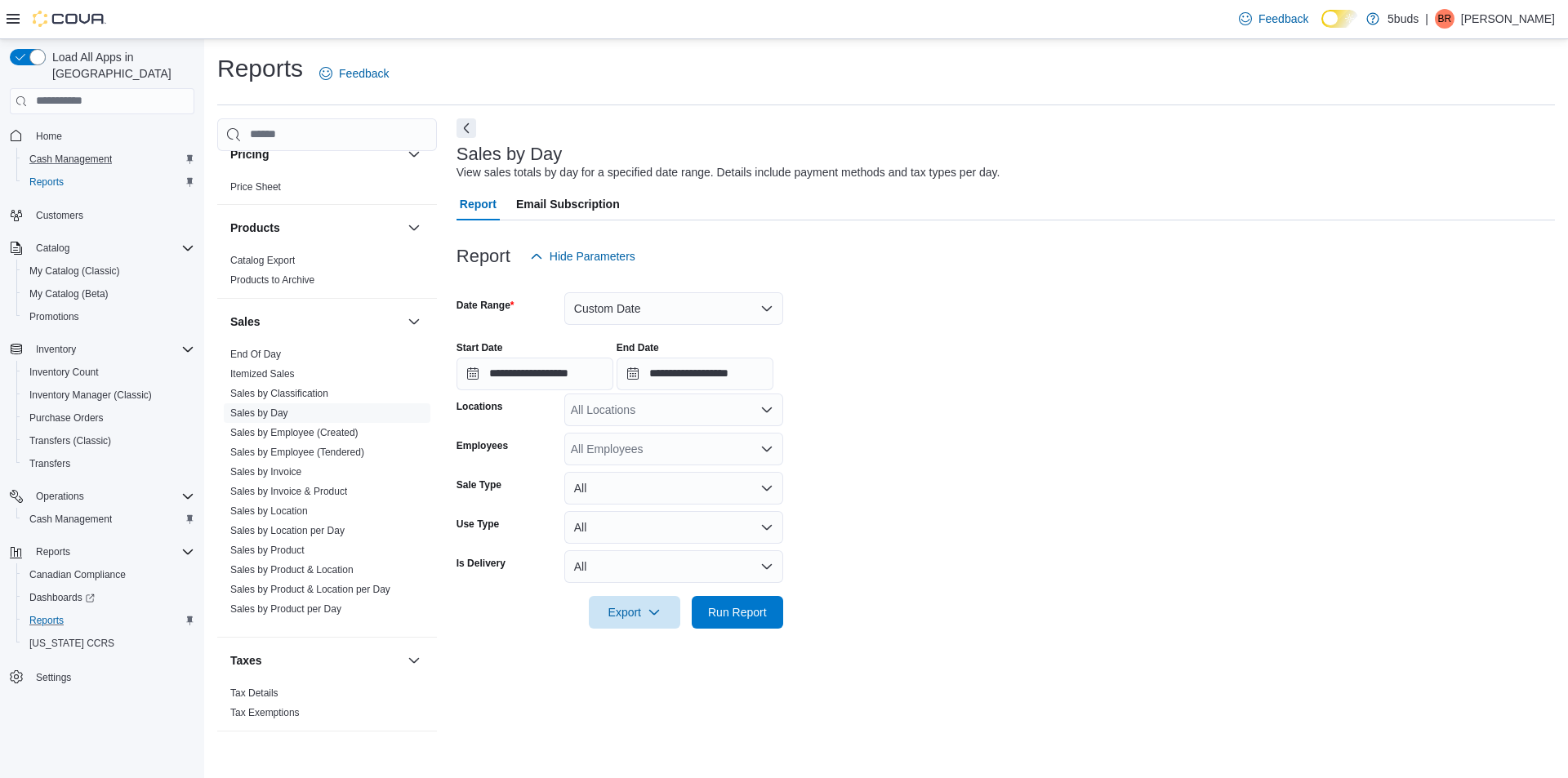
click at [585, 354] on div "Start Date" at bounding box center [535, 347] width 157 height 13
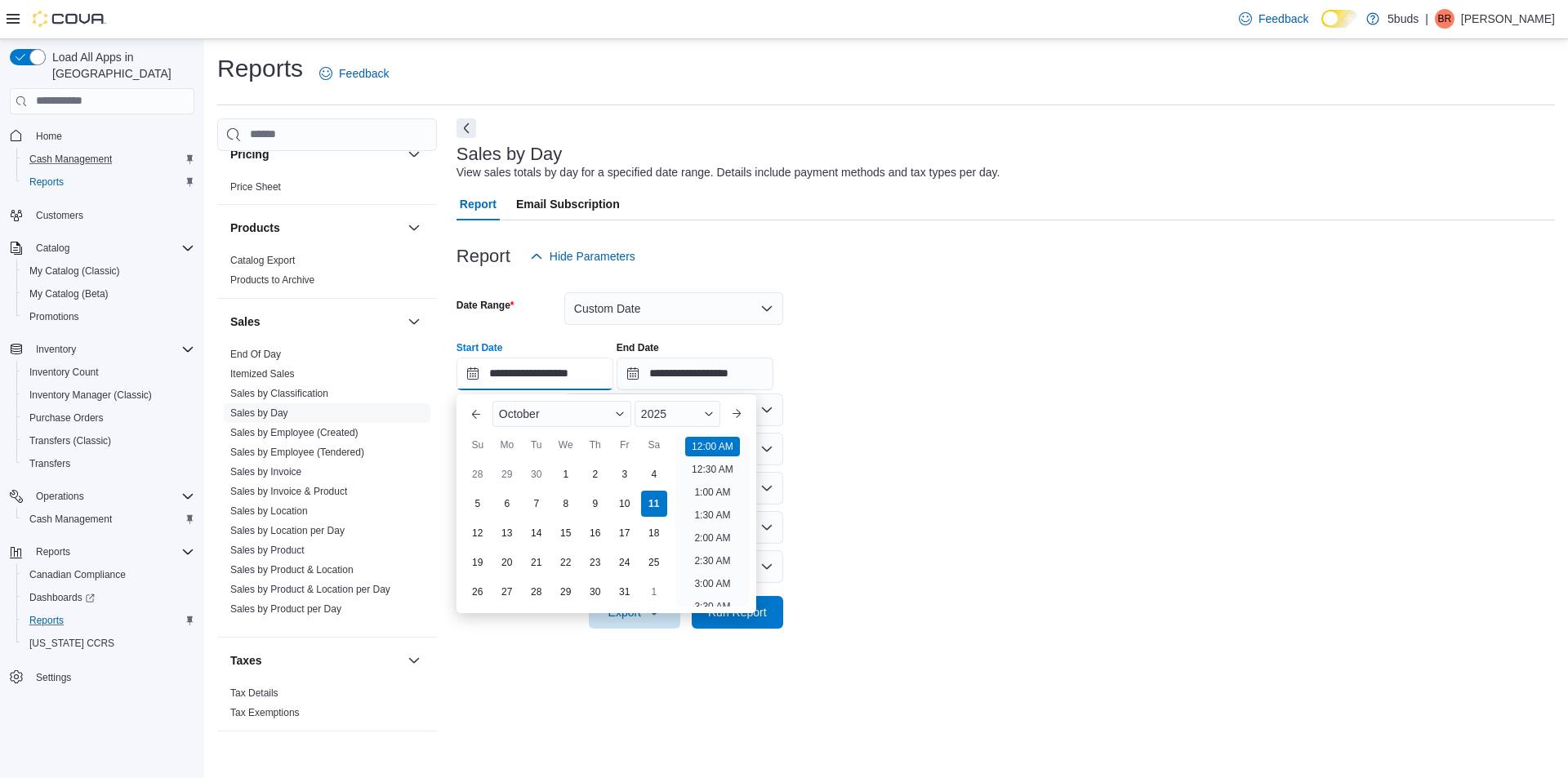
click at [578, 377] on input "**********" at bounding box center [535, 374] width 157 height 32
click at [562, 474] on div "1" at bounding box center [566, 474] width 29 height 29
type input "**********"
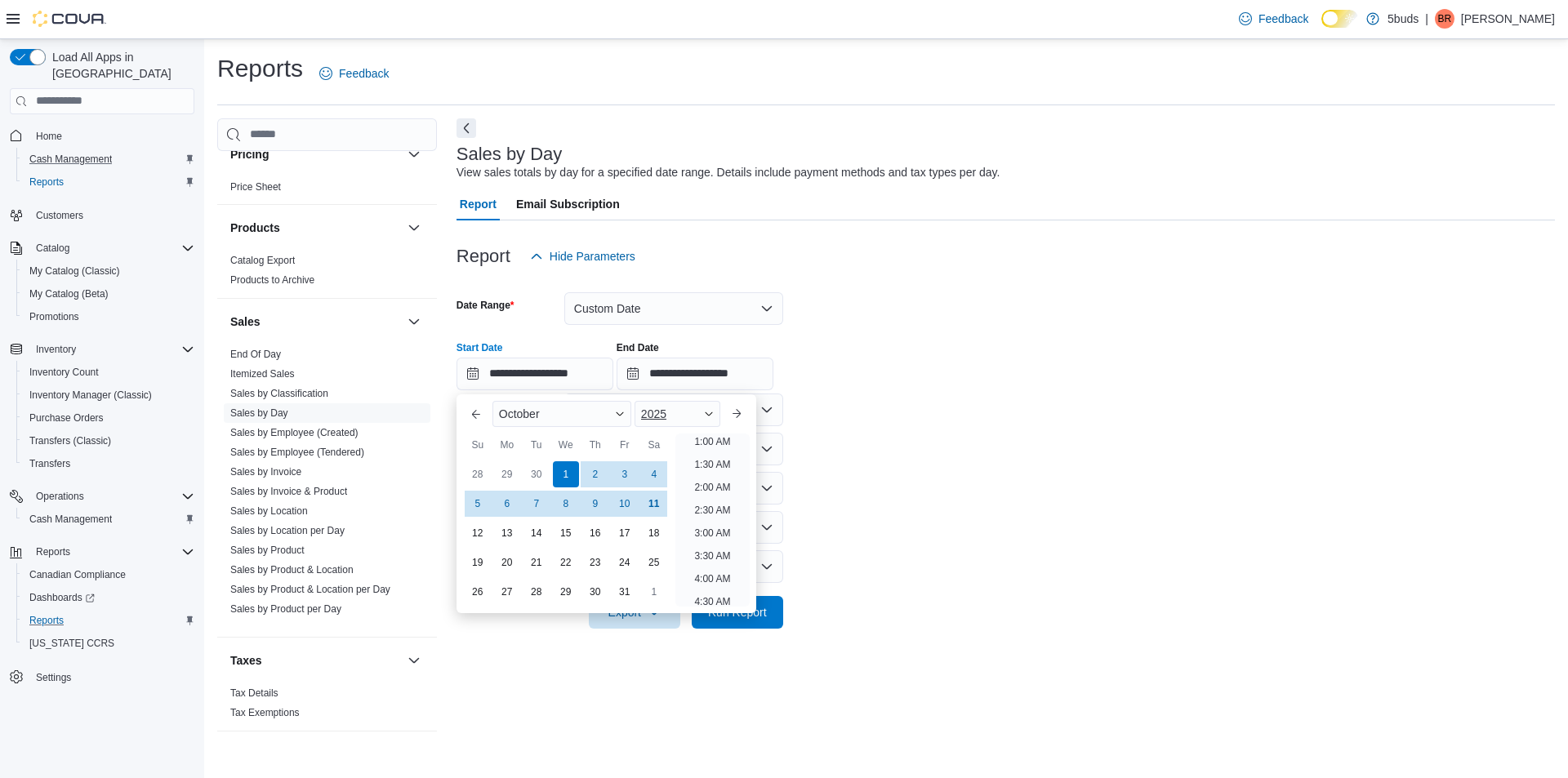
scroll to position [3, 0]
click at [692, 383] on input "**********" at bounding box center [695, 374] width 157 height 32
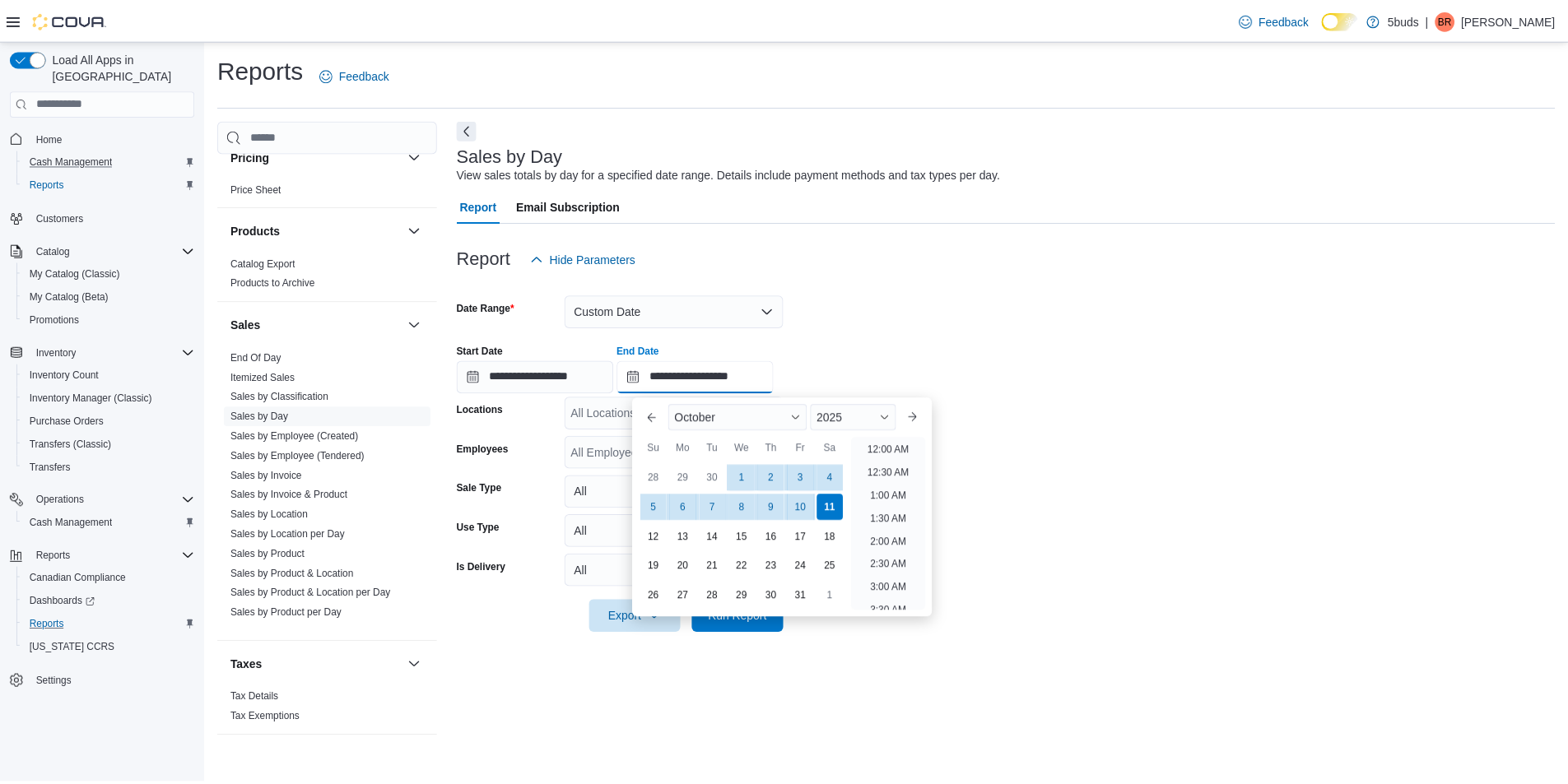
scroll to position [934, 0]
drag, startPoint x: 951, startPoint y: 324, endPoint x: 844, endPoint y: 402, distance: 132.4
click at [922, 346] on form "**********" at bounding box center [1013, 454] width 1107 height 359
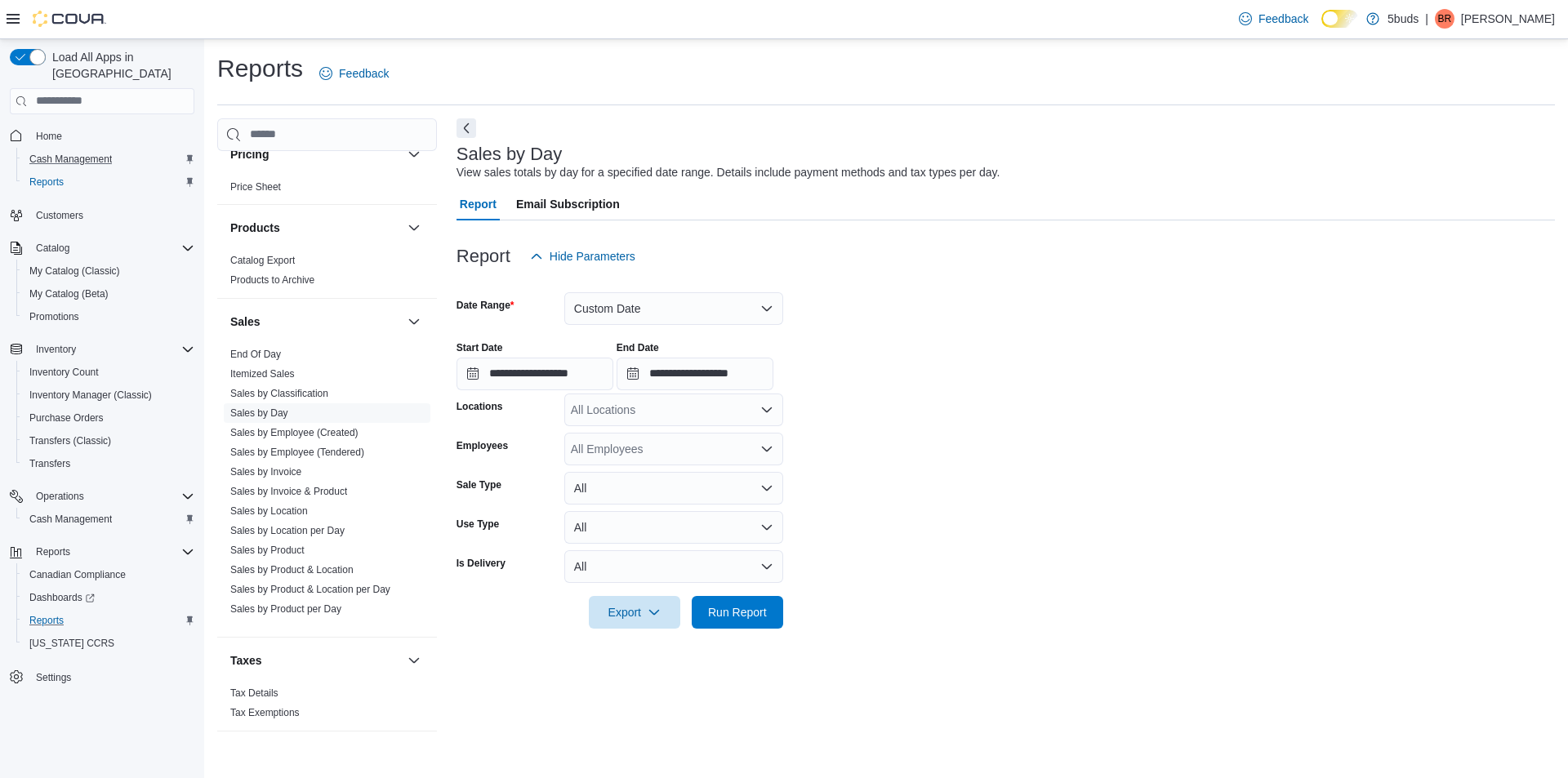
click at [757, 417] on div "All Locations" at bounding box center [674, 410] width 219 height 32
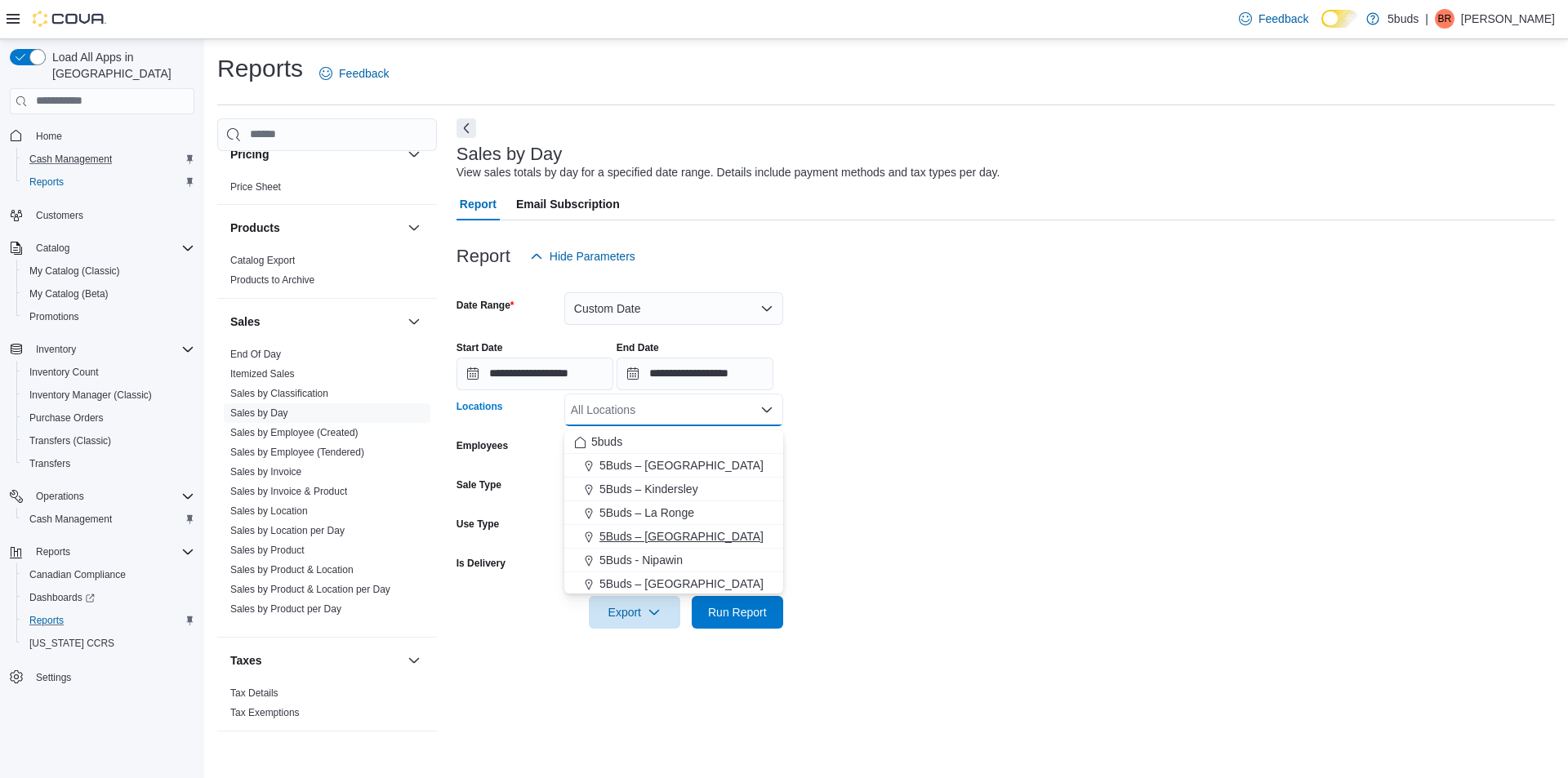
click at [746, 537] on div "5Buds – [GEOGRAPHIC_DATA]" at bounding box center [674, 536] width 200 height 16
click at [813, 527] on form "**********" at bounding box center [1005, 451] width 1098 height 356
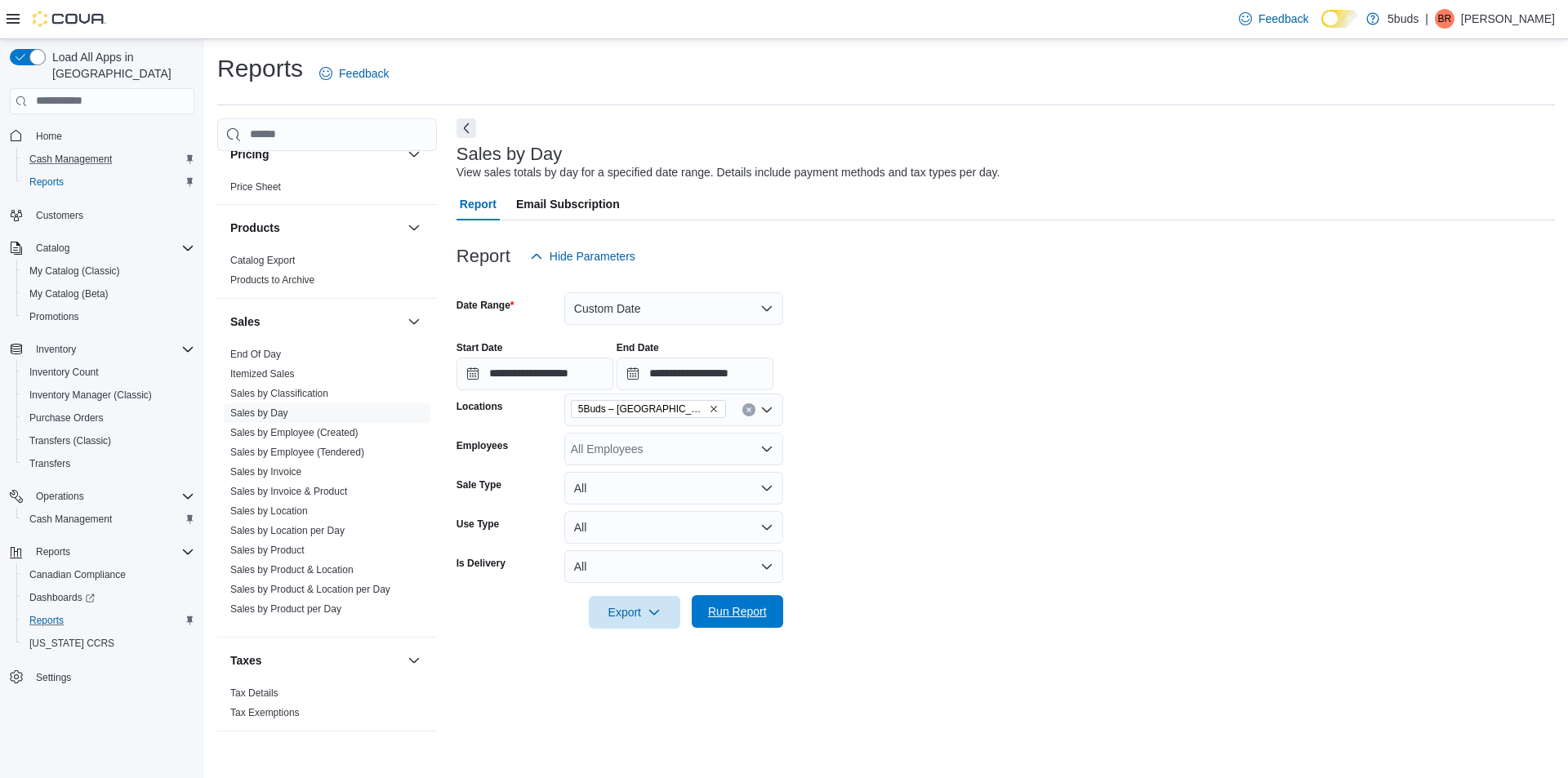
click at [755, 608] on span "Run Report" at bounding box center [737, 611] width 59 height 16
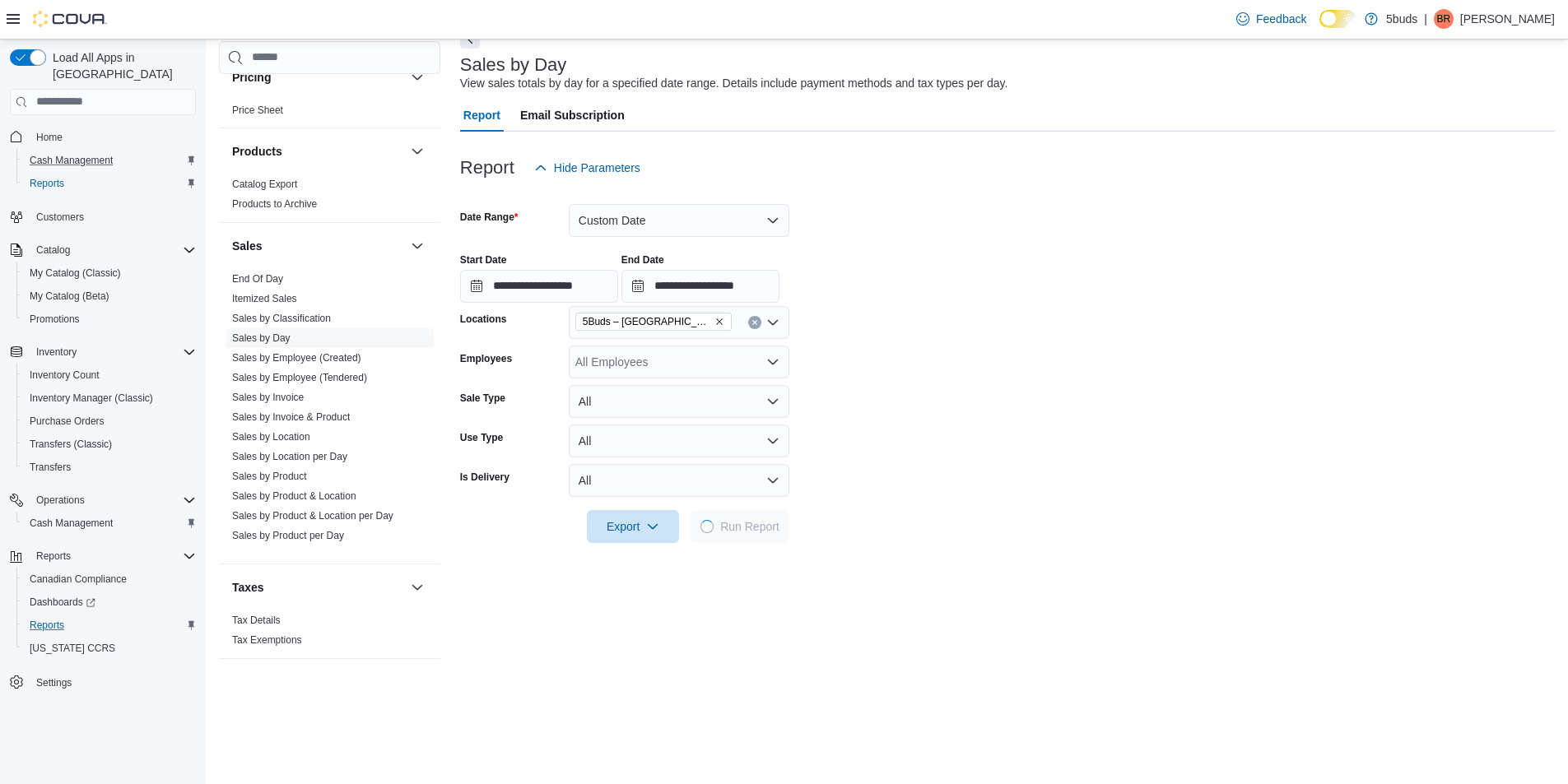
scroll to position [246, 0]
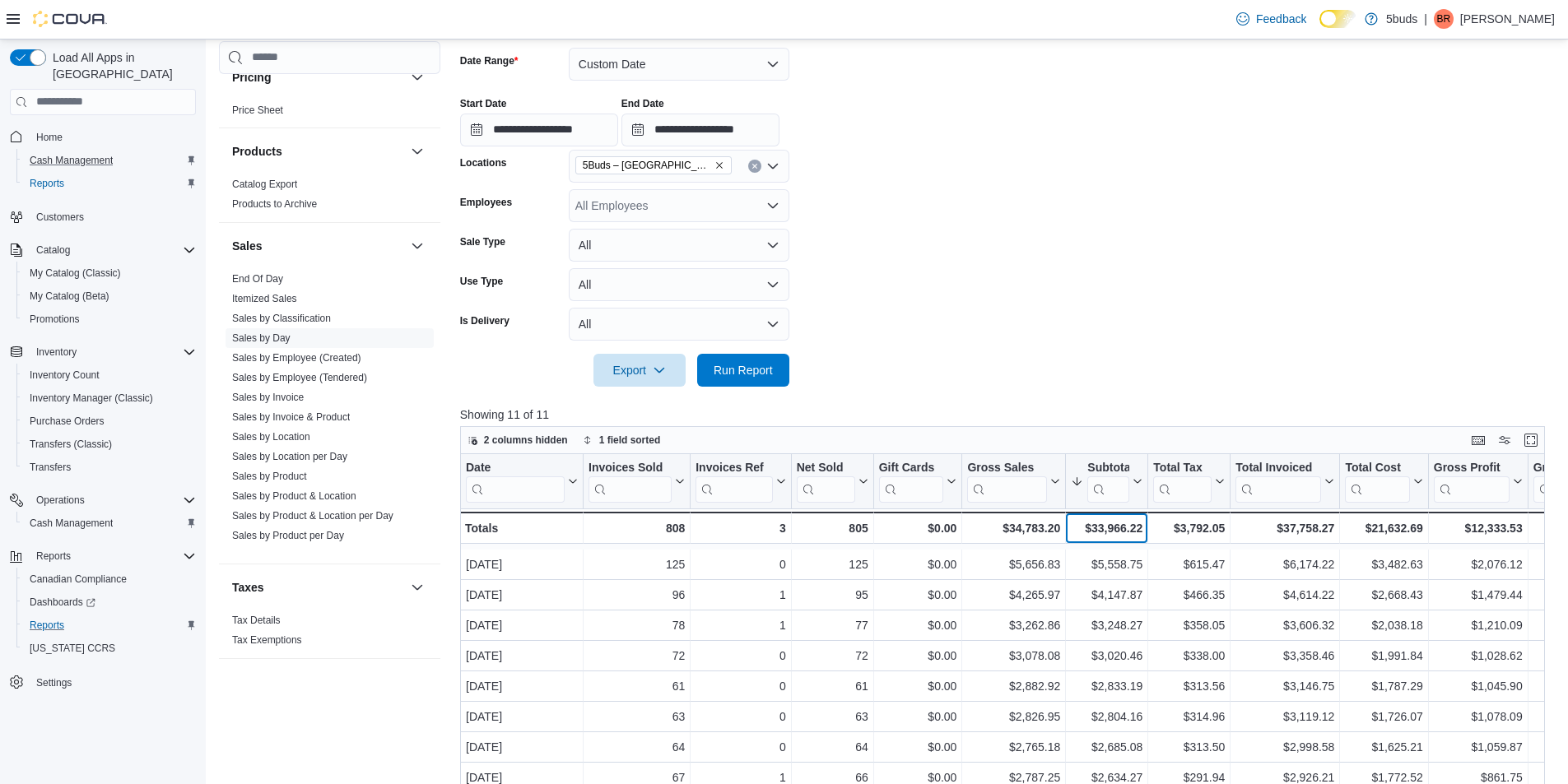
click at [1098, 530] on div "$33,966.22" at bounding box center [1106, 527] width 71 height 20
copy div "$33,966.22"
click at [617, 80] on button "Custom Date" at bounding box center [679, 64] width 221 height 33
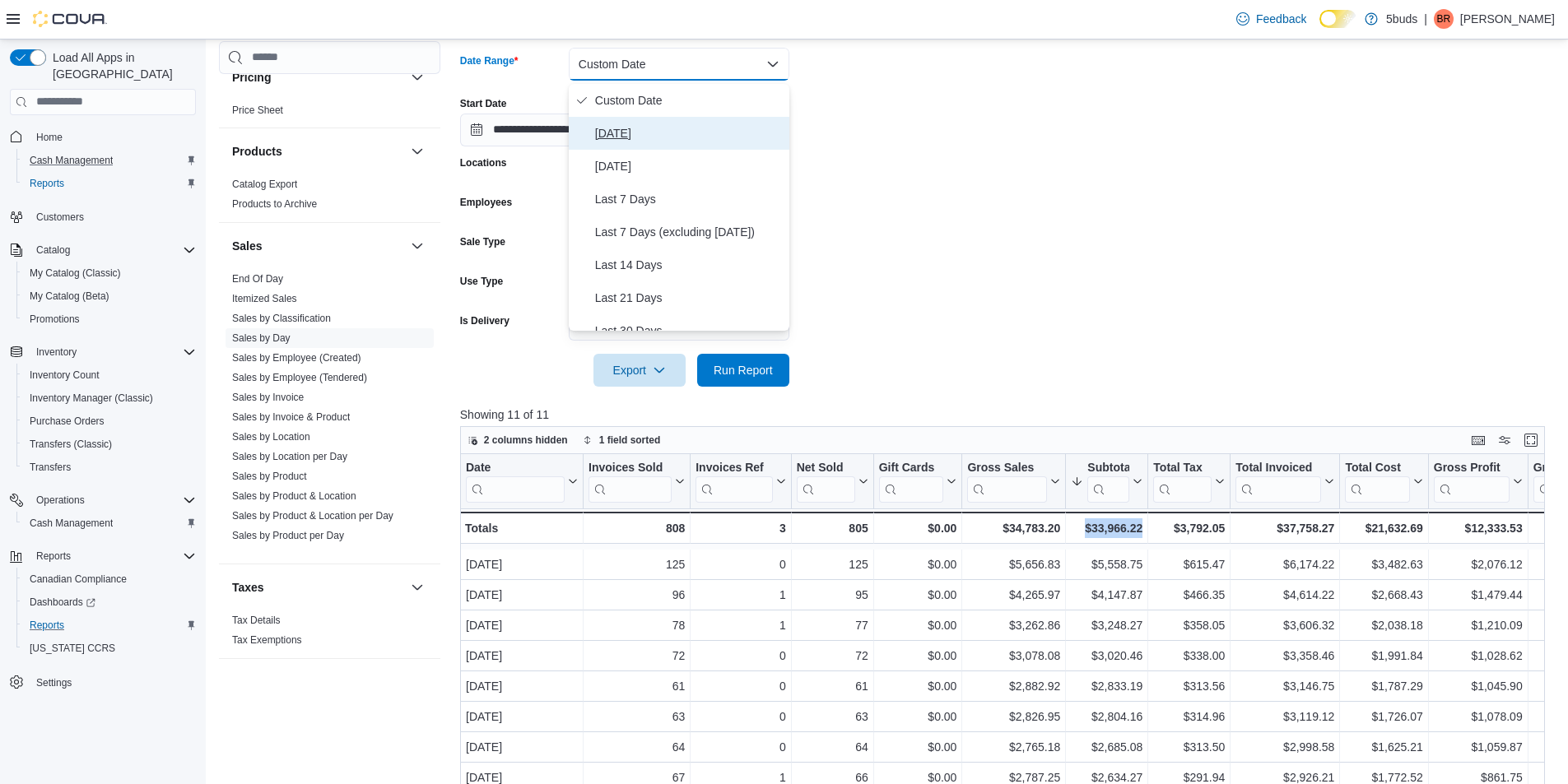
click at [629, 125] on span "[DATE]" at bounding box center [689, 133] width 187 height 20
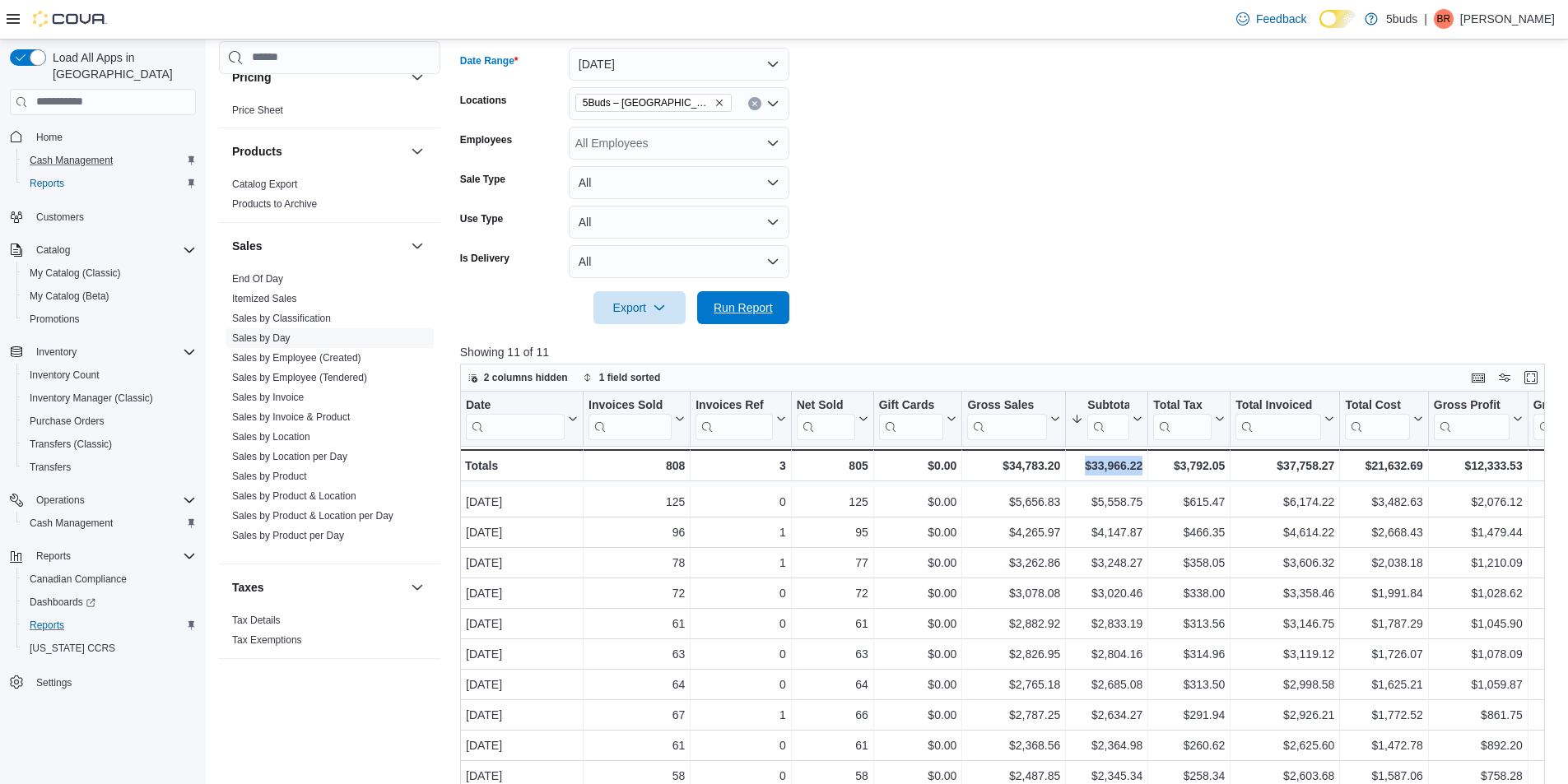
click at [744, 294] on div "Export Run Report" at bounding box center [624, 307] width 329 height 33
click at [743, 307] on span "Run Report" at bounding box center [742, 307] width 59 height 16
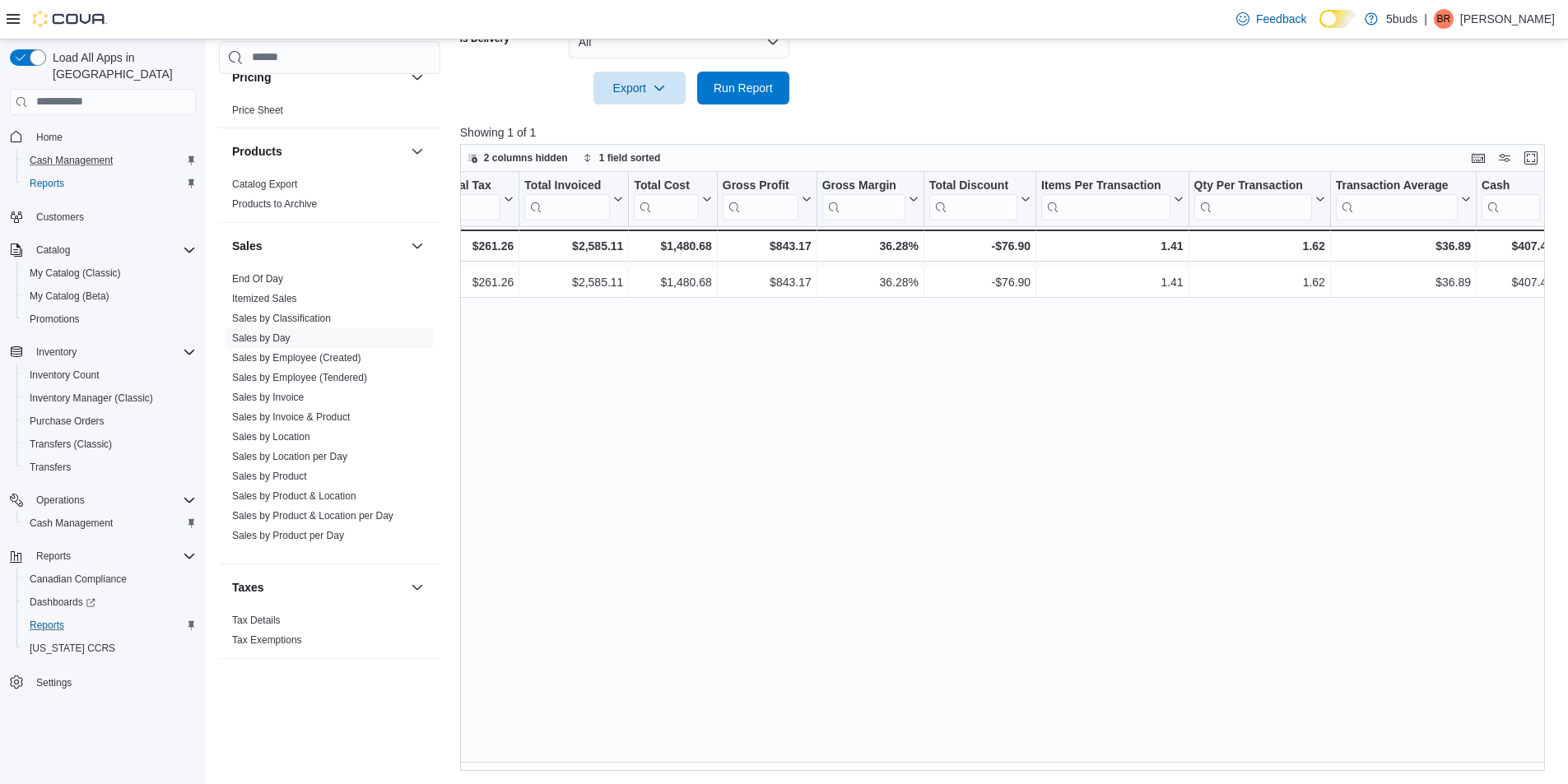
scroll to position [0, 713]
click at [264, 474] on link "Sales by Product" at bounding box center [269, 476] width 75 height 11
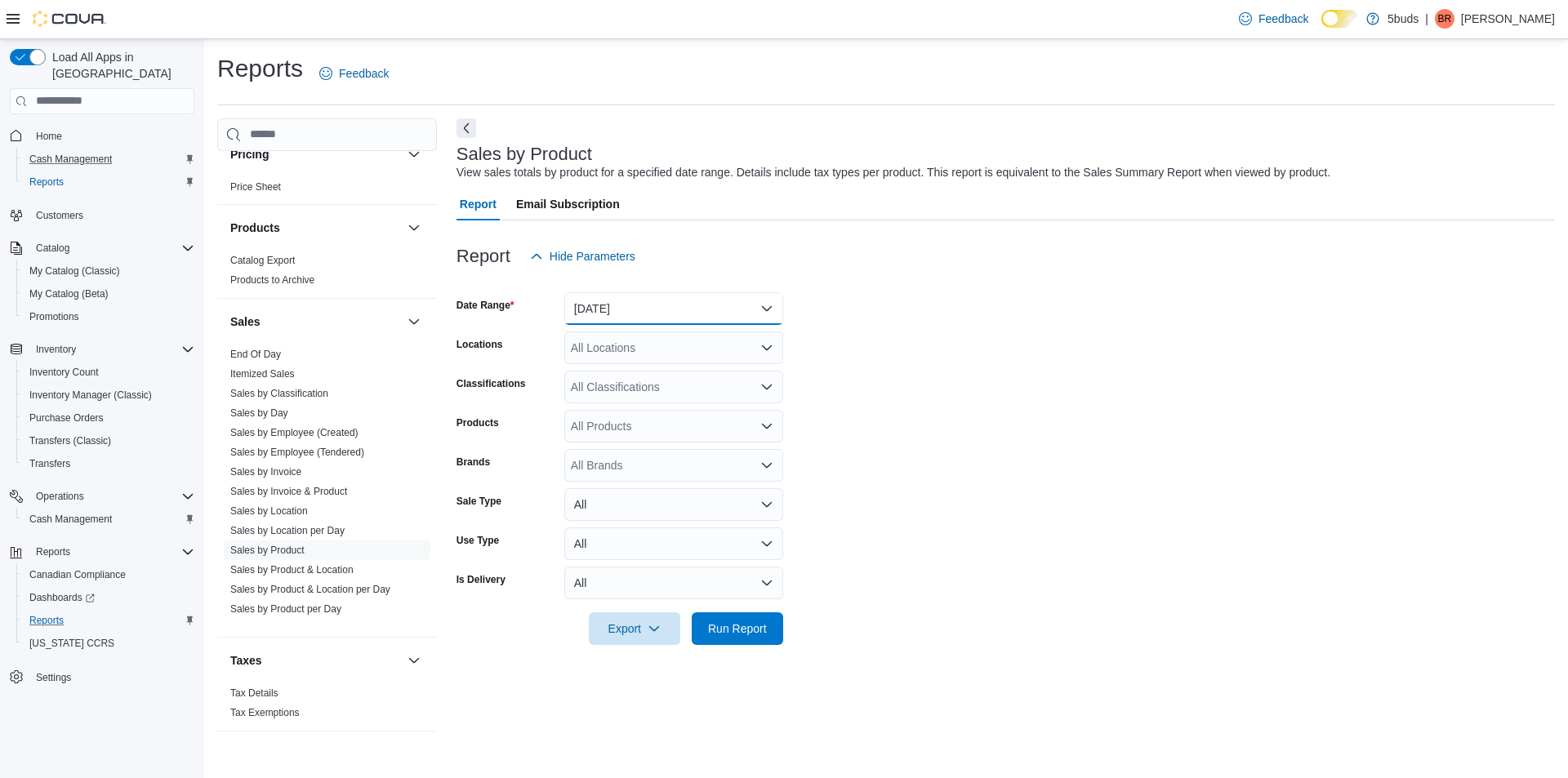
click at [594, 305] on button "[DATE]" at bounding box center [674, 308] width 219 height 32
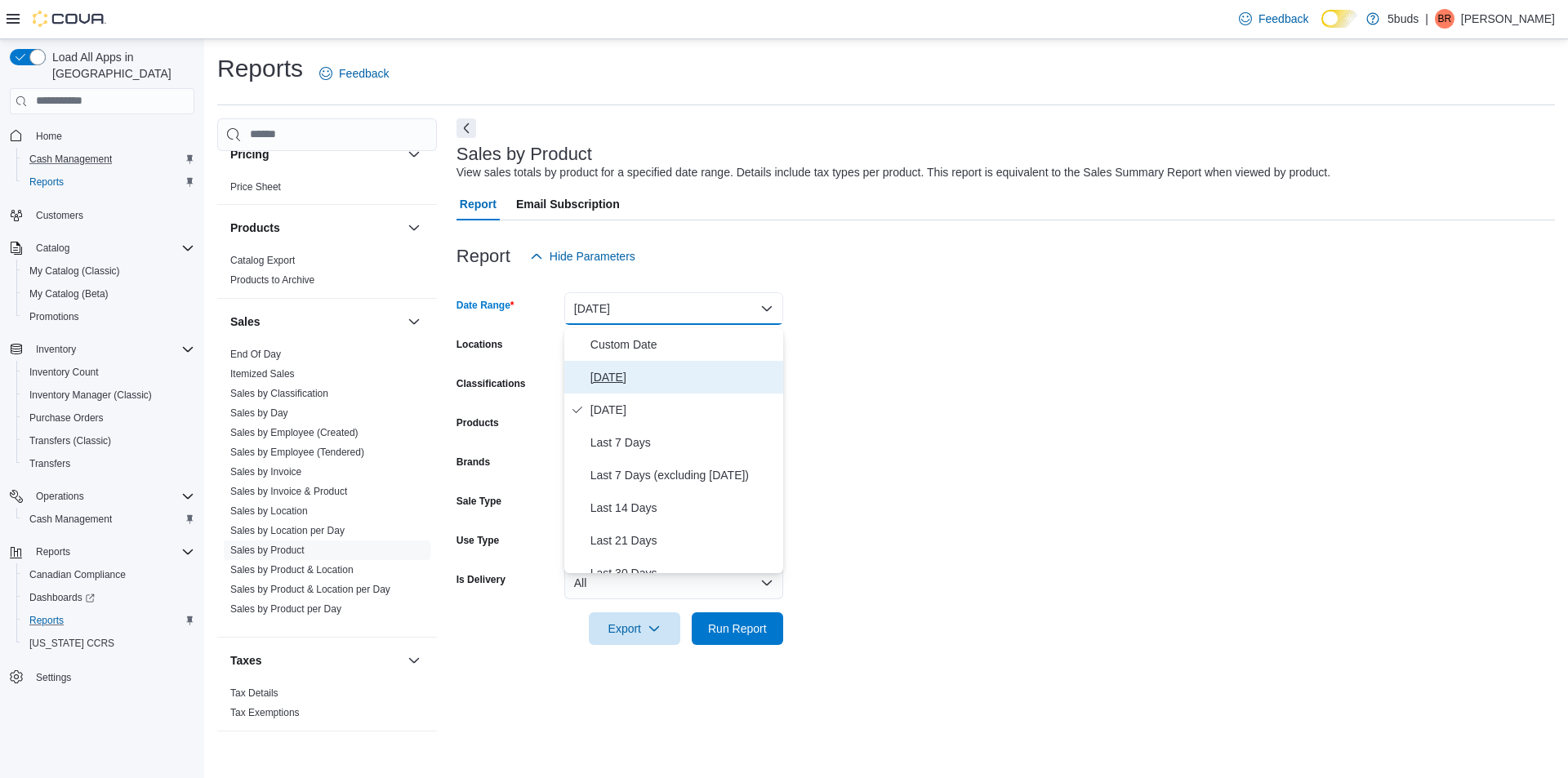
click at [610, 381] on span "[DATE]" at bounding box center [684, 377] width 186 height 20
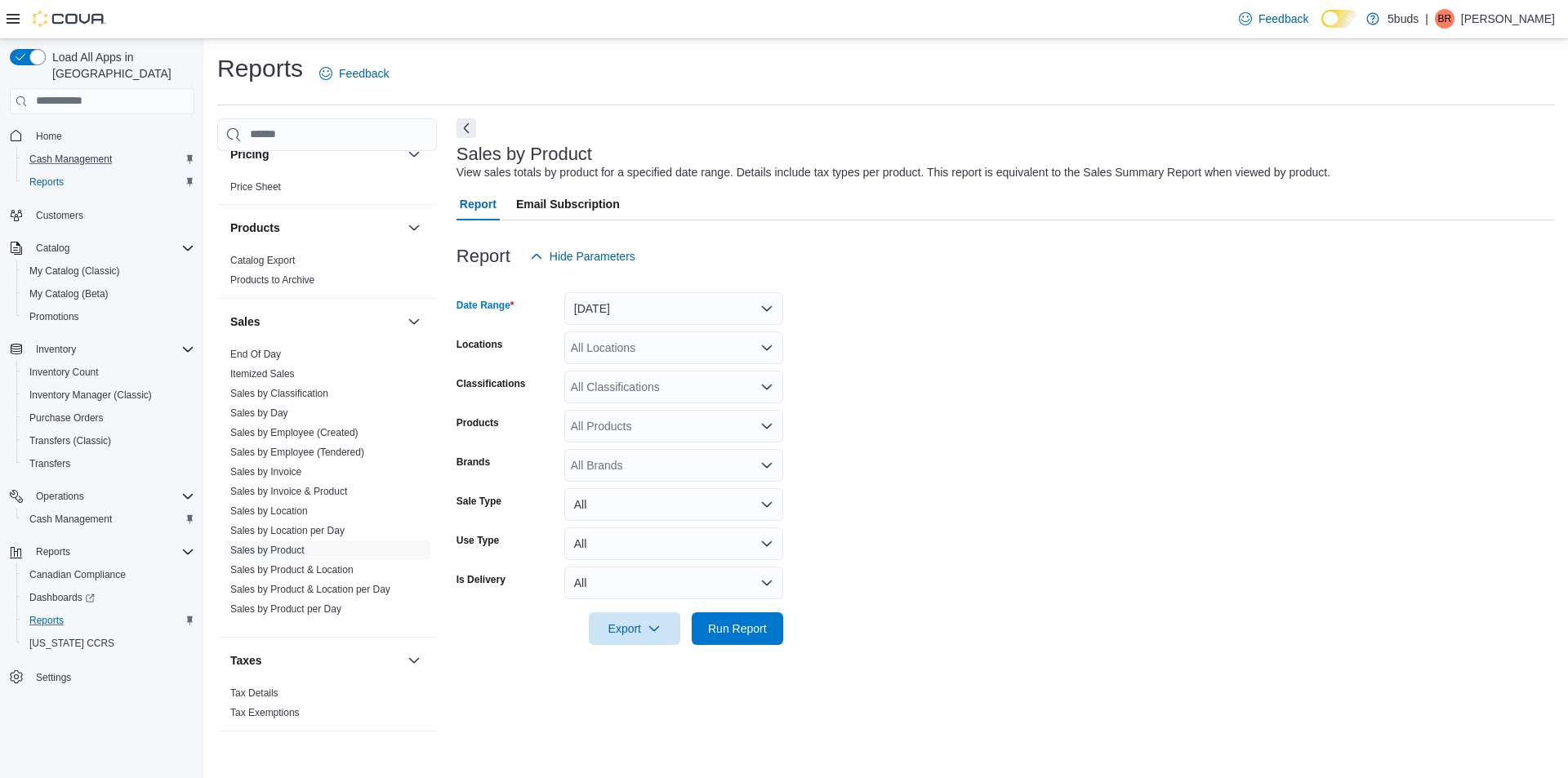
click at [645, 347] on div "All Locations" at bounding box center [674, 348] width 219 height 32
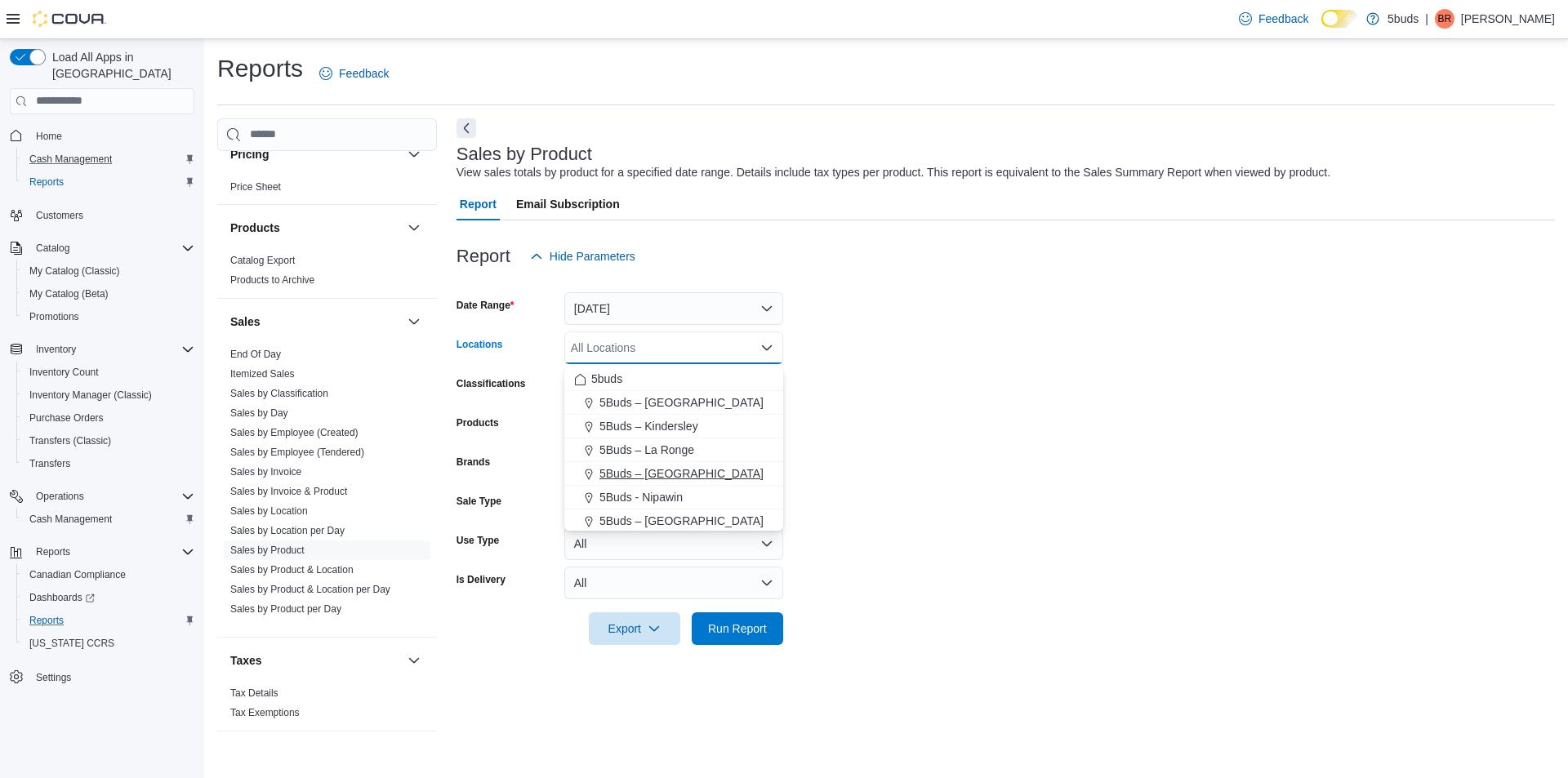
click at [687, 467] on span "5Buds – [GEOGRAPHIC_DATA]" at bounding box center [681, 473] width 165 height 16
click at [863, 481] on form "Date Range [DATE] Locations 5Buds – [GEOGRAPHIC_DATA] box. Selected. 5Buds – [G…" at bounding box center [1005, 458] width 1098 height 372
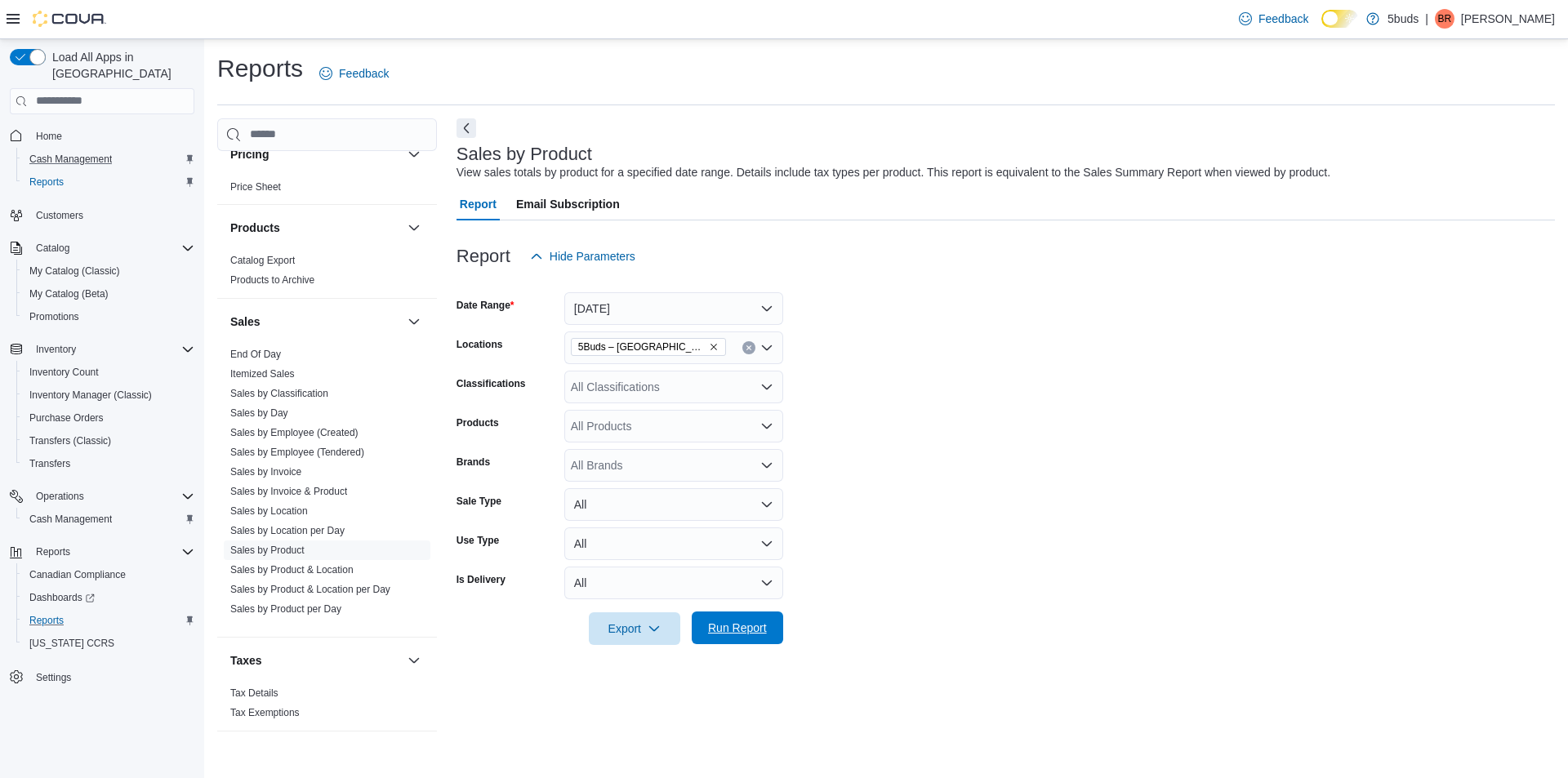
click at [768, 616] on span "Run Report" at bounding box center [738, 627] width 72 height 32
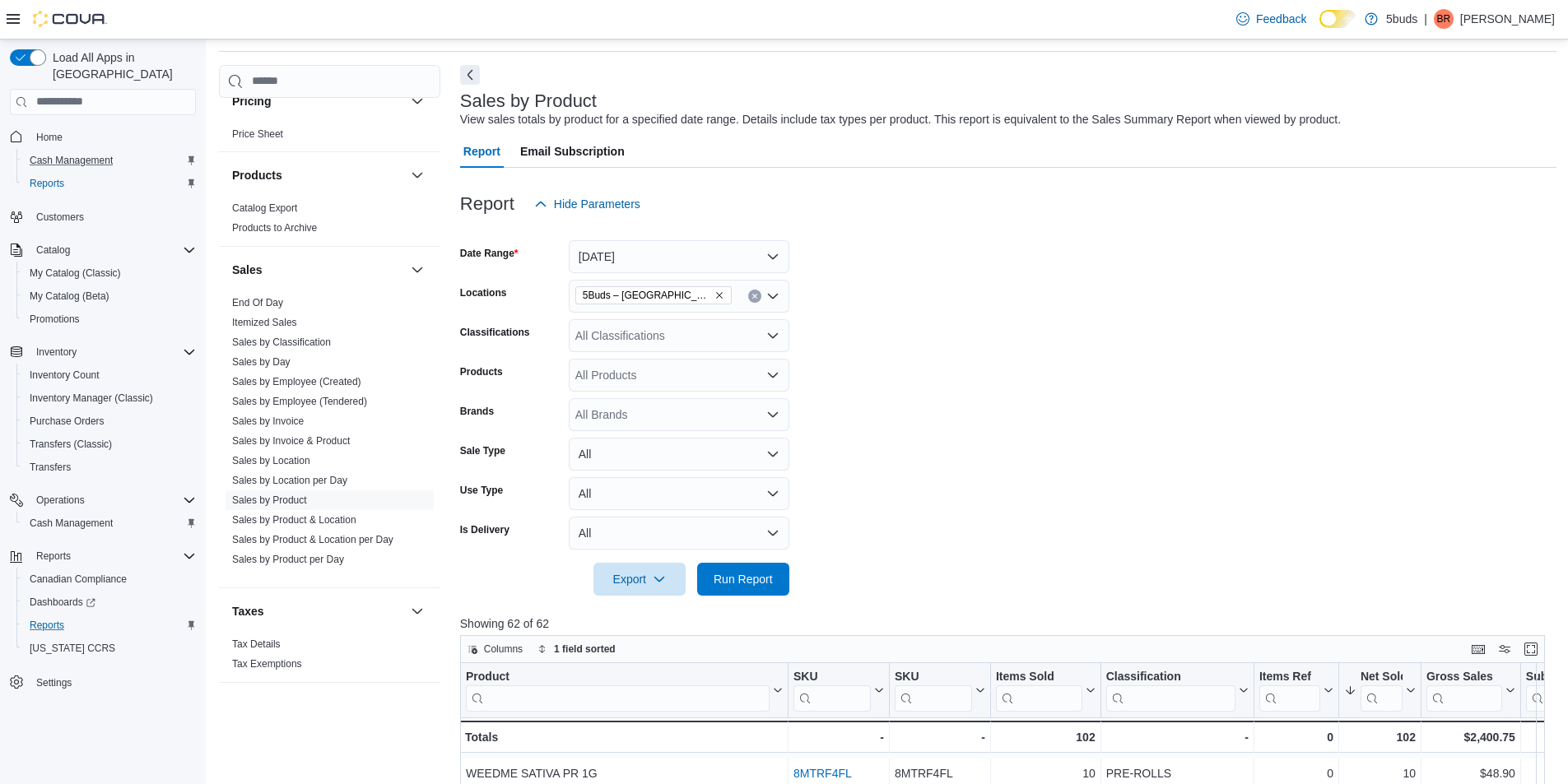
scroll to position [550, 0]
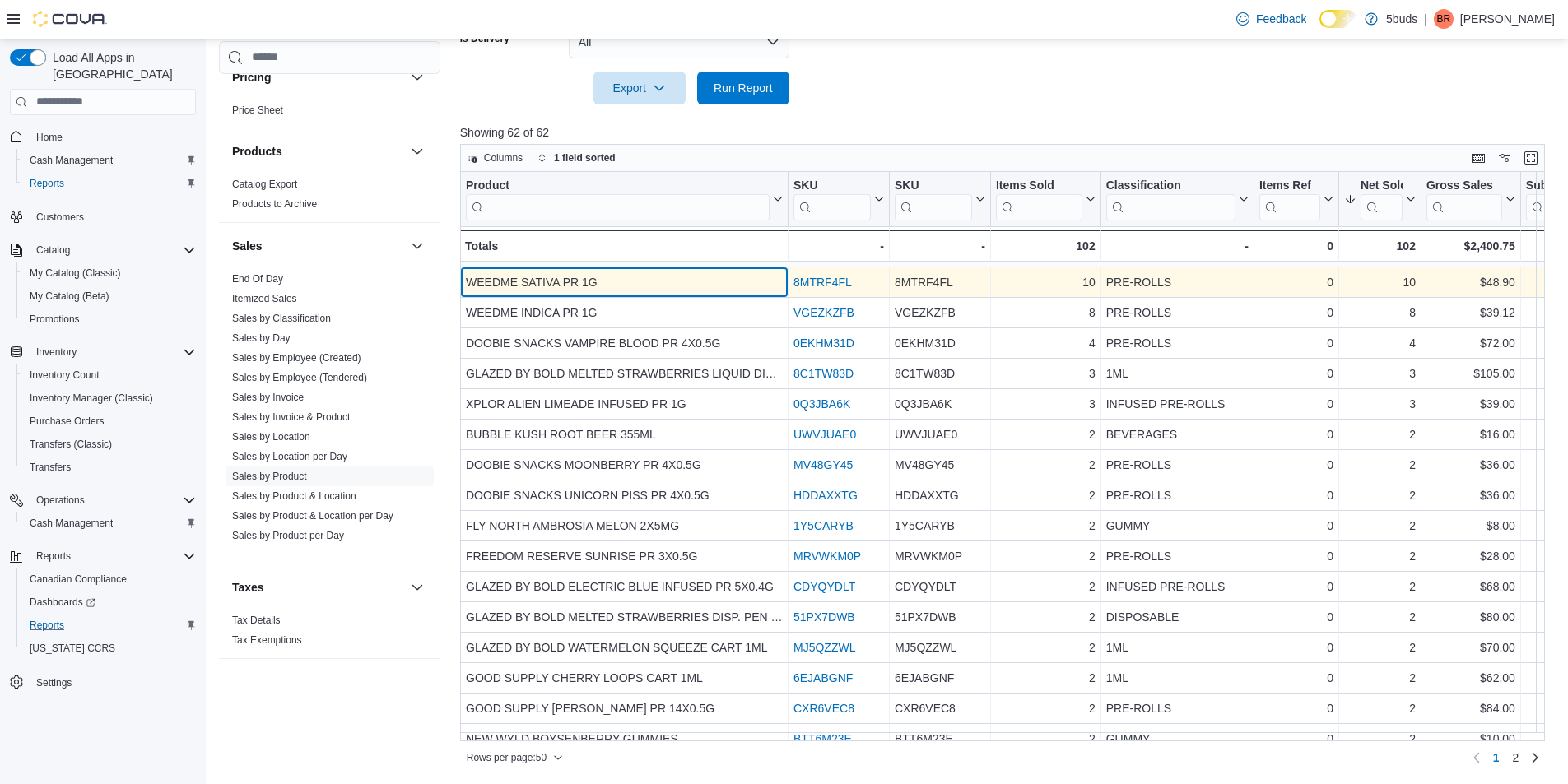
click at [581, 283] on div "WEEDME SATIVA PR 1G" at bounding box center [624, 282] width 317 height 20
copy div "WEEDME SATIVA PR 1G"
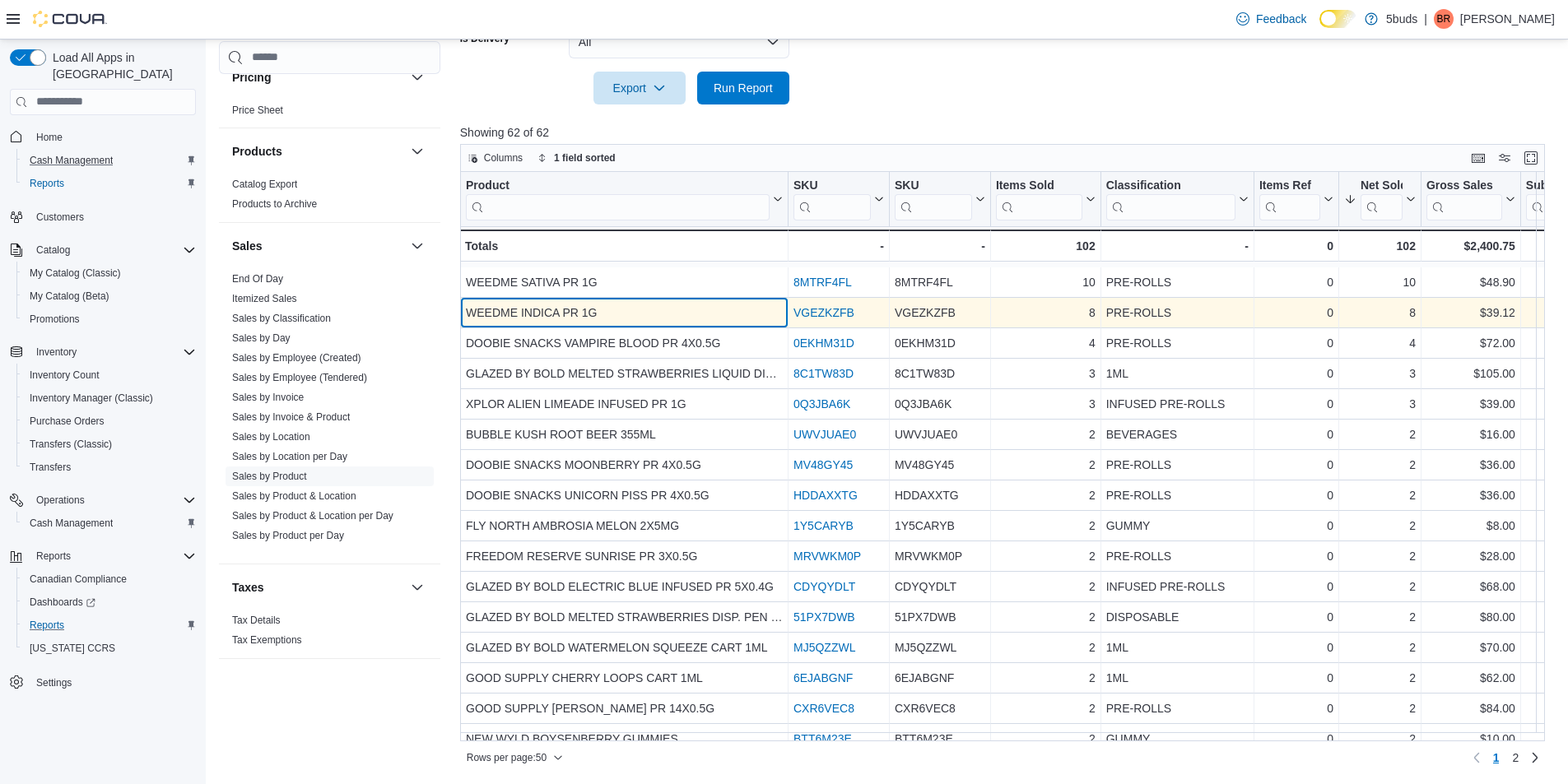
click at [516, 318] on div "WEEDME INDICA PR 1G" at bounding box center [624, 312] width 317 height 20
click at [516, 317] on div "WEEDME INDICA PR 1G" at bounding box center [624, 312] width 317 height 20
copy div "WEEDME INDICA PR 1G"
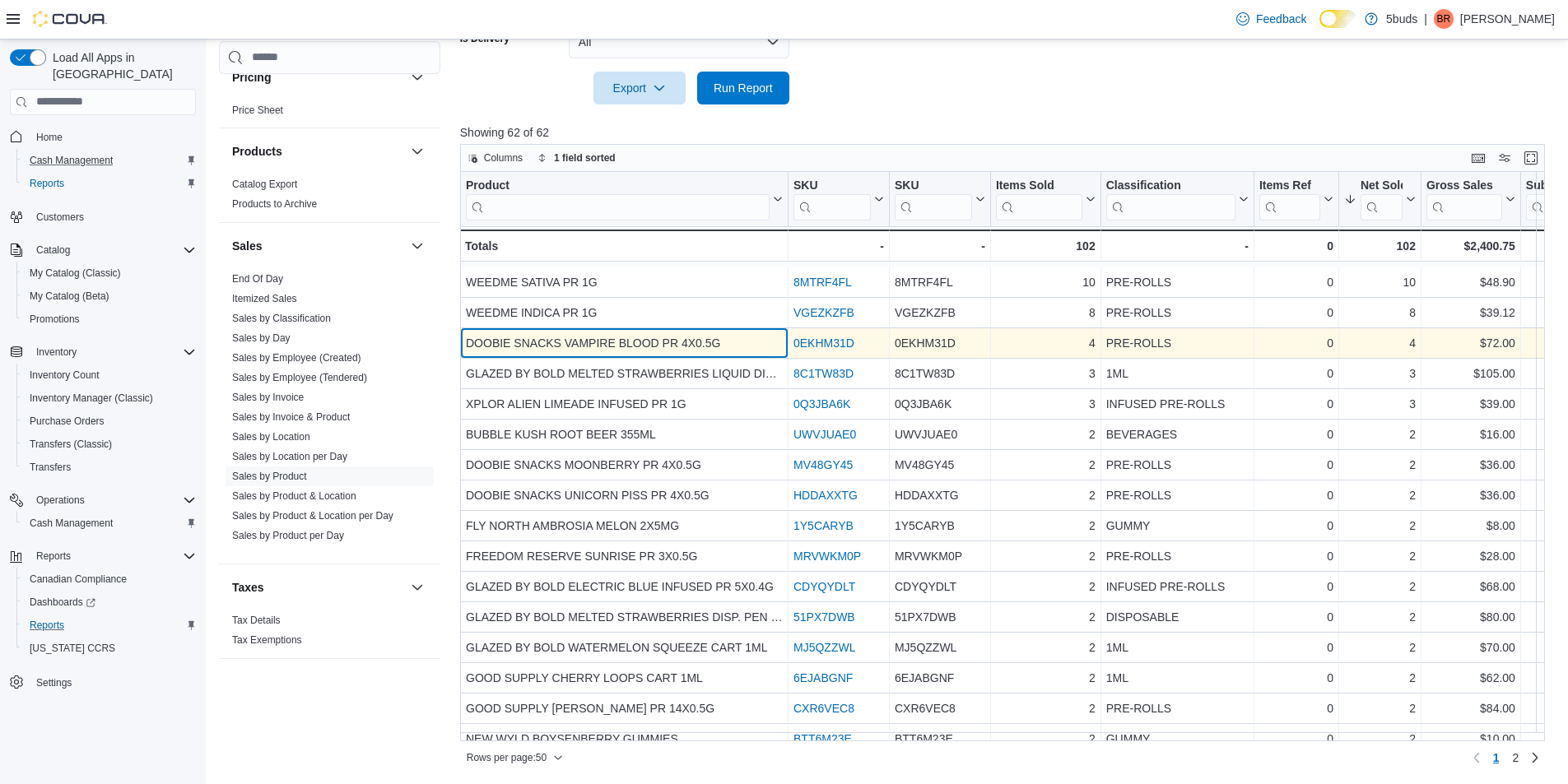
click at [625, 344] on div "DOOBIE SNACKS VAMPIRE BLOOD PR 4X0.5G" at bounding box center [624, 343] width 317 height 20
copy div "DOOBIE SNACKS VAMPIRE BLOOD PR 4X0.5G"
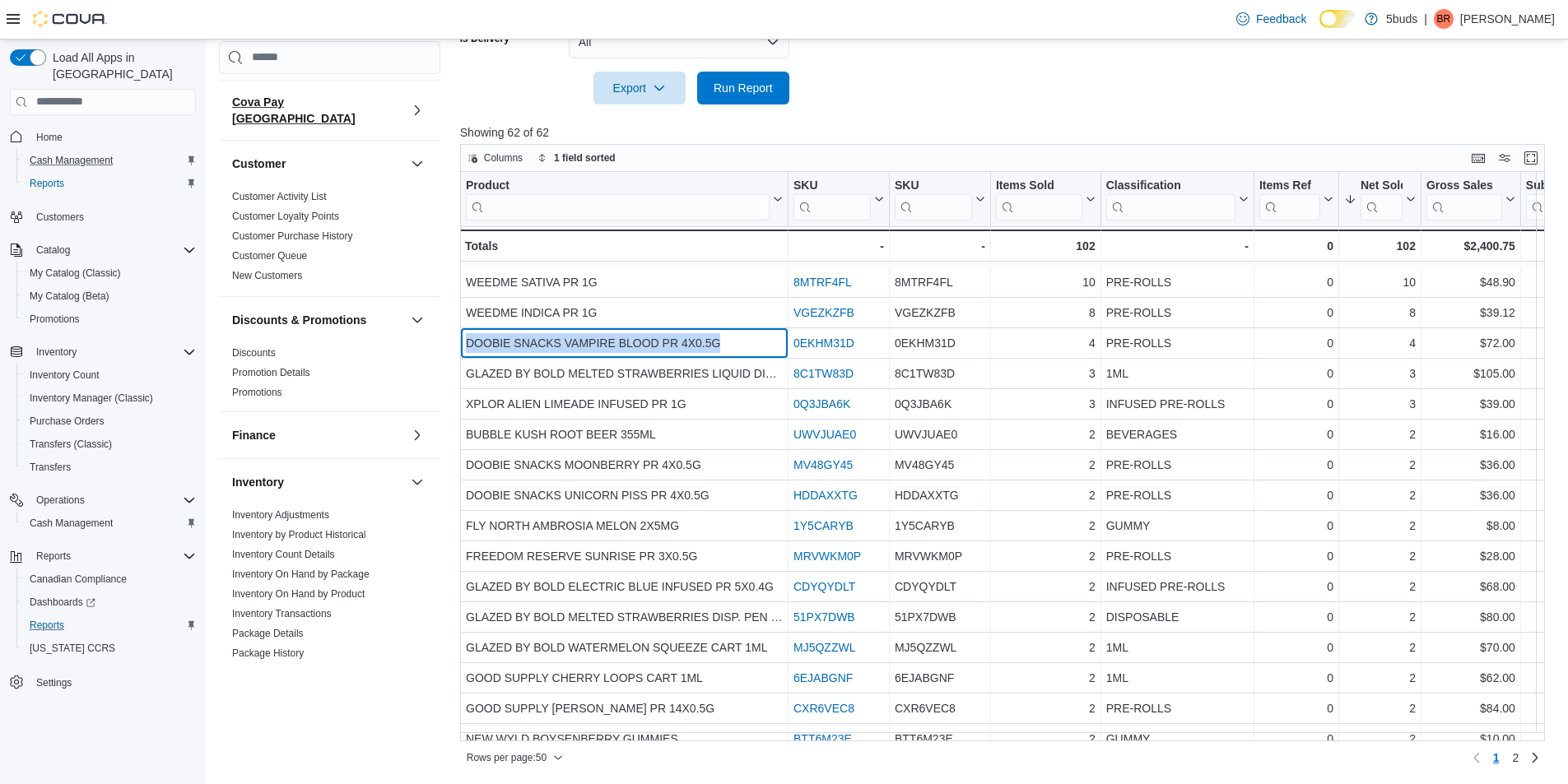
scroll to position [0, 0]
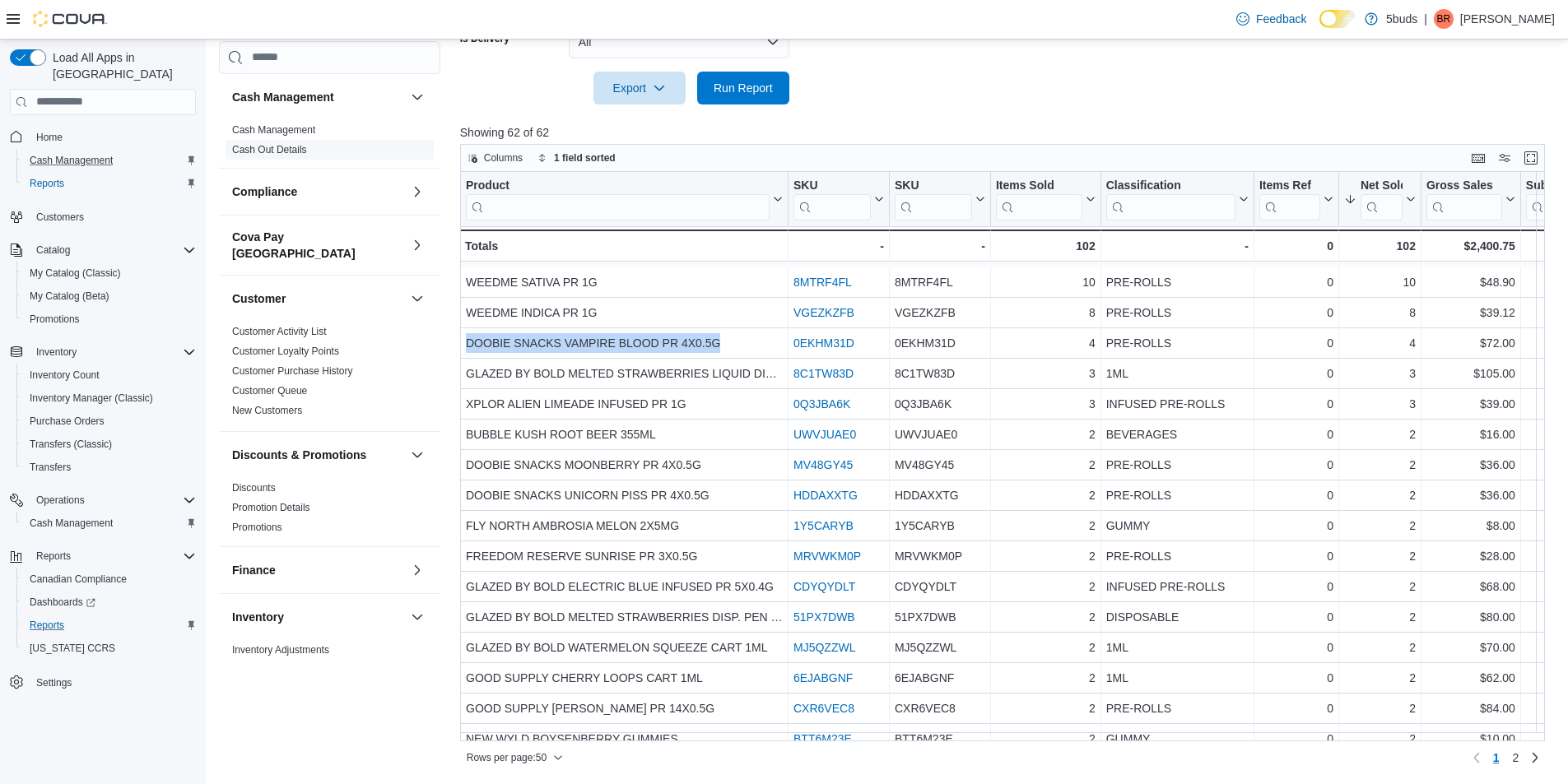
click at [298, 146] on link "Cash Out Details" at bounding box center [269, 149] width 75 height 11
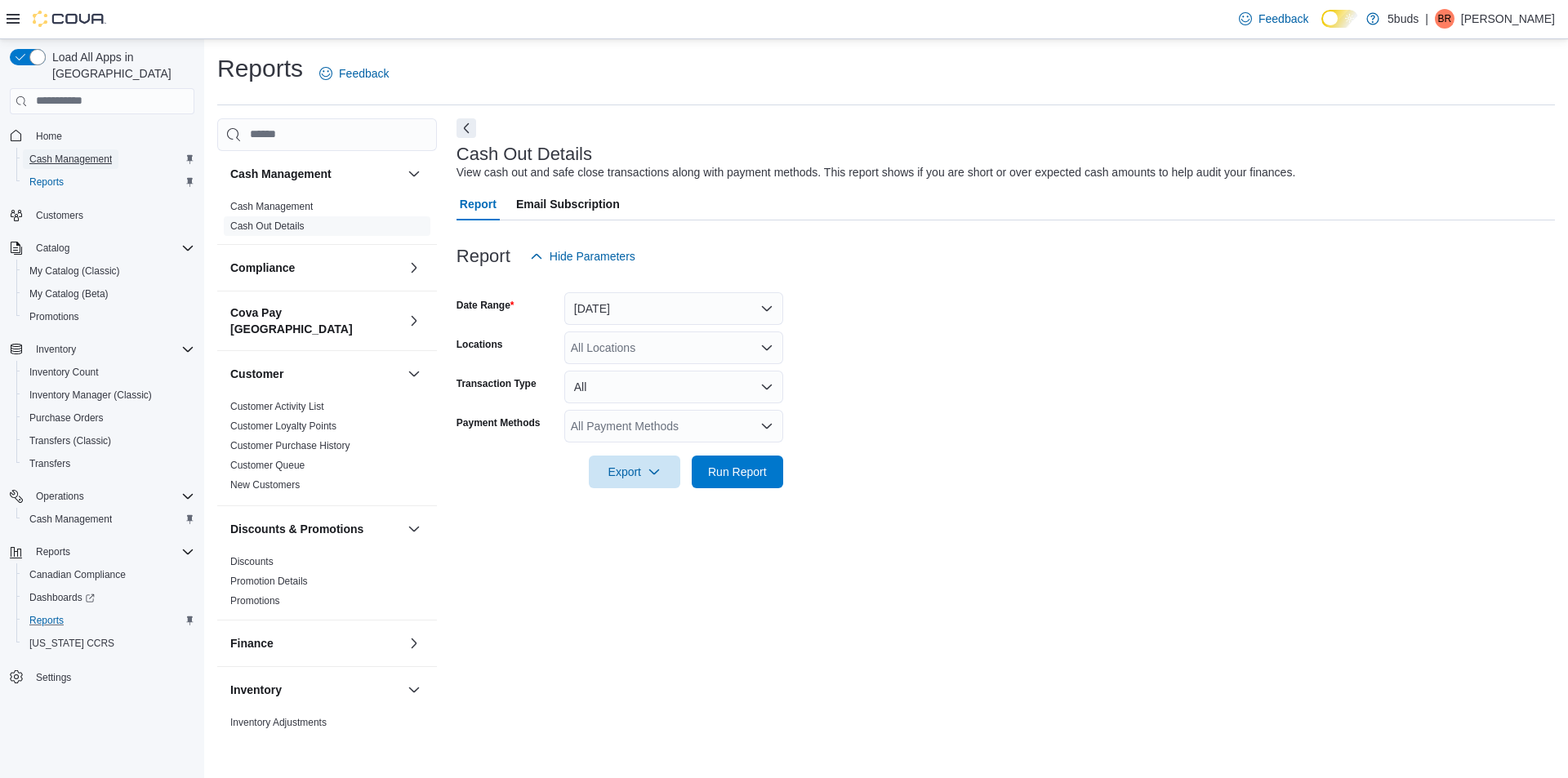
click at [55, 153] on span "Cash Management" at bounding box center [70, 158] width 83 height 13
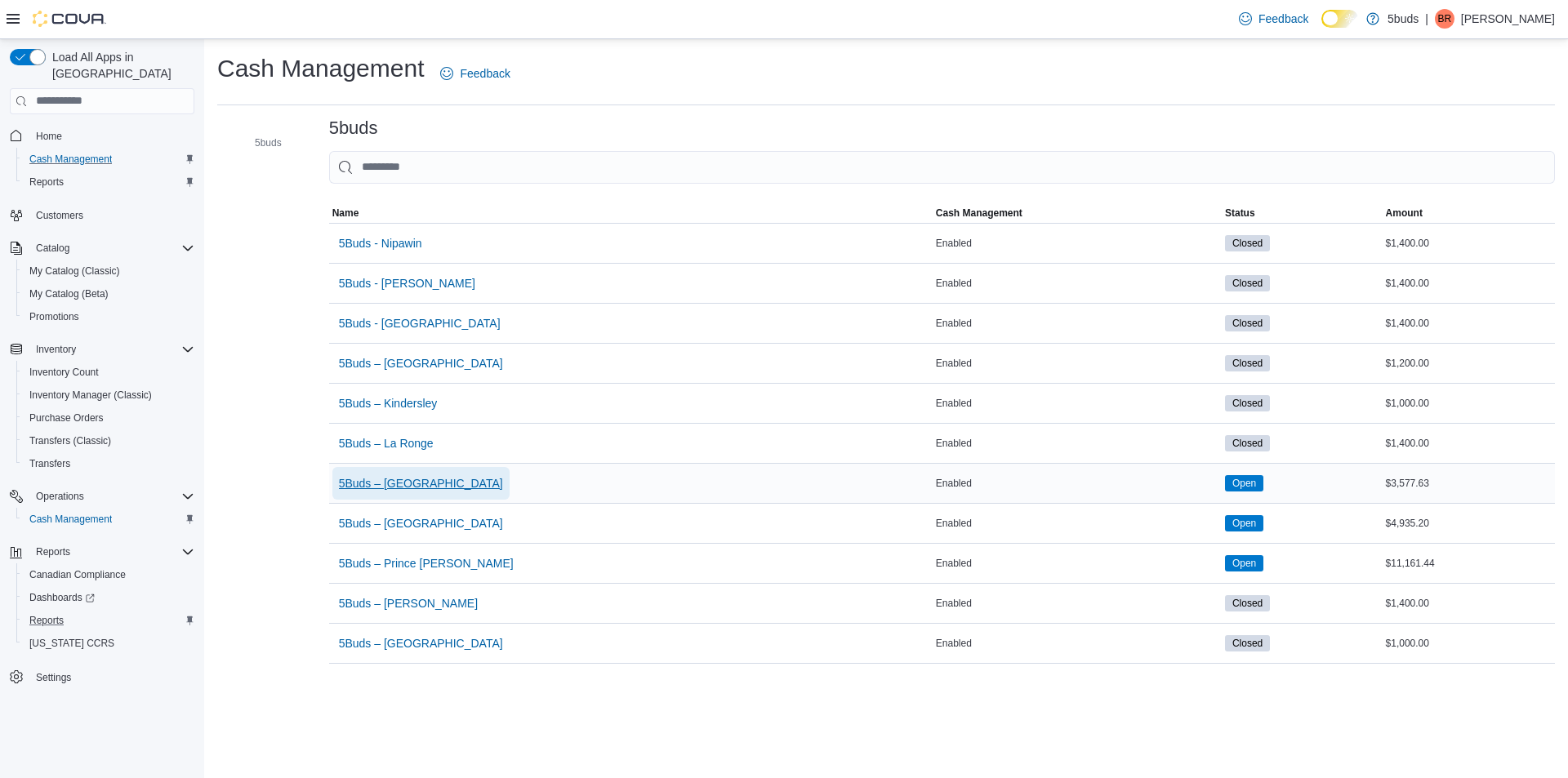
click at [409, 478] on span "5Buds – [GEOGRAPHIC_DATA]" at bounding box center [421, 482] width 165 height 16
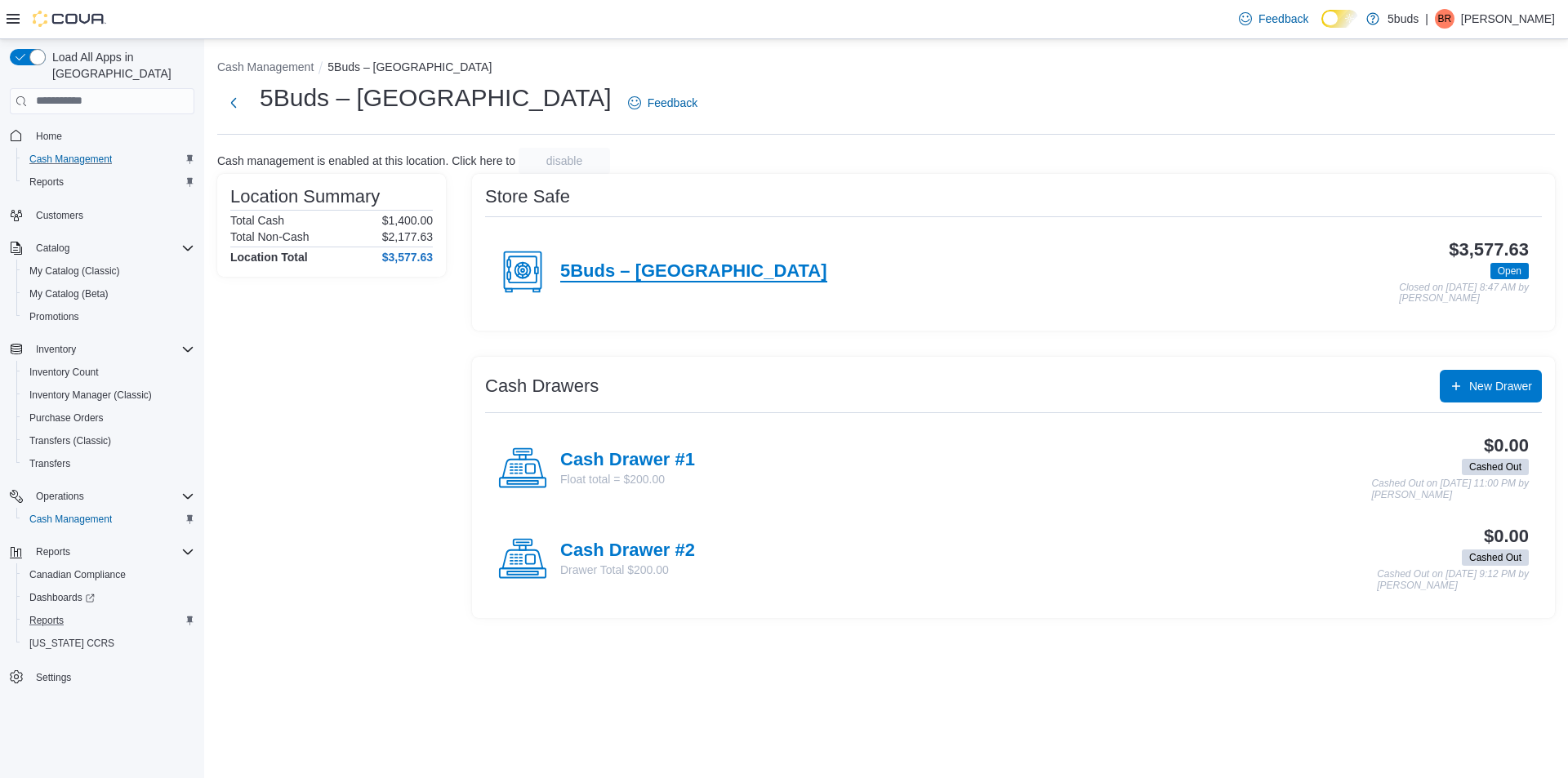
click at [659, 276] on h4 "5Buds – [GEOGRAPHIC_DATA]" at bounding box center [693, 272] width 267 height 21
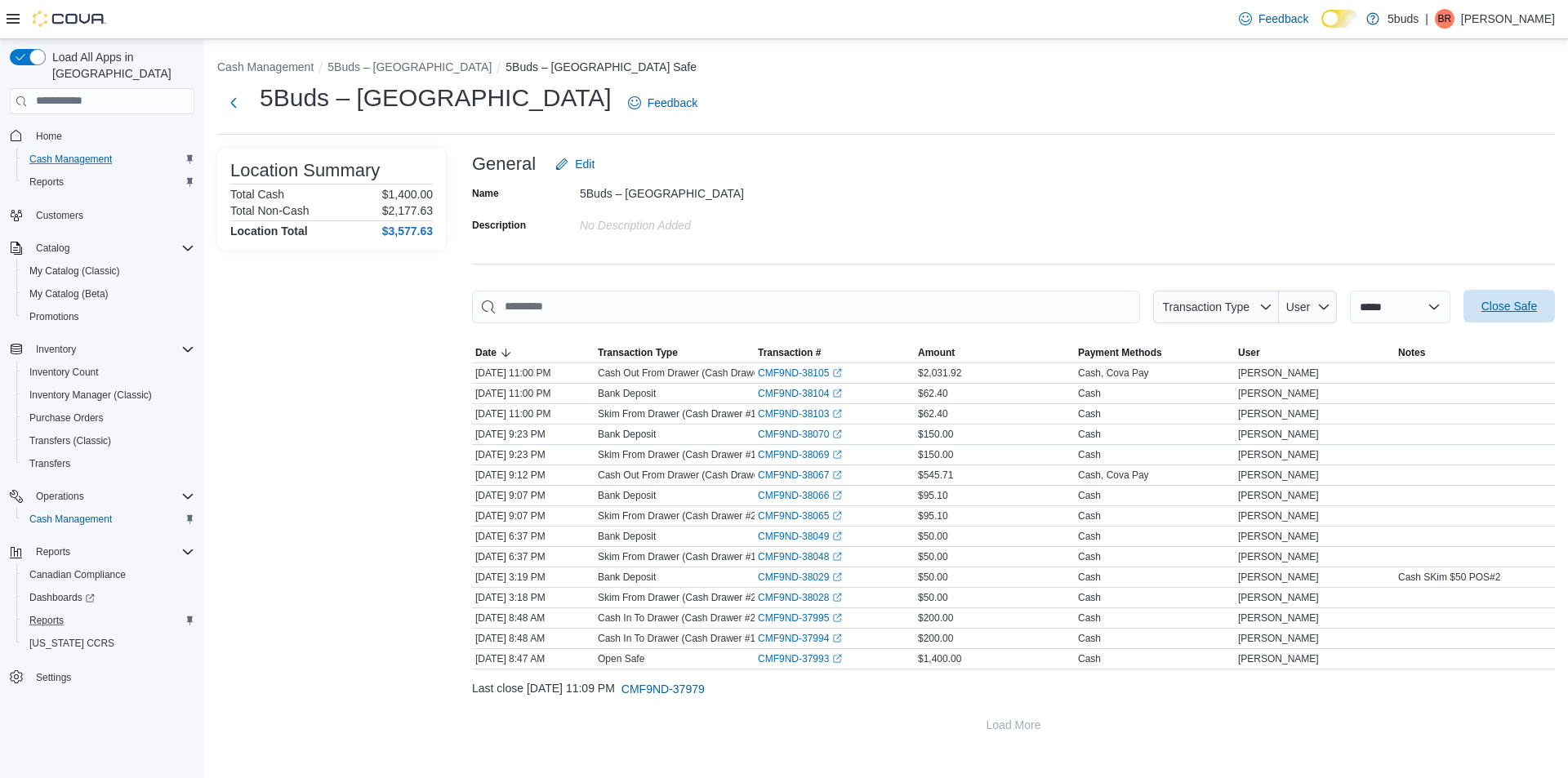
click at [1500, 296] on span "Close Safe" at bounding box center [1509, 306] width 72 height 32
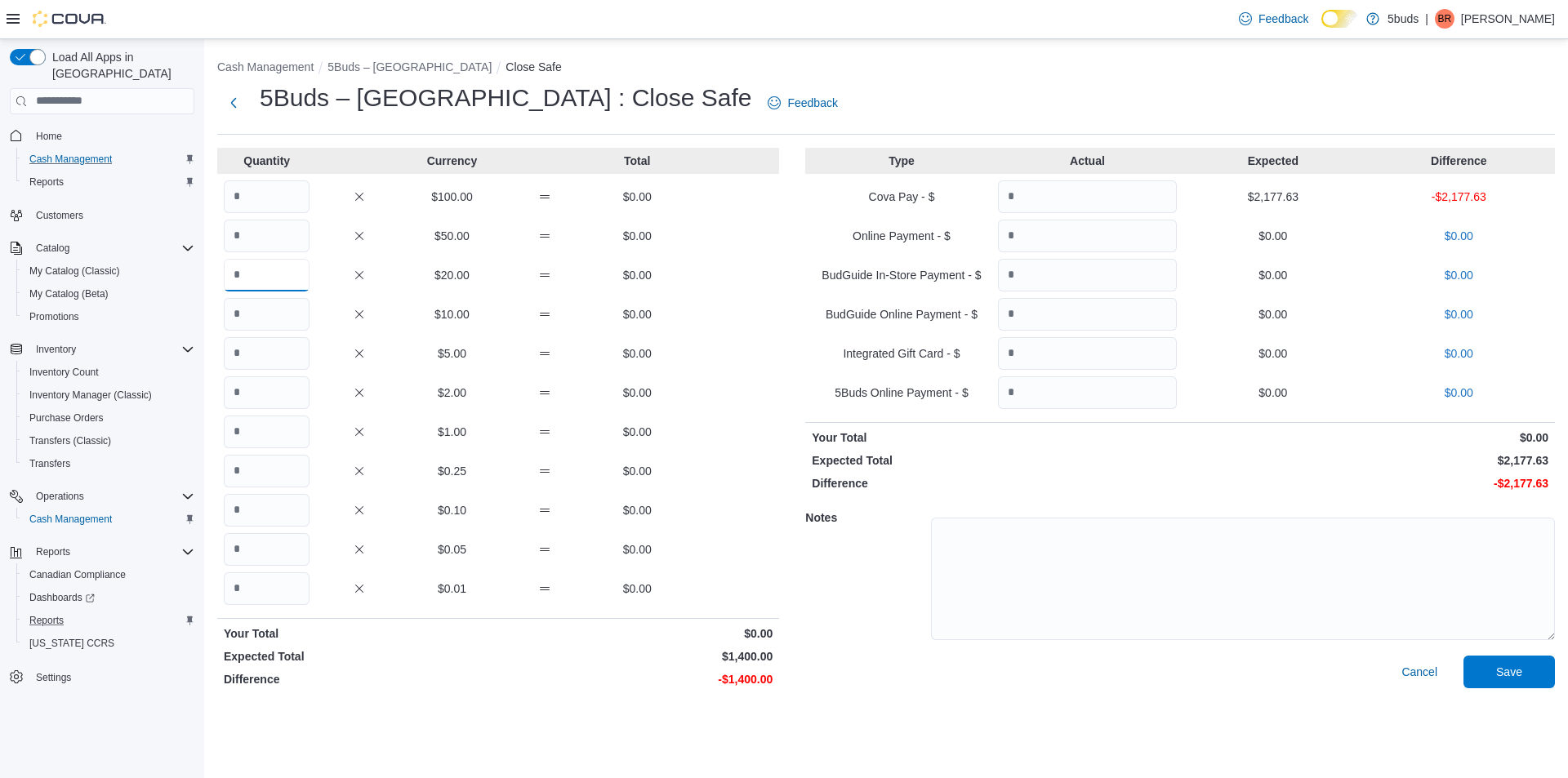
click at [264, 267] on input "Quantity" at bounding box center [266, 275] width 86 height 32
type input "**"
type input "***"
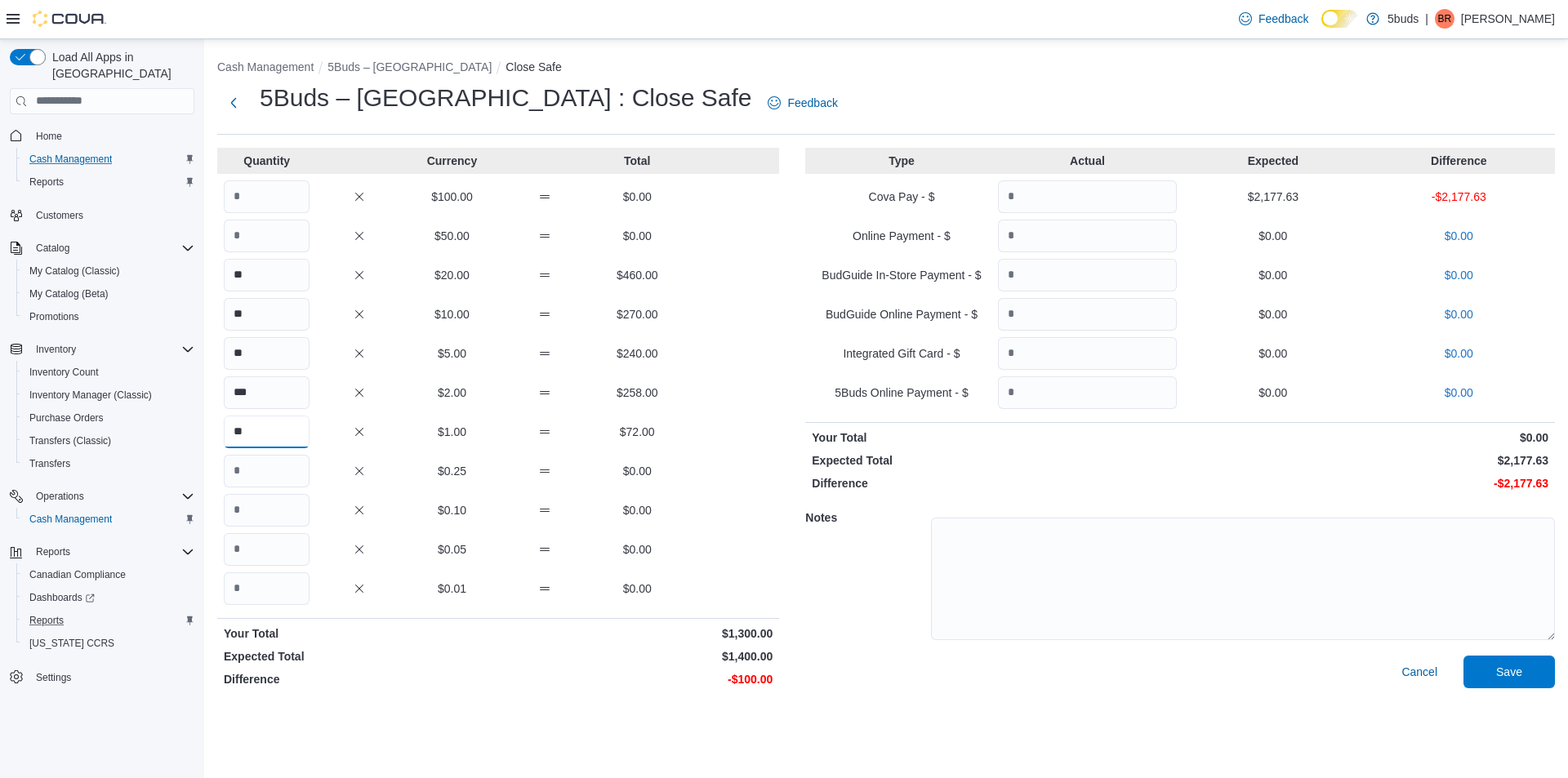
type input "**"
type input "***"
click at [1125, 199] on input "Quantity" at bounding box center [1088, 197] width 179 height 32
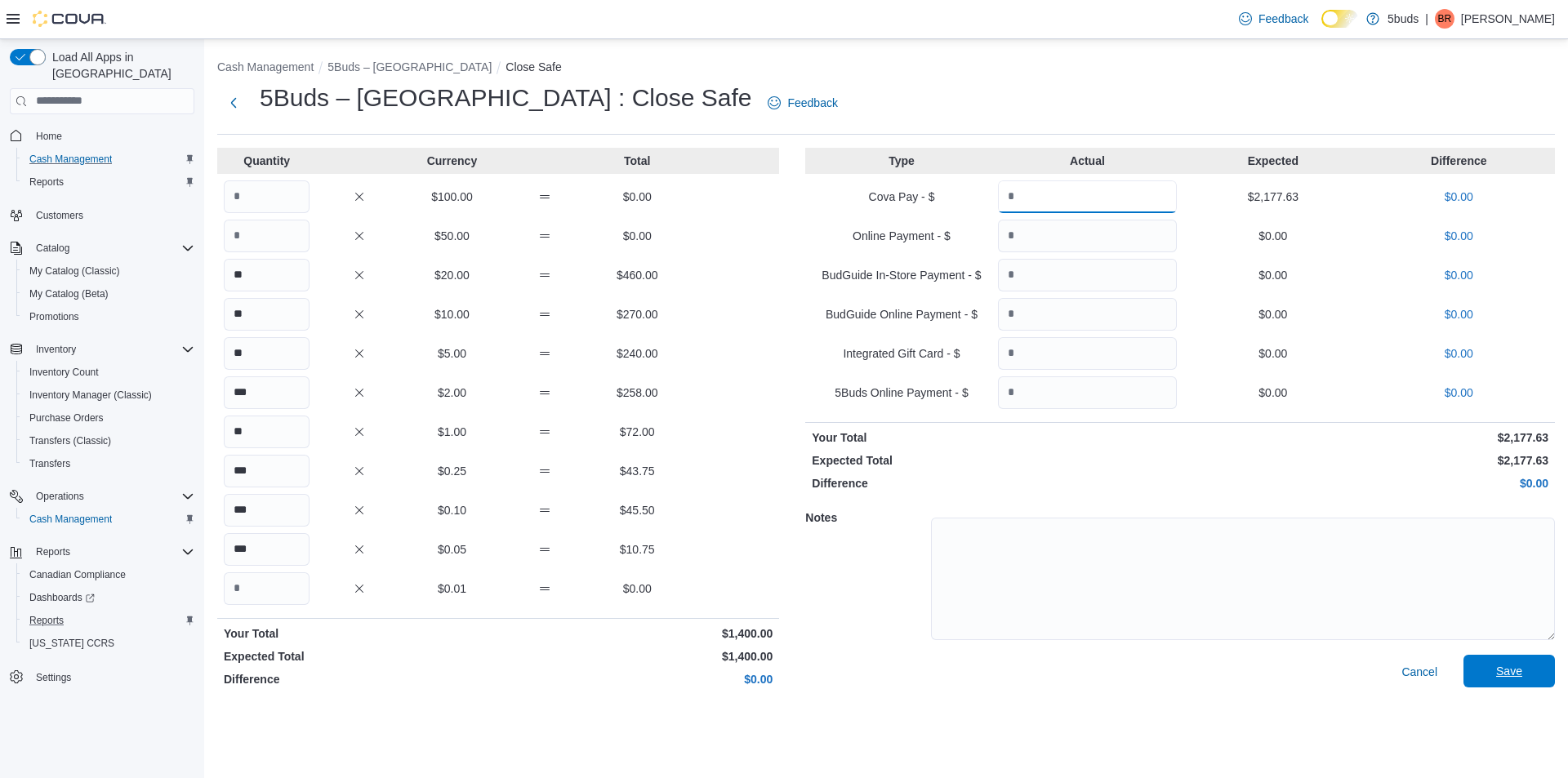
type input "*******"
drag, startPoint x: 1525, startPoint y: 666, endPoint x: 1513, endPoint y: 664, distance: 12.2
click at [1524, 664] on span "Save" at bounding box center [1509, 671] width 72 height 32
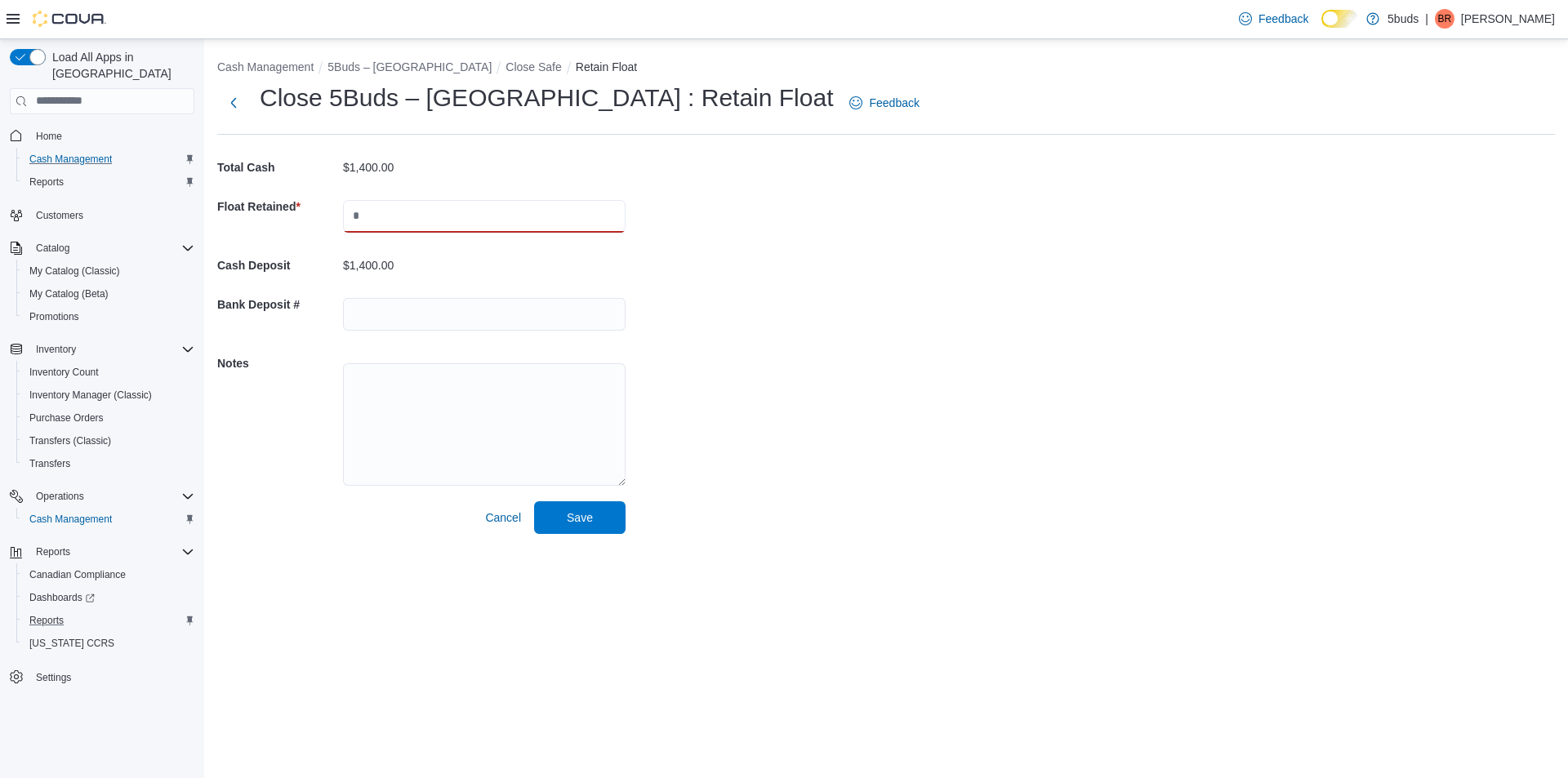
drag, startPoint x: 535, startPoint y: 207, endPoint x: 535, endPoint y: 226, distance: 19.0
click at [535, 207] on input "text" at bounding box center [483, 216] width 282 height 32
type input "****"
click at [479, 311] on input "text" at bounding box center [483, 314] width 282 height 32
type input "**********"
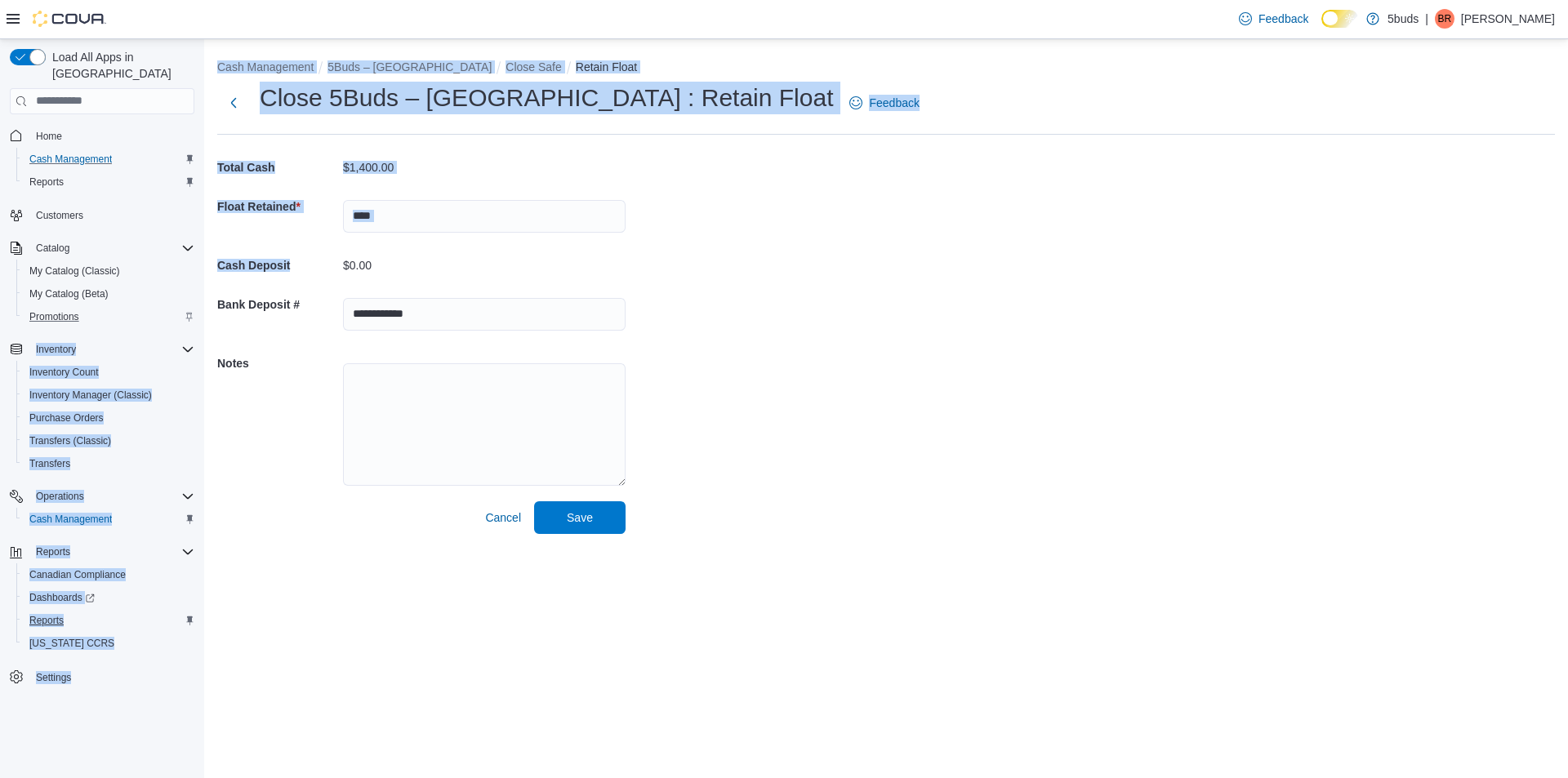
drag, startPoint x: 100, startPoint y: 297, endPoint x: 117, endPoint y: 308, distance: 20.2
click at [99, 298] on div "**********" at bounding box center [784, 408] width 1568 height 739
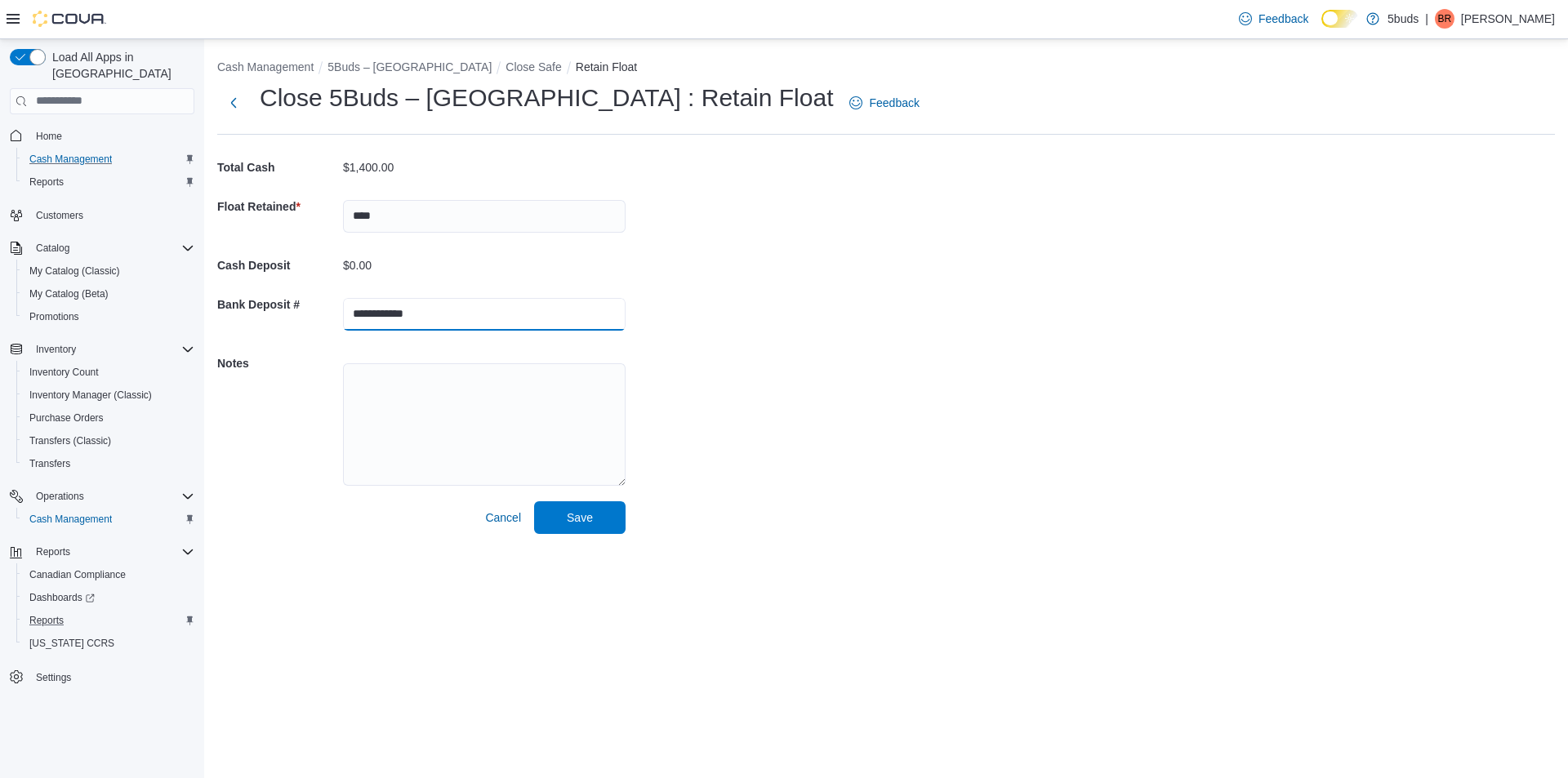
drag, startPoint x: 431, startPoint y: 318, endPoint x: 285, endPoint y: 314, distance: 146.1
click at [285, 315] on div "**********" at bounding box center [421, 314] width 408 height 59
click at [577, 519] on span "Save" at bounding box center [580, 516] width 26 height 16
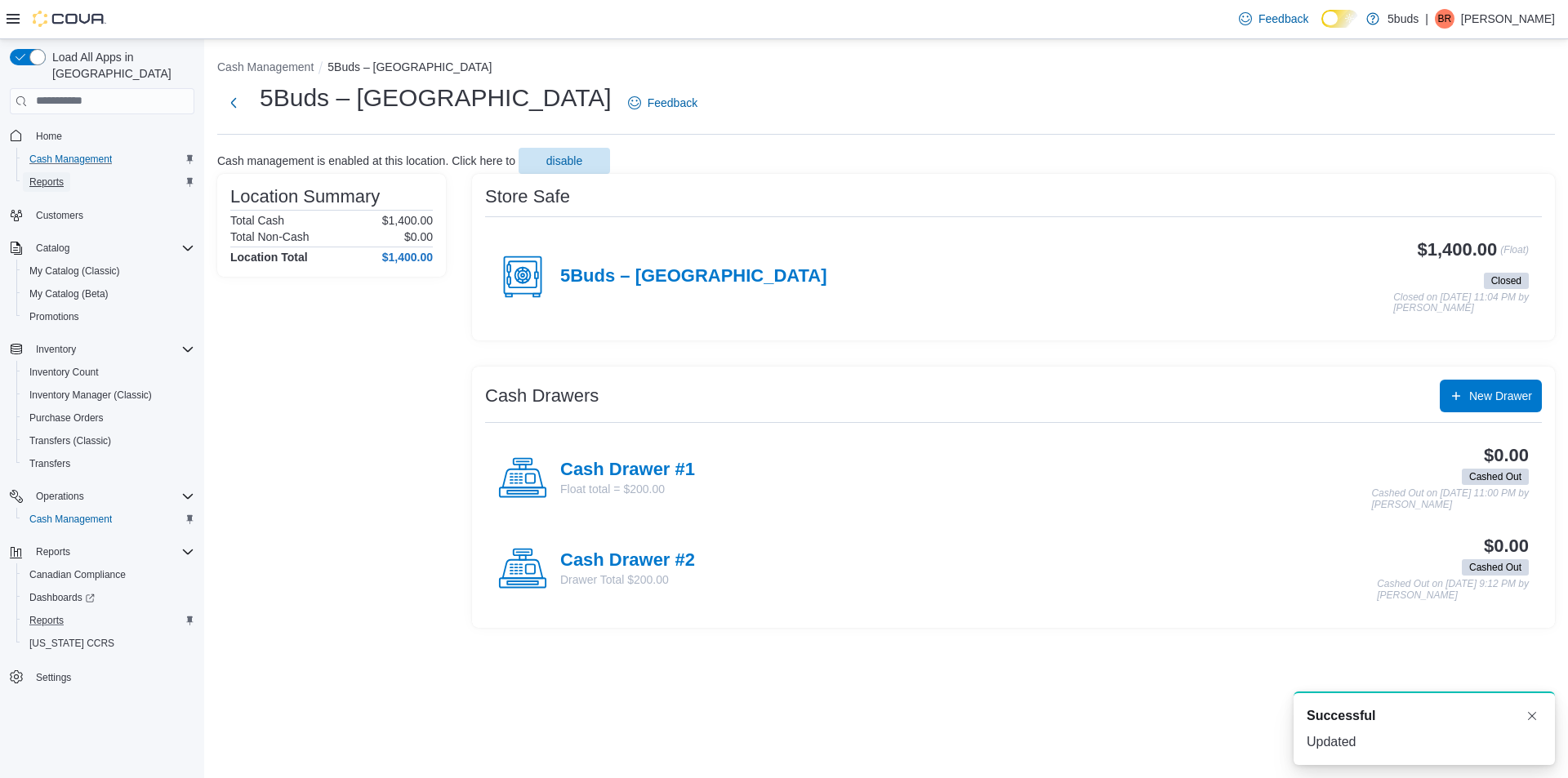
click at [59, 176] on span "Reports" at bounding box center [46, 182] width 34 height 13
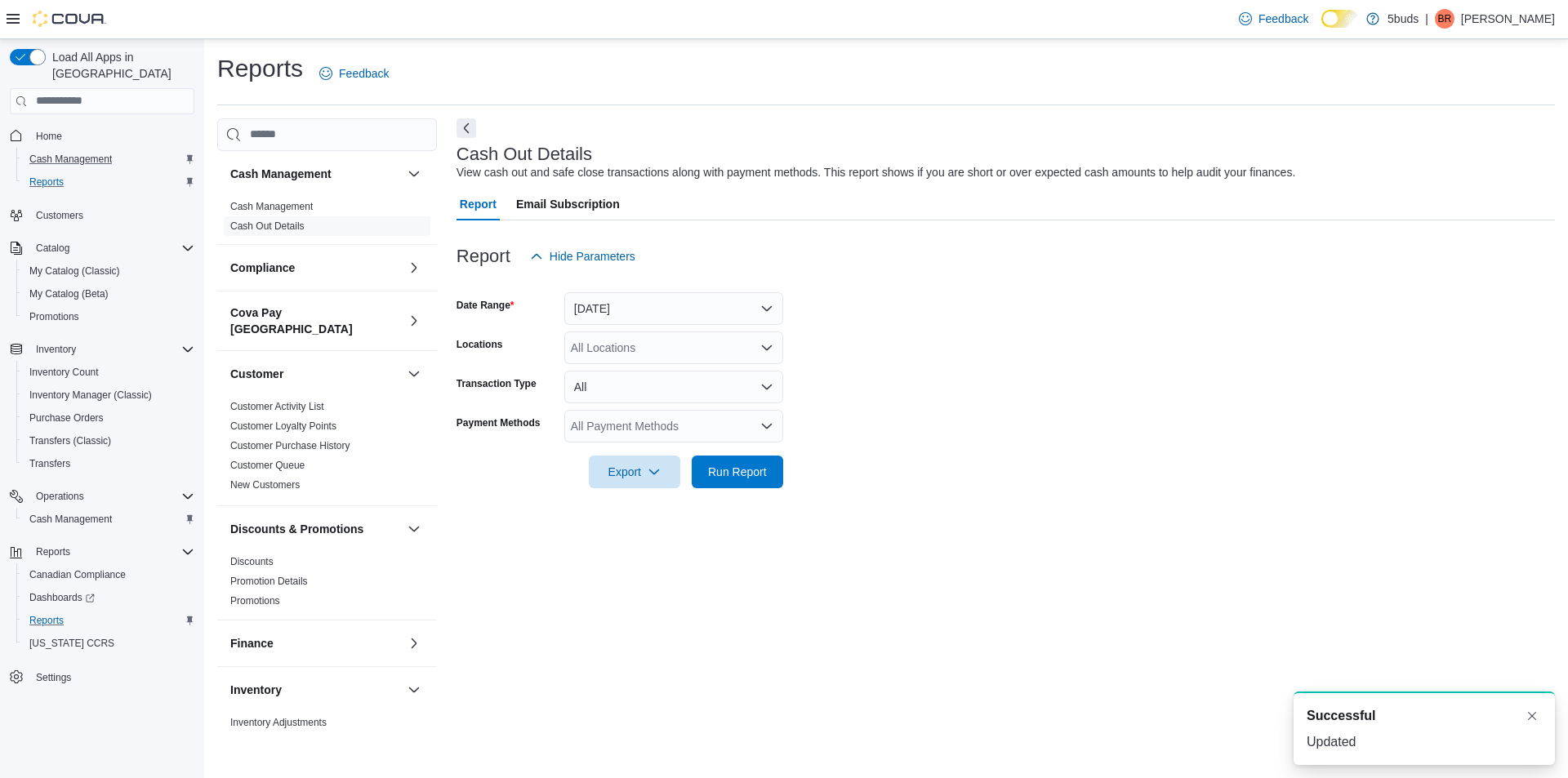
click at [624, 342] on div "All Locations" at bounding box center [674, 348] width 219 height 32
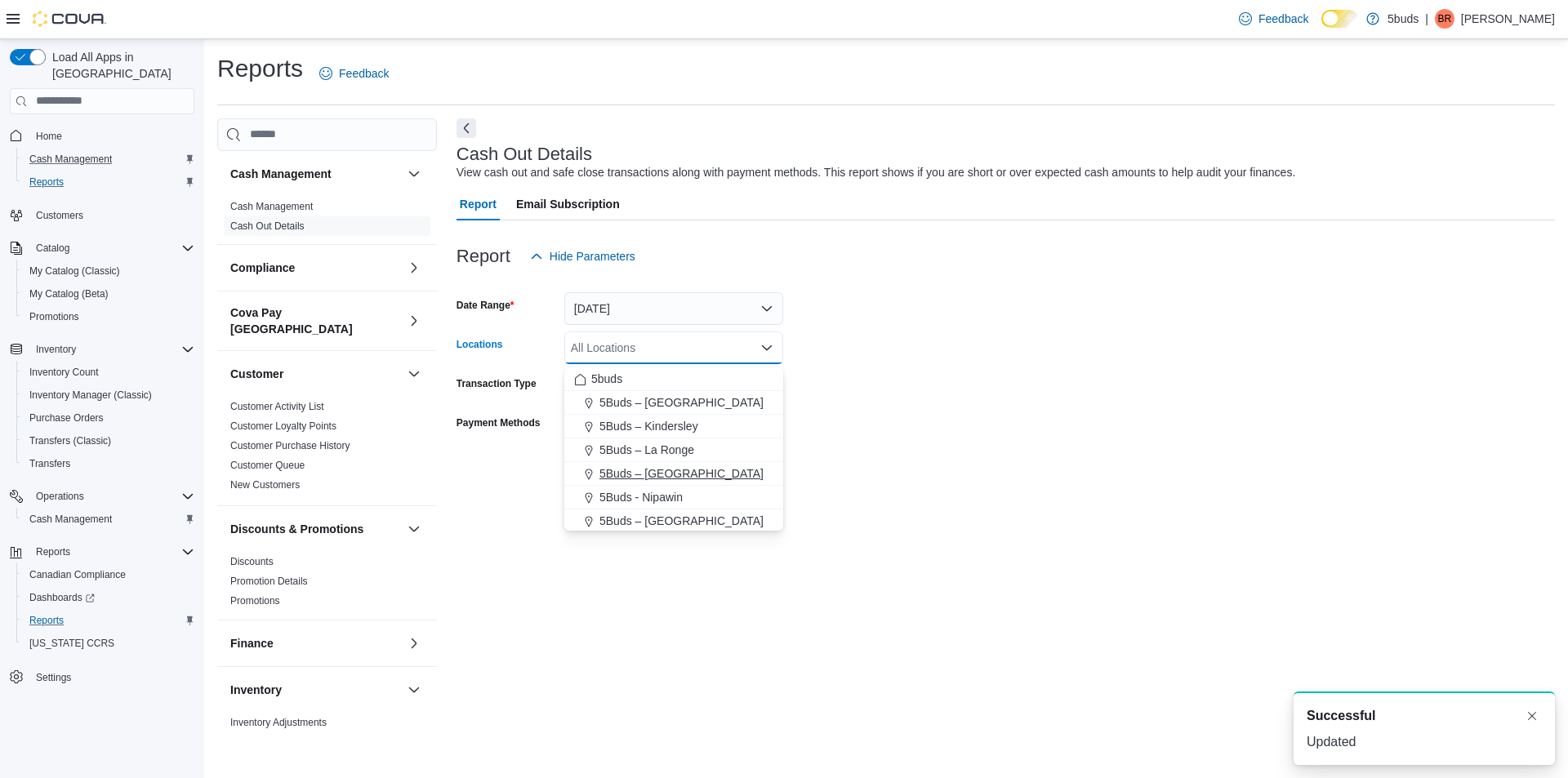
click at [688, 466] on span "5Buds – [GEOGRAPHIC_DATA]" at bounding box center [681, 473] width 165 height 16
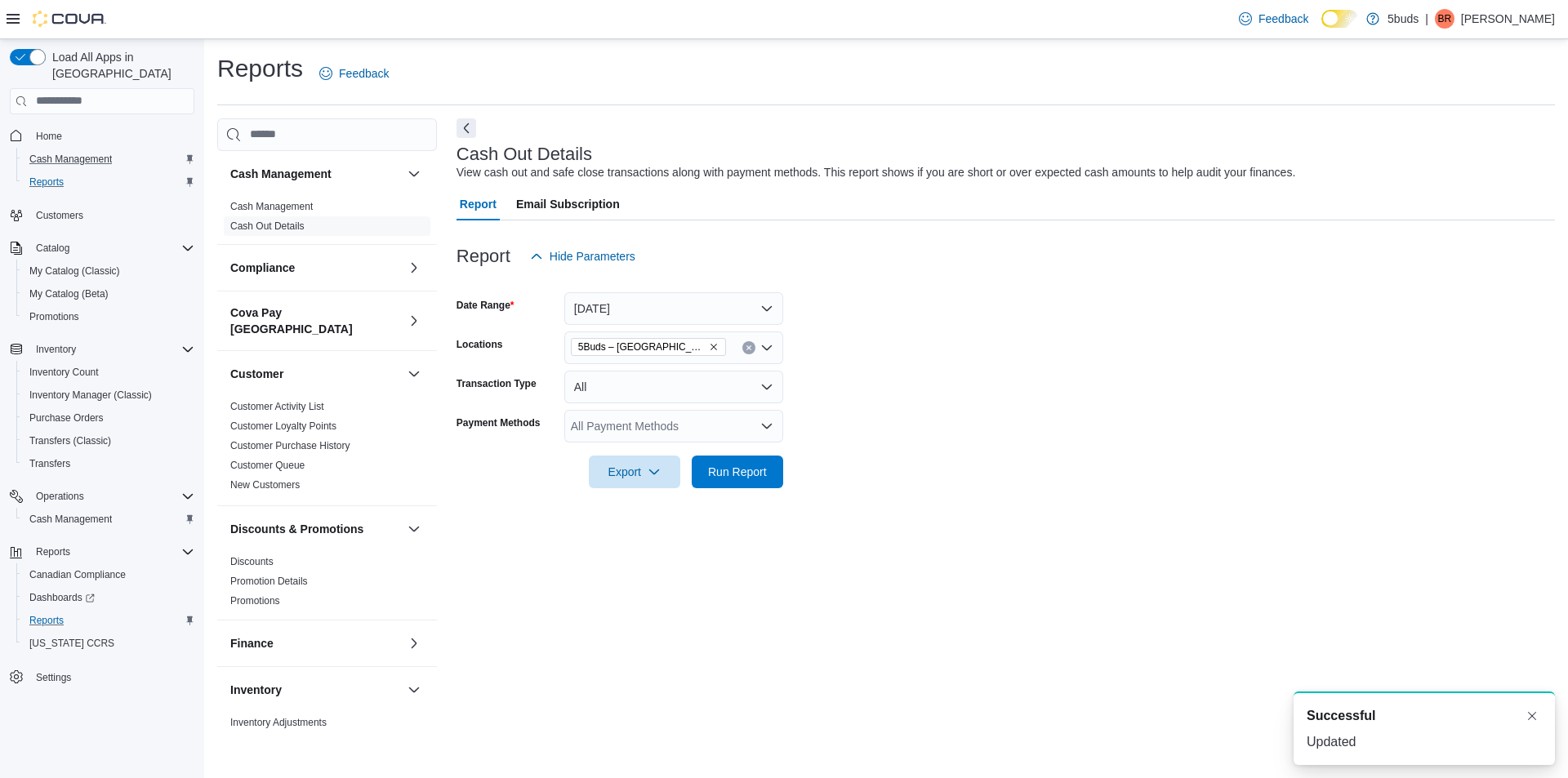
drag, startPoint x: 927, startPoint y: 424, endPoint x: 785, endPoint y: 442, distance: 143.1
click at [880, 436] on form "Date Range [DATE] Locations 5Buds – [GEOGRAPHIC_DATA] Transaction Type All Paym…" at bounding box center [1005, 380] width 1098 height 216
click at [740, 478] on span "Run Report" at bounding box center [737, 470] width 59 height 16
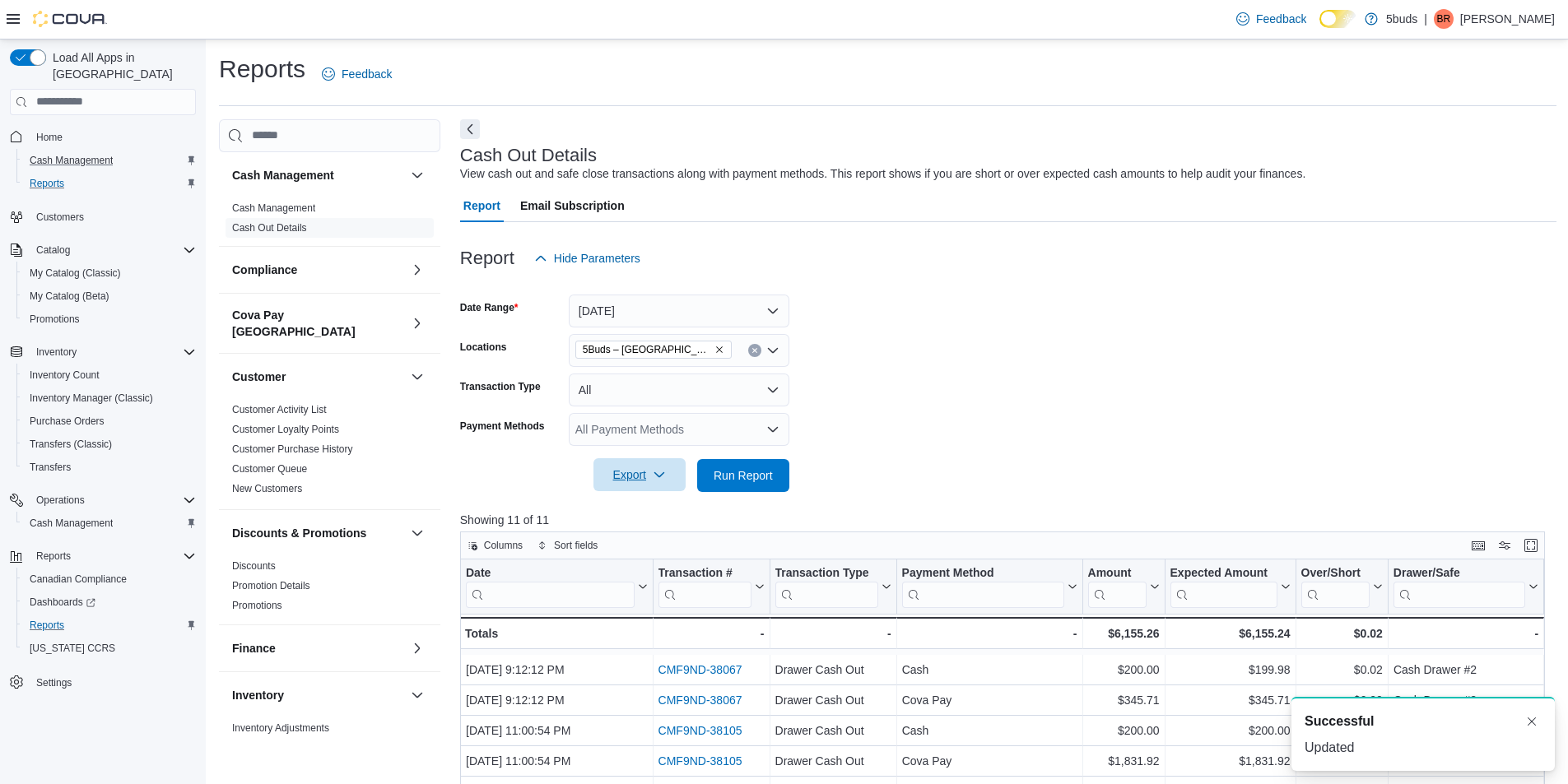
click at [667, 475] on span "Export" at bounding box center [639, 475] width 72 height 33
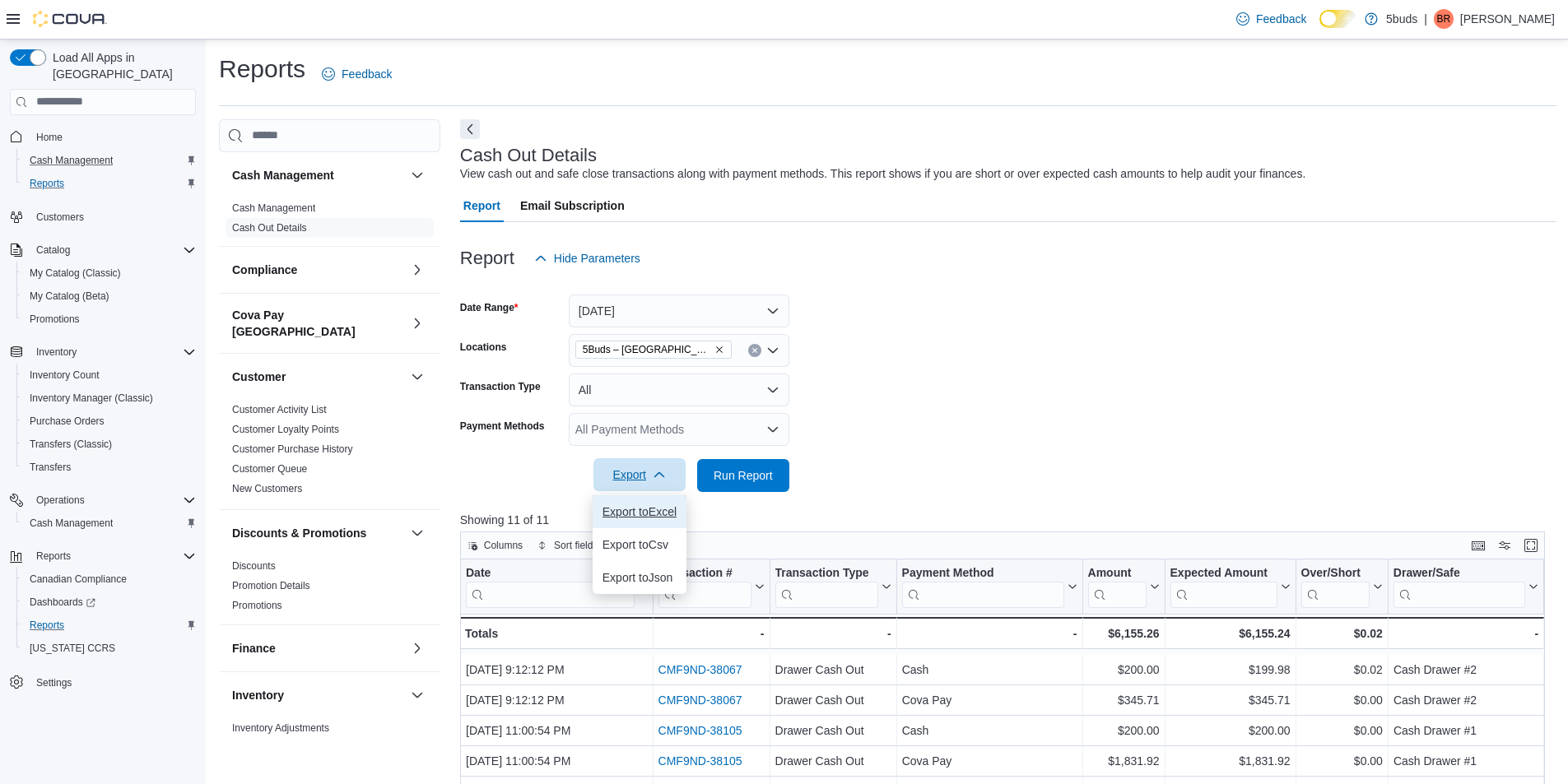
click at [666, 517] on button "Export to Excel" at bounding box center [639, 512] width 94 height 33
